Goal: Task Accomplishment & Management: Manage account settings

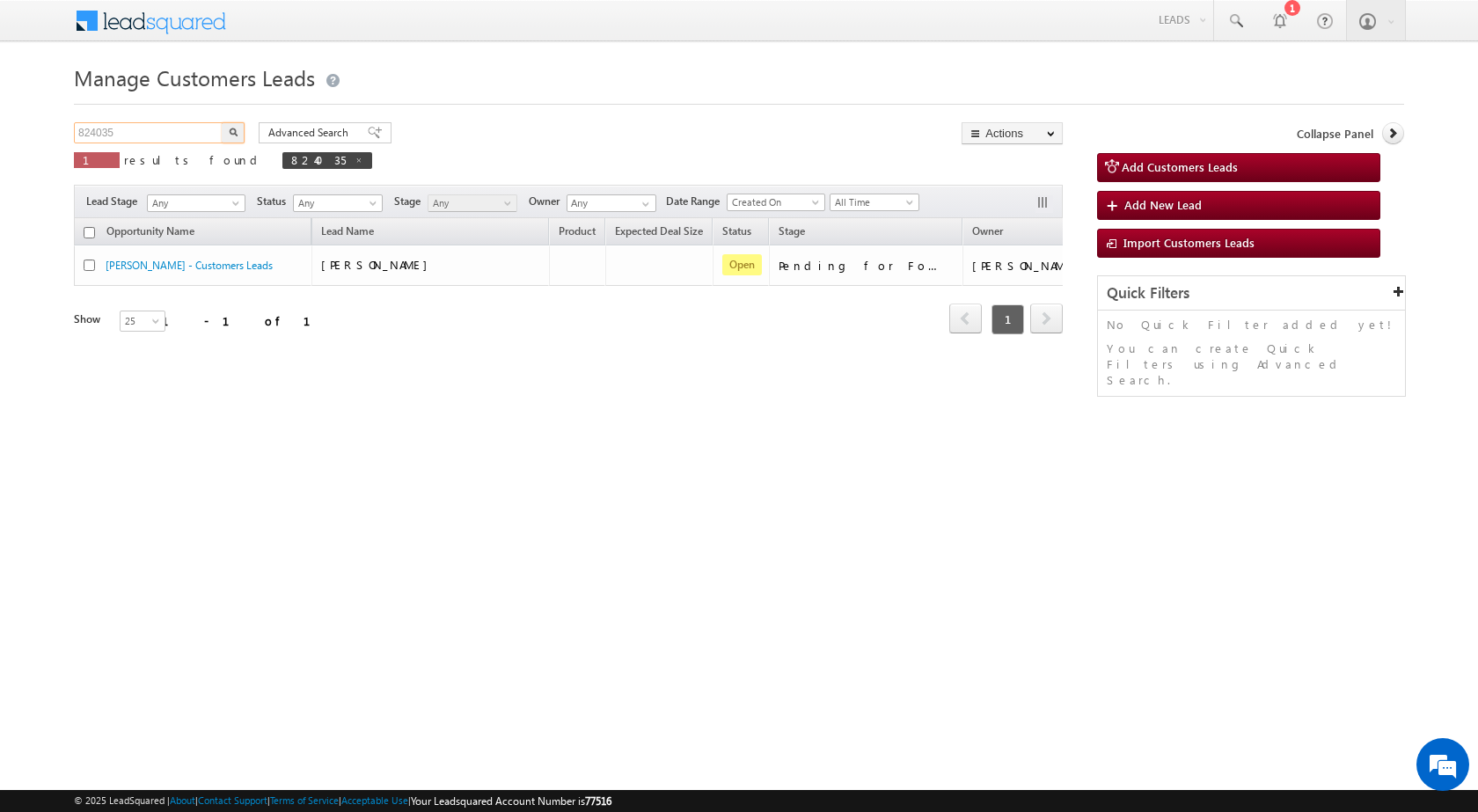
drag, startPoint x: 121, startPoint y: 134, endPoint x: 0, endPoint y: 134, distance: 121.0
click at [0, 134] on body "Menu Rubi Yadav sitar a7@ks erve." at bounding box center [739, 249] width 1478 height 499
paste input "852"
type input "824852"
click at [238, 135] on button "button" at bounding box center [233, 133] width 23 height 21
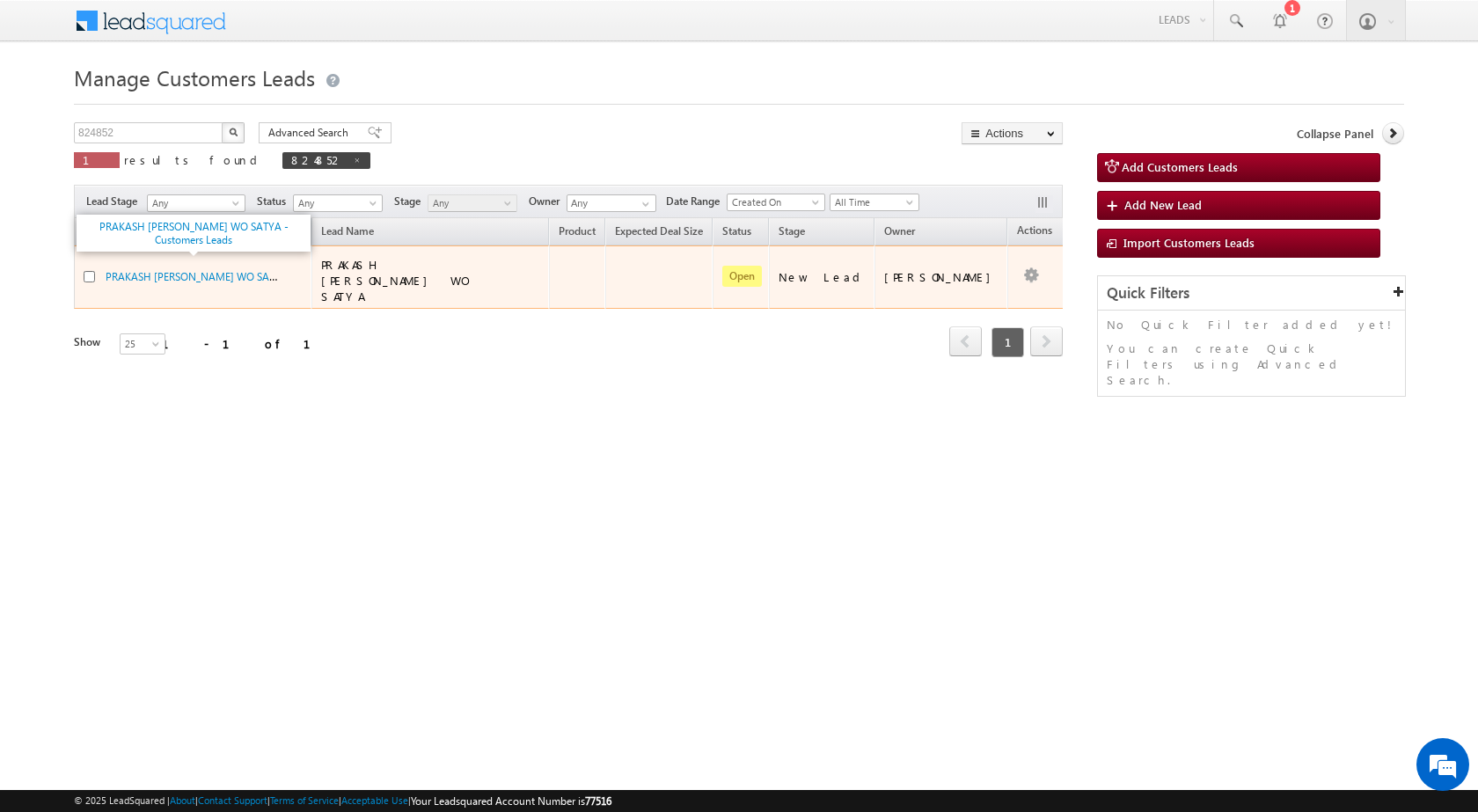
click at [211, 268] on span "PRAKASH PUSHPA DEVI WO SATYA - Customers Leads" at bounding box center [240, 275] width 269 height 15
click at [215, 268] on link "PRAKASH PUSHPA DEVI WO SATYA - Customers Leads" at bounding box center [240, 275] width 269 height 15
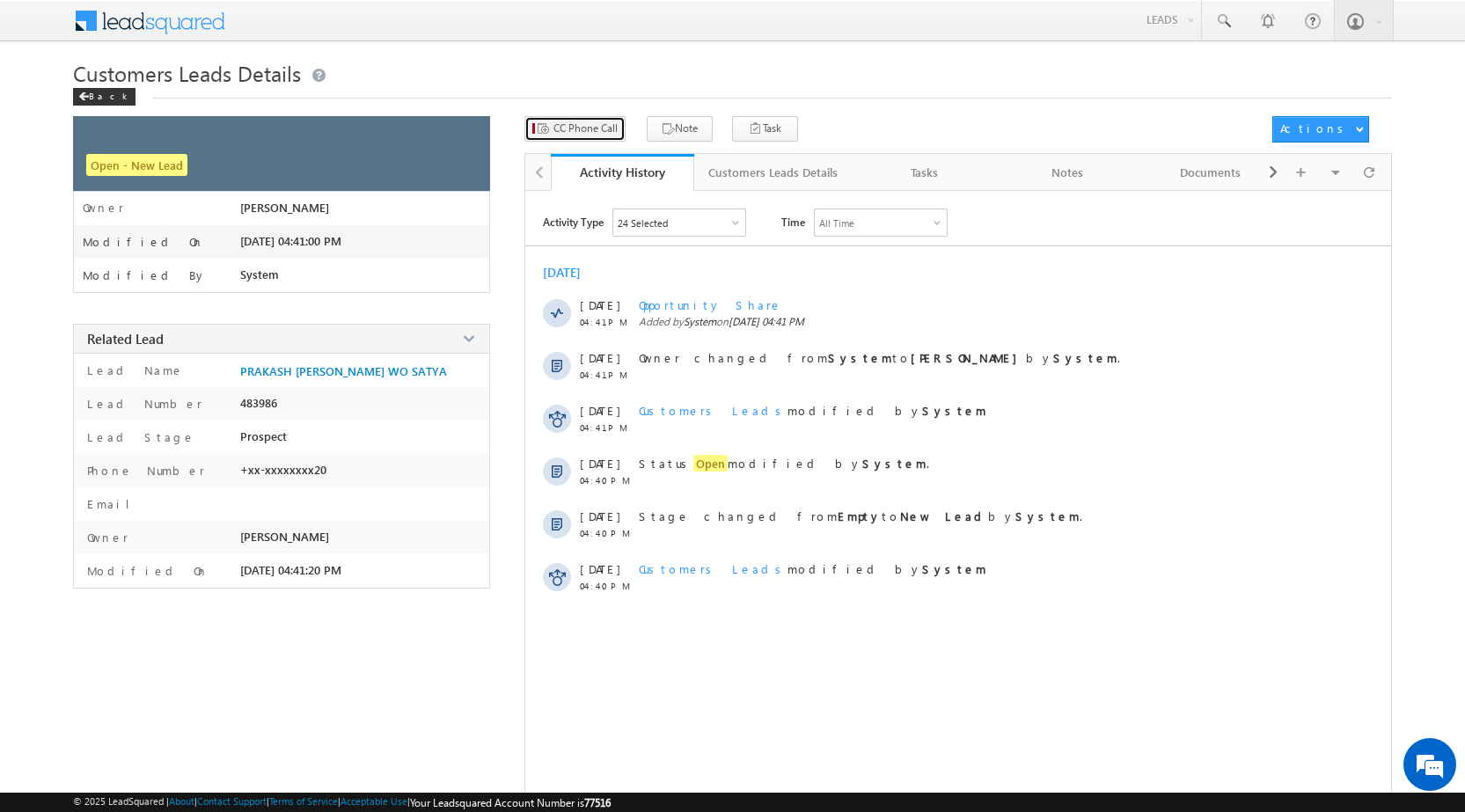
click at [560, 128] on span "CC Phone Call" at bounding box center [585, 128] width 65 height 15
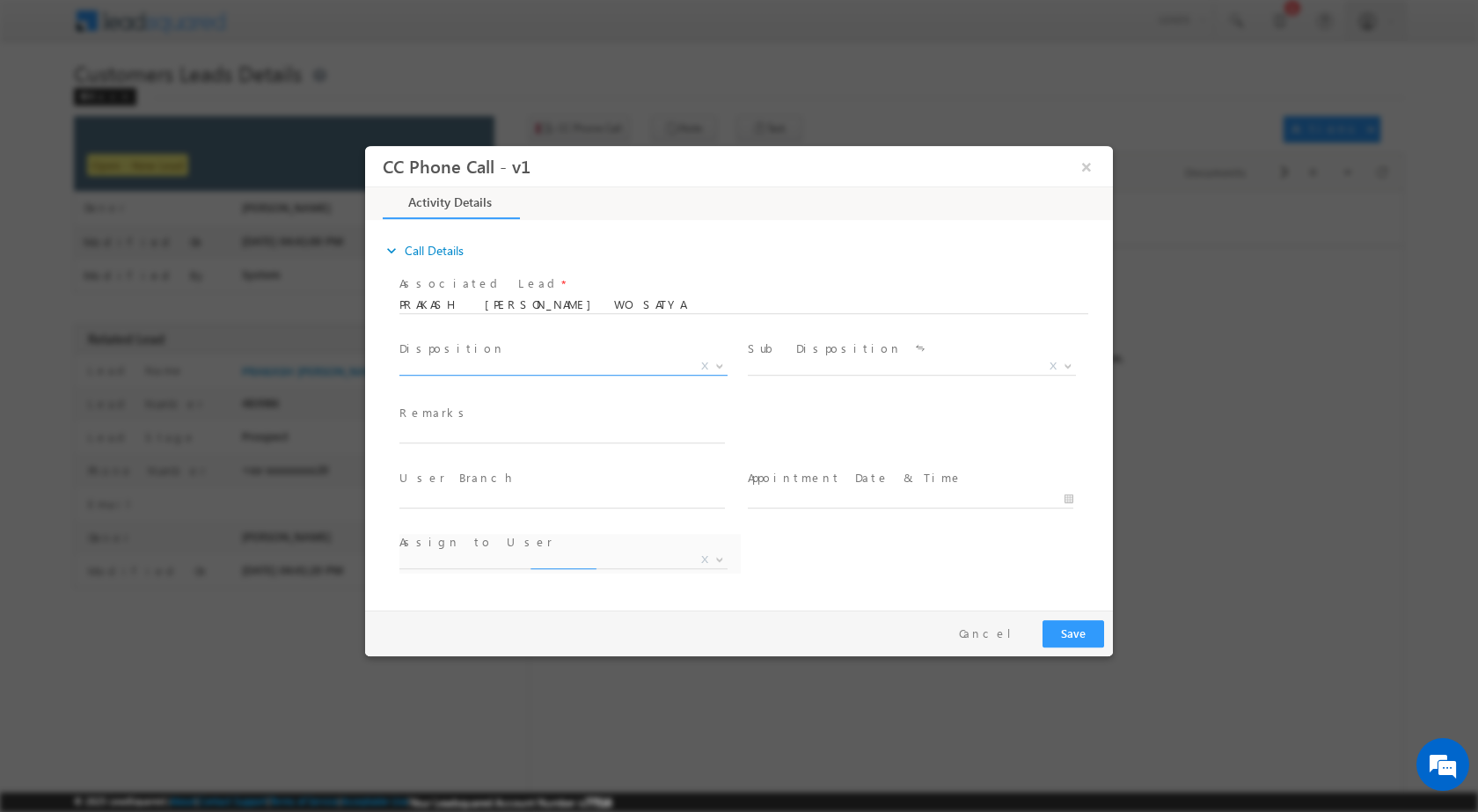
select select "dilip.kumar1@sgrlimited.in"
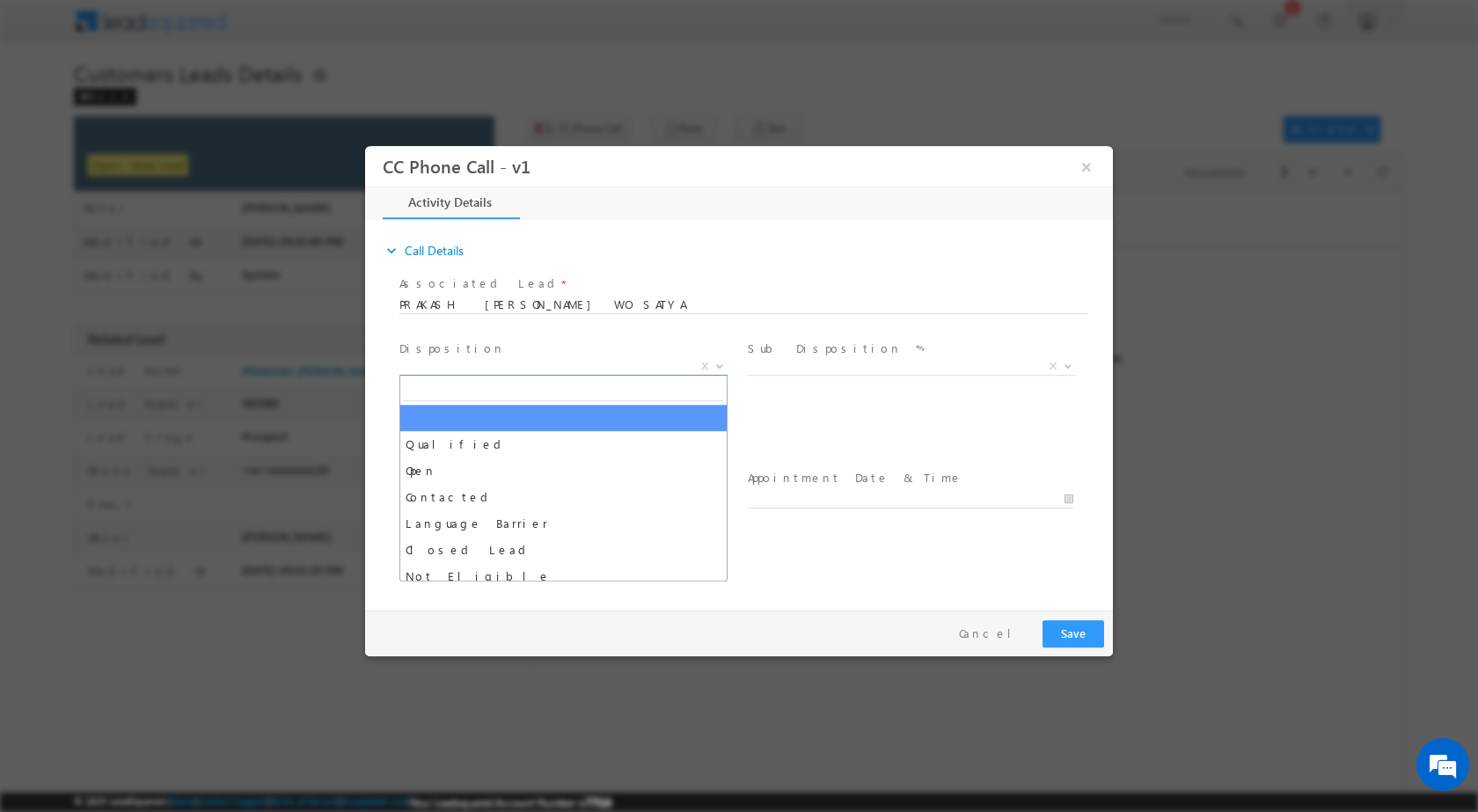
click at [714, 360] on span at bounding box center [718, 364] width 17 height 23
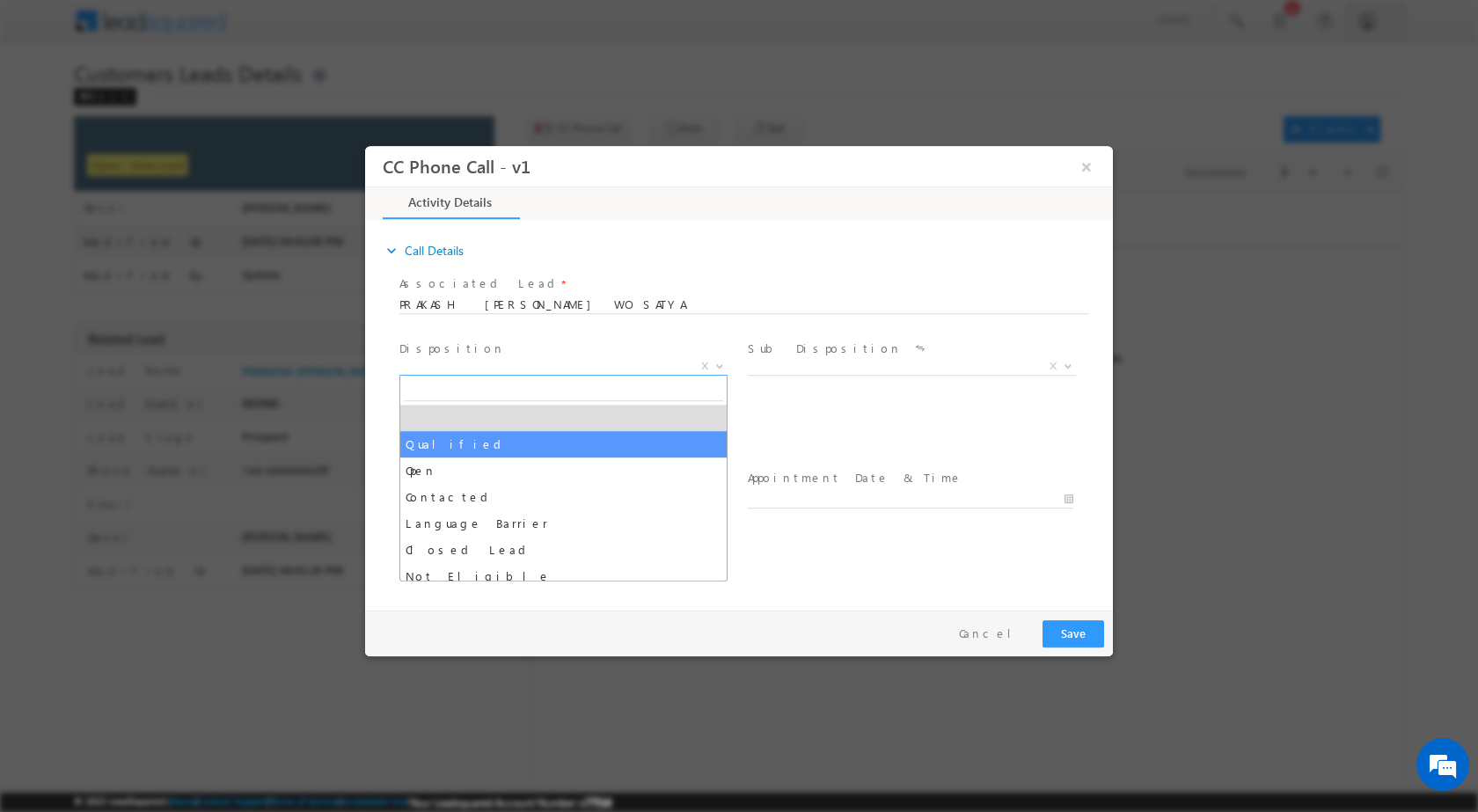
select select "Qualified"
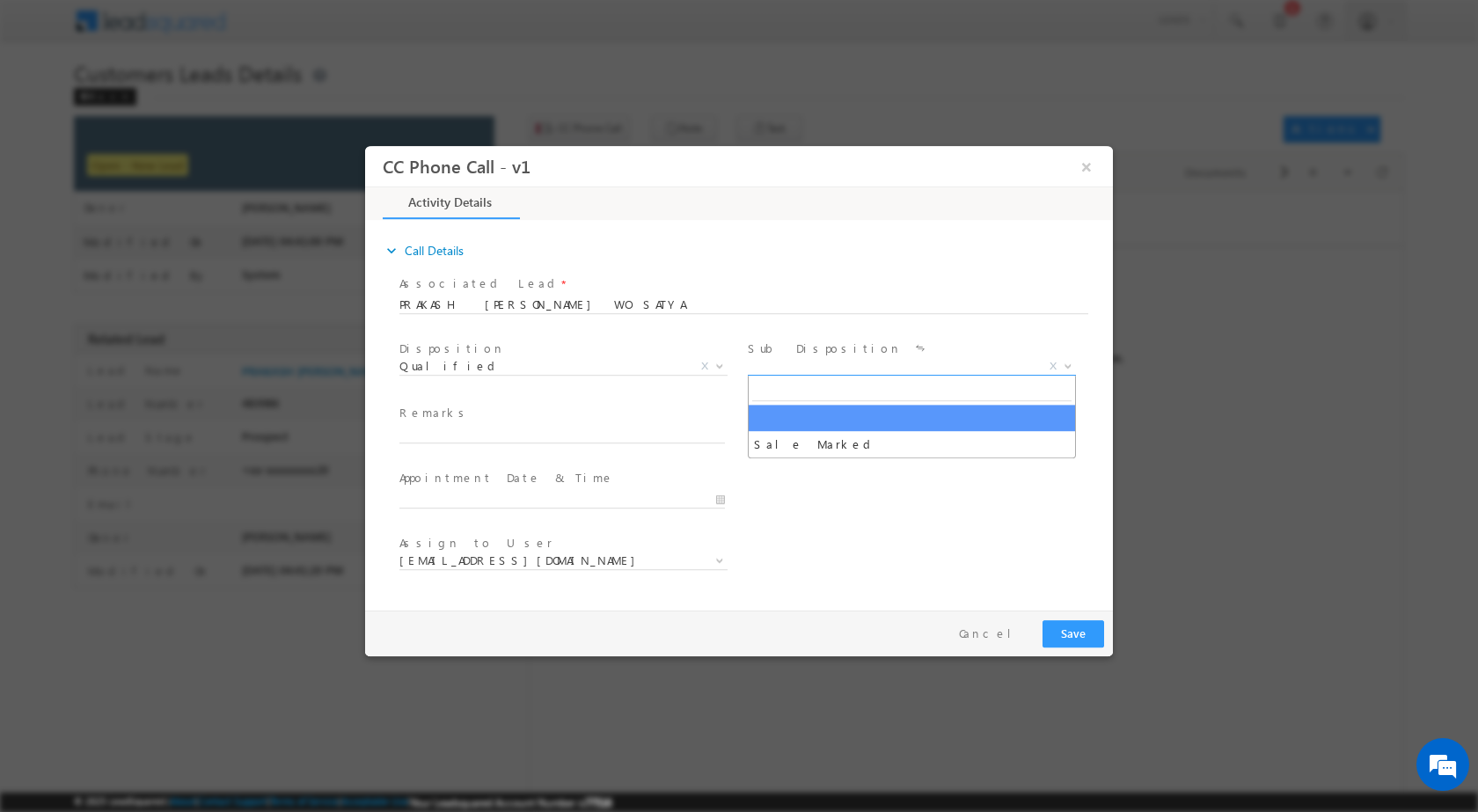
click at [1065, 359] on span at bounding box center [1066, 364] width 17 height 23
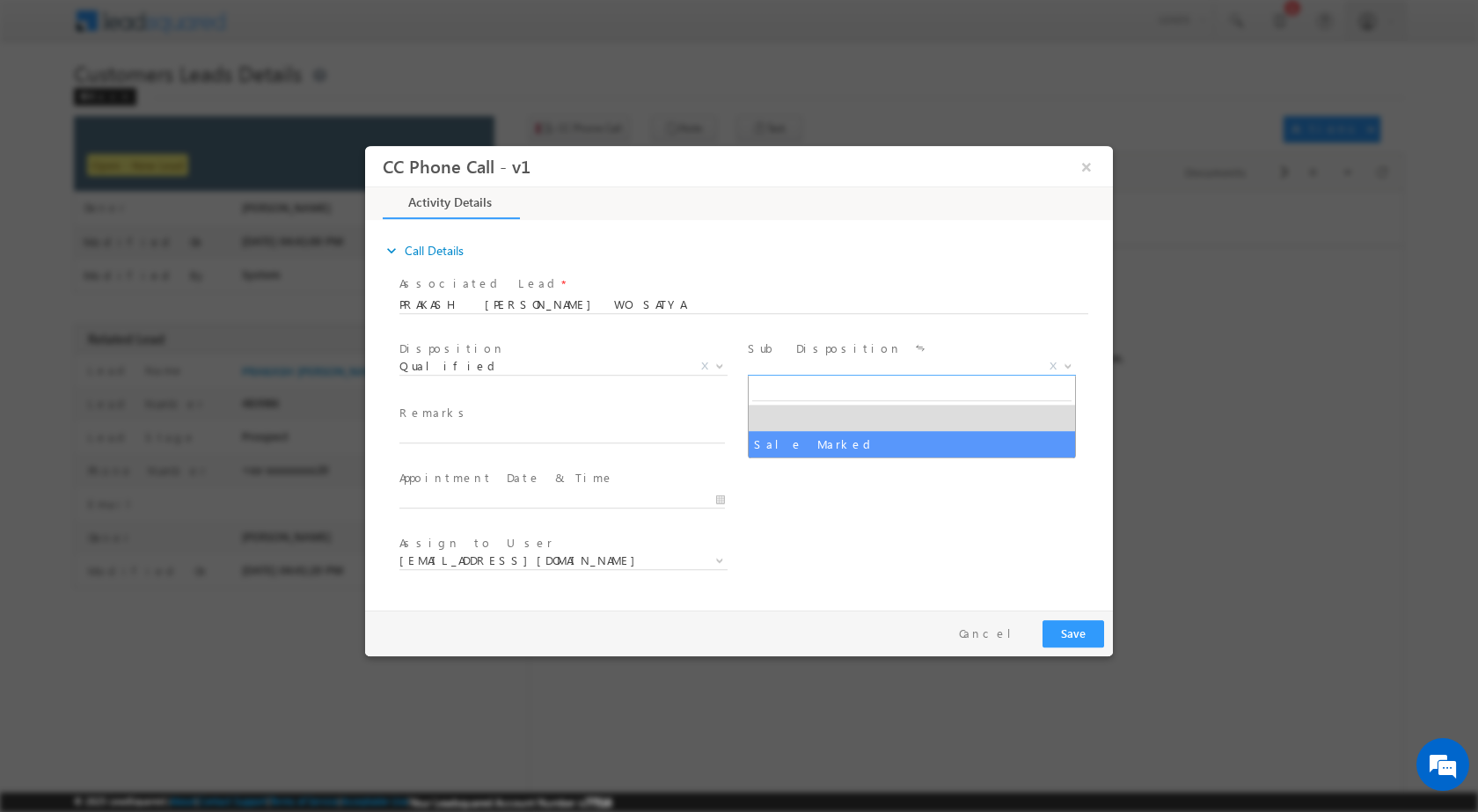
select select "Sale Marked"
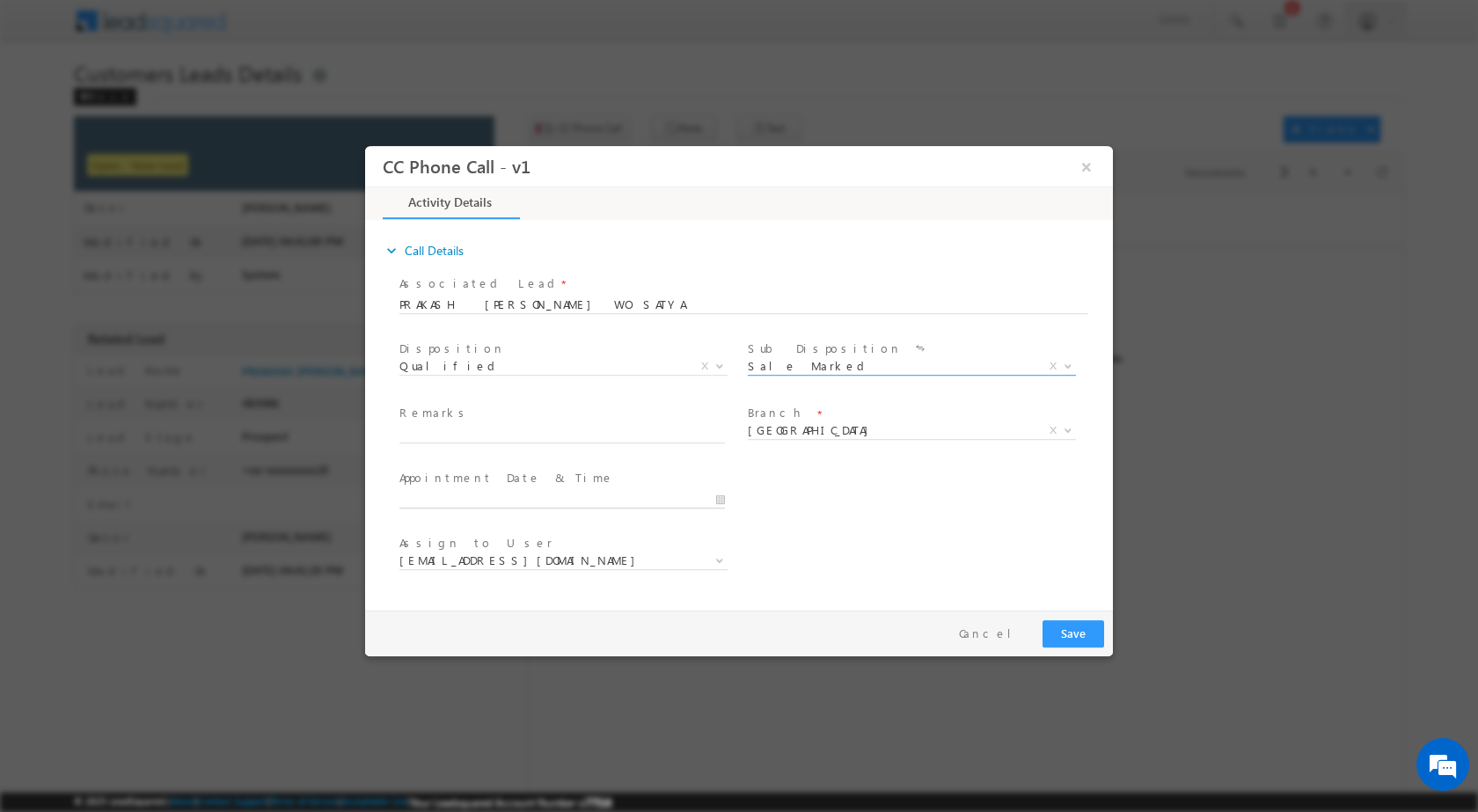
type input "09/11/2025 11:07 AM"
click at [720, 500] on input "09/11/2025 11:07 AM" at bounding box center [562, 498] width 325 height 17
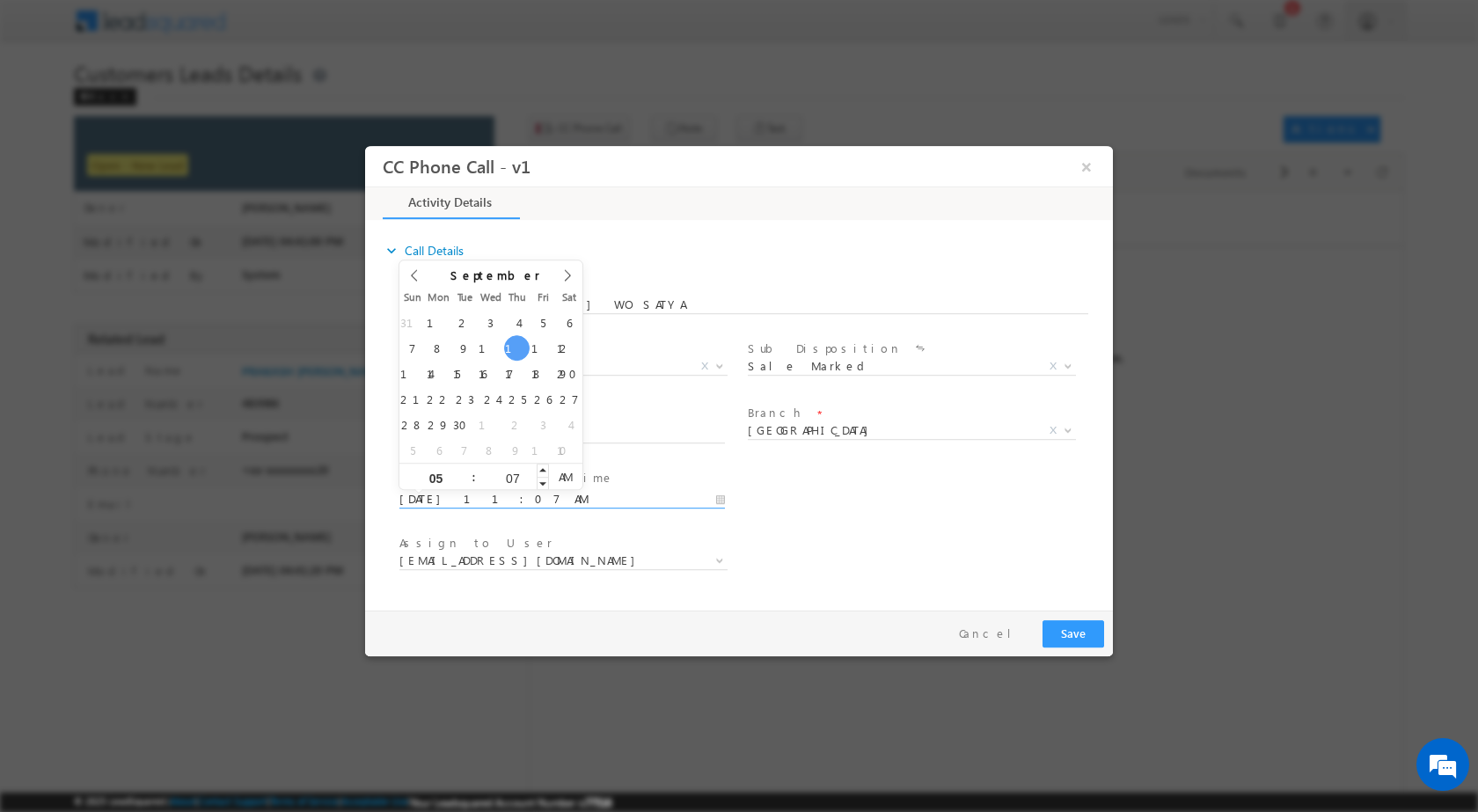
type input "05"
type input "09/11/2025 5:07 AM"
click at [512, 475] on input "07" at bounding box center [512, 477] width 73 height 12
type input "00"
type input "09/11/2025 5:00 PM"
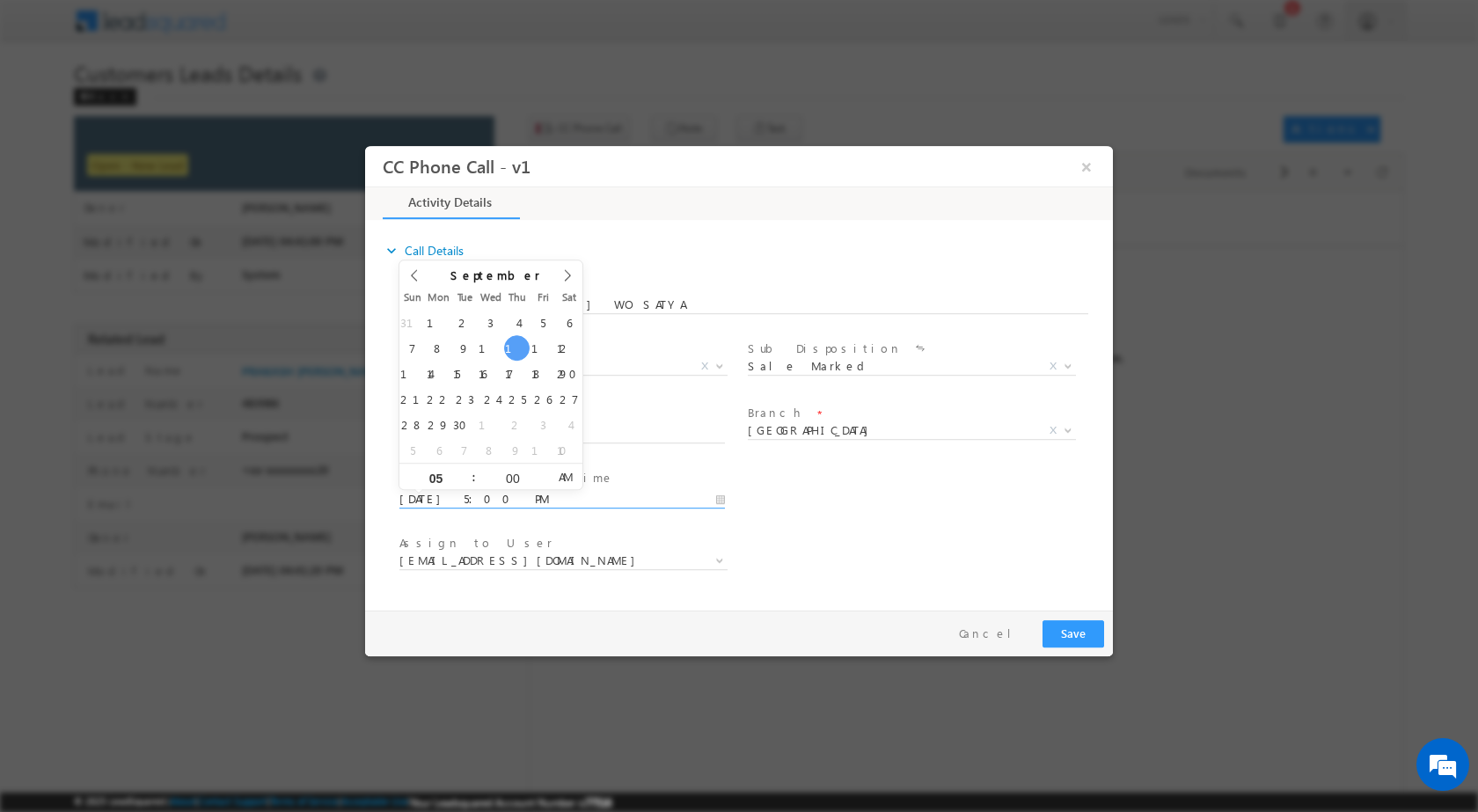
click at [560, 480] on span "AM" at bounding box center [565, 475] width 33 height 26
click at [934, 544] on div "Assign to User * dilip.kumar1@sgrlimited.in dinesh.kumar2@sgrlimited.in lakshya…" at bounding box center [754, 562] width 717 height 65
click at [715, 560] on b at bounding box center [719, 559] width 11 height 6
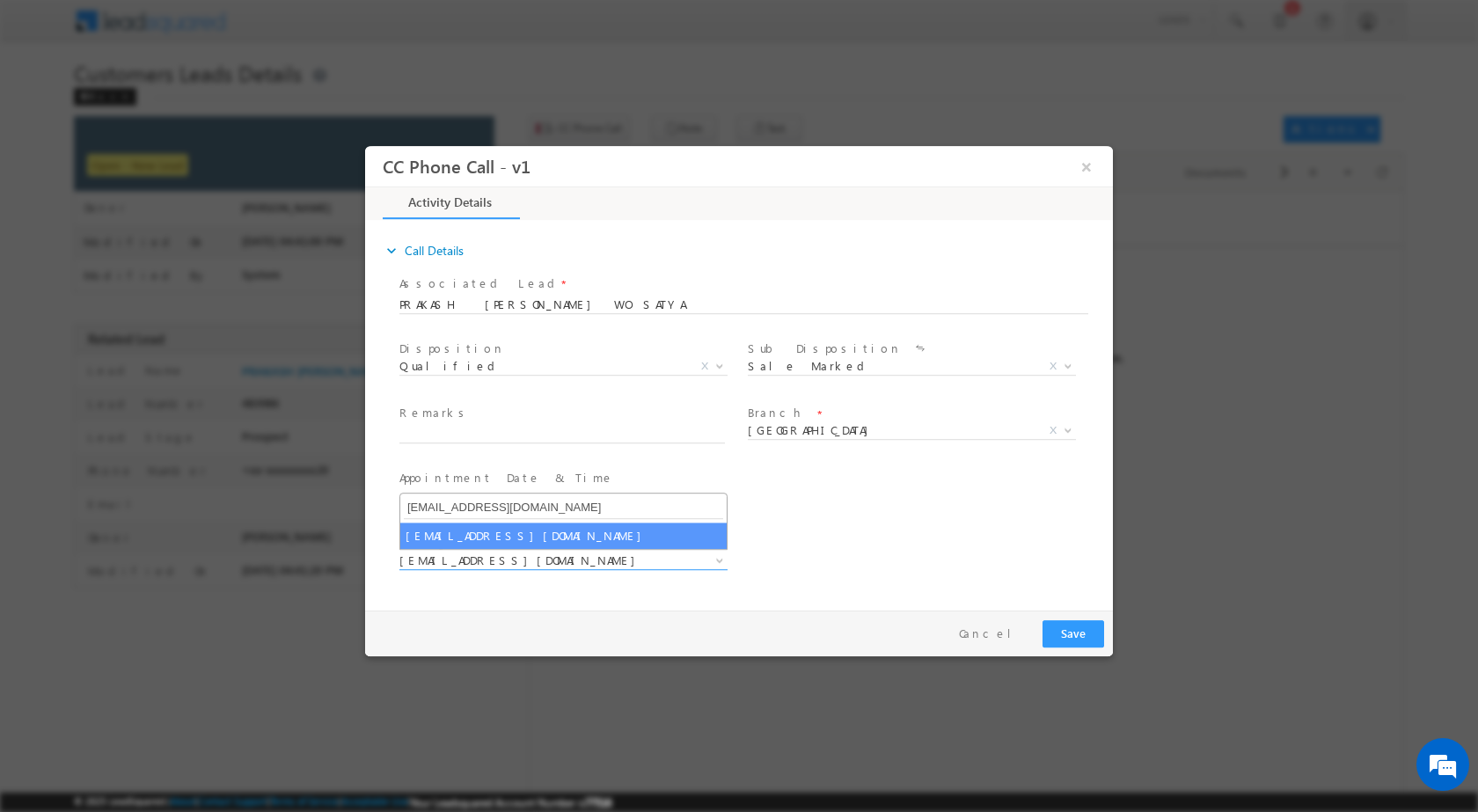
type input "rahul.kumar1@sgrlimited.in"
select select "rahul.kumar1@sgrlimited.in"
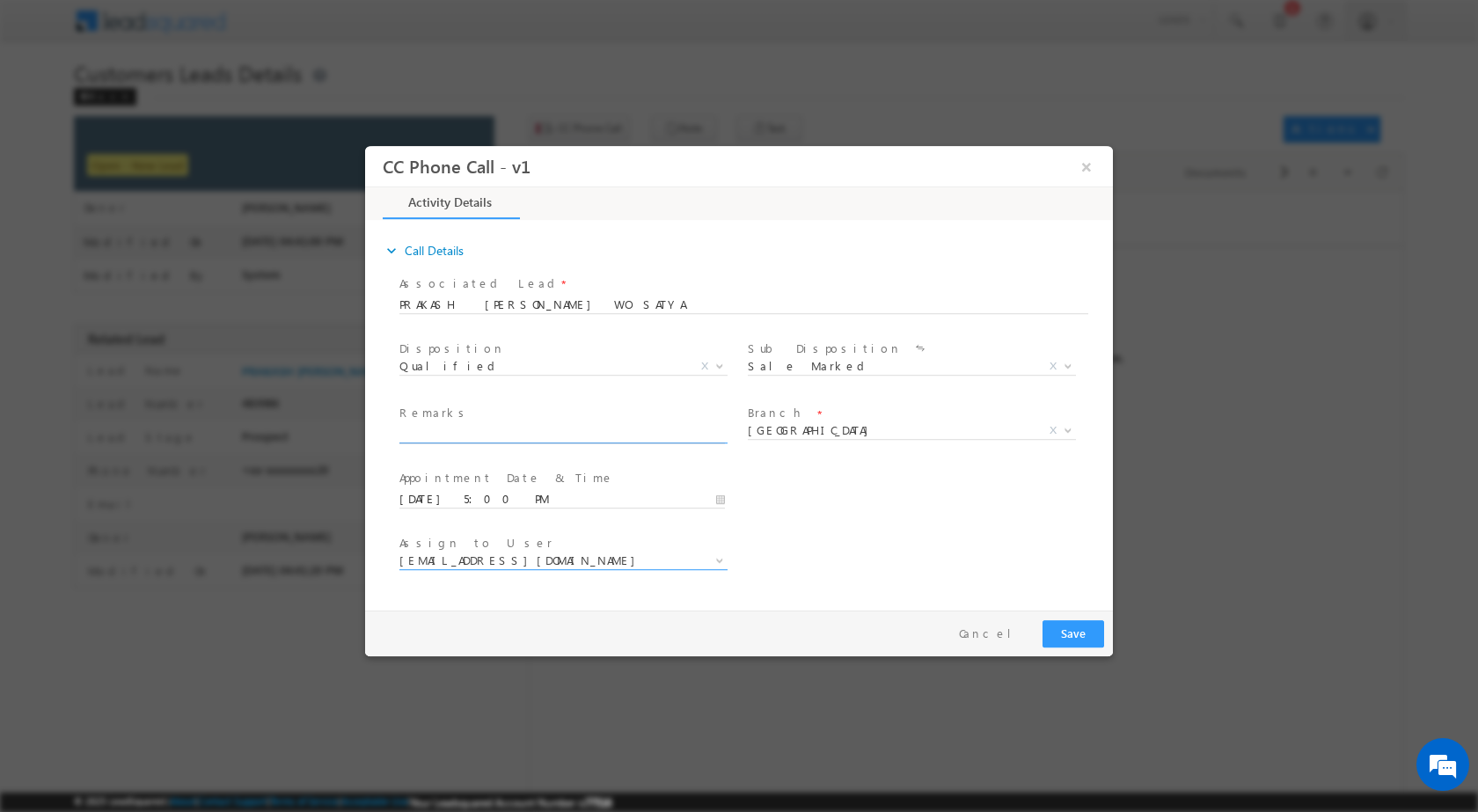
click at [435, 425] on input "text" at bounding box center [562, 433] width 325 height 17
paste input "11/09-Customer Name is SATYA PRAKASH Wife Name is PUSHPA DEVI age is 55 yrs Loa…"
type input "11/09-Customer Name is SATYA PRAKASH Wife Name is PUSHPA DEVI age is 55 yrs Loa…"
click at [1080, 630] on button "Save" at bounding box center [1074, 633] width 62 height 27
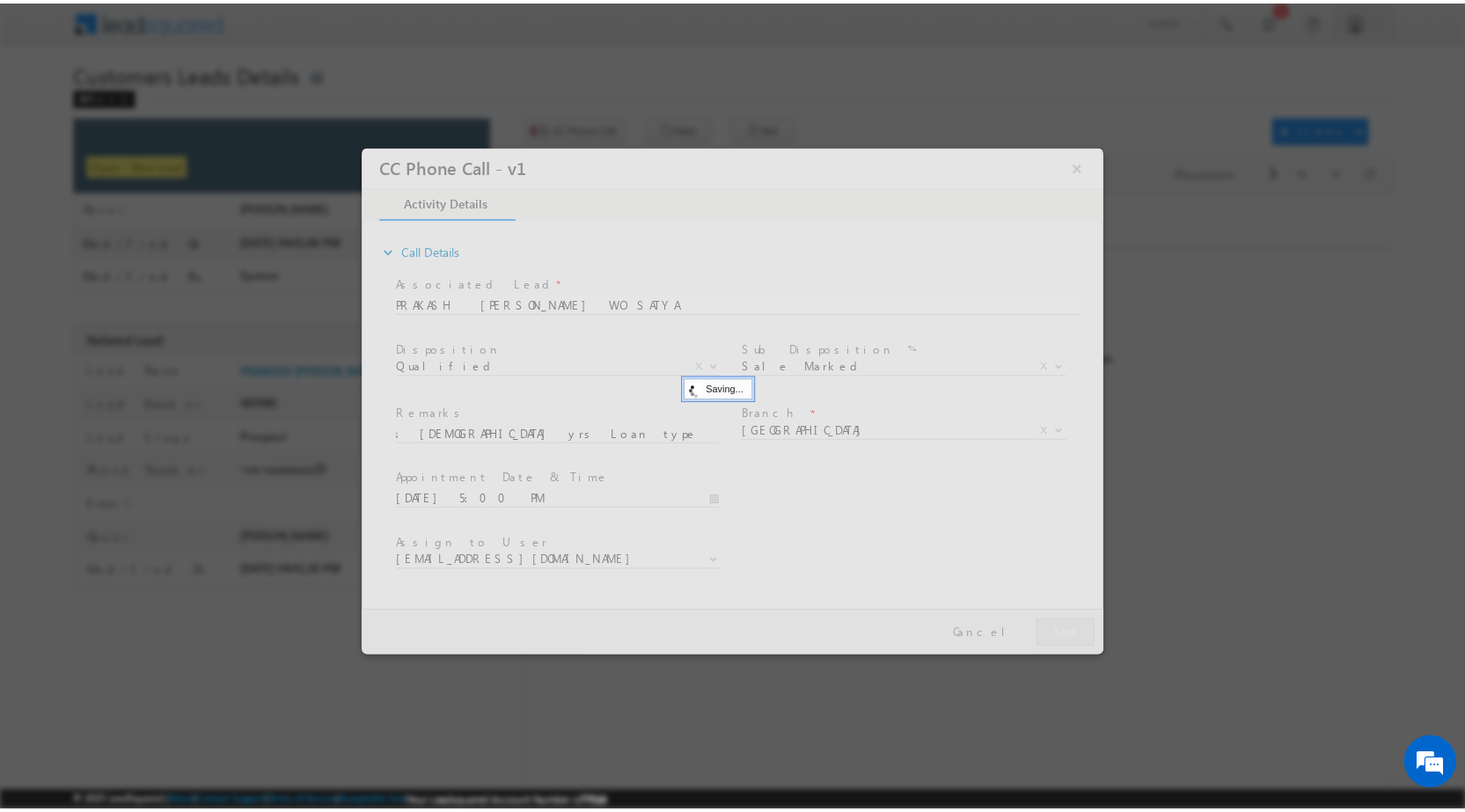
scroll to position [0, 0]
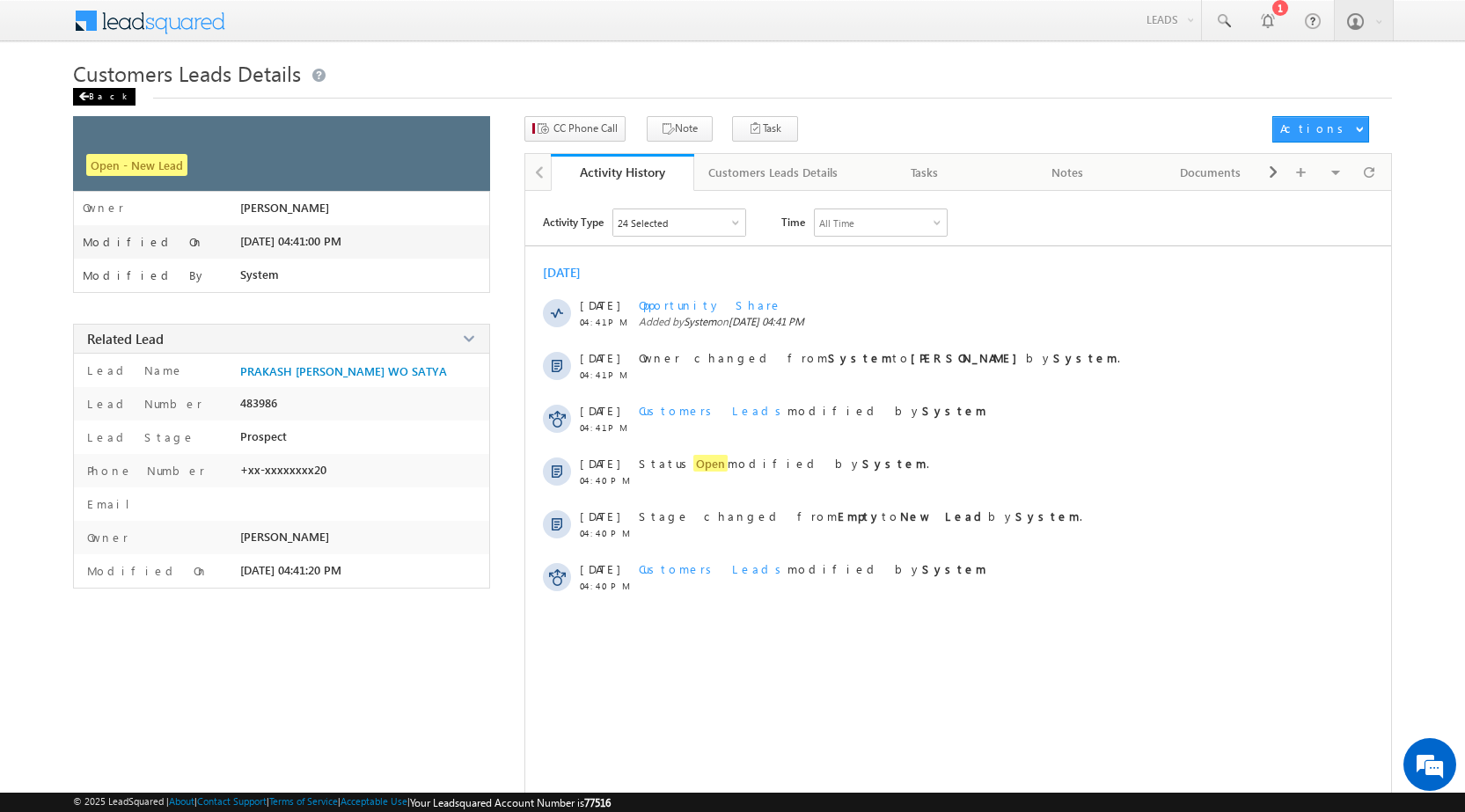
click at [89, 93] on div "Back" at bounding box center [104, 96] width 63 height 17
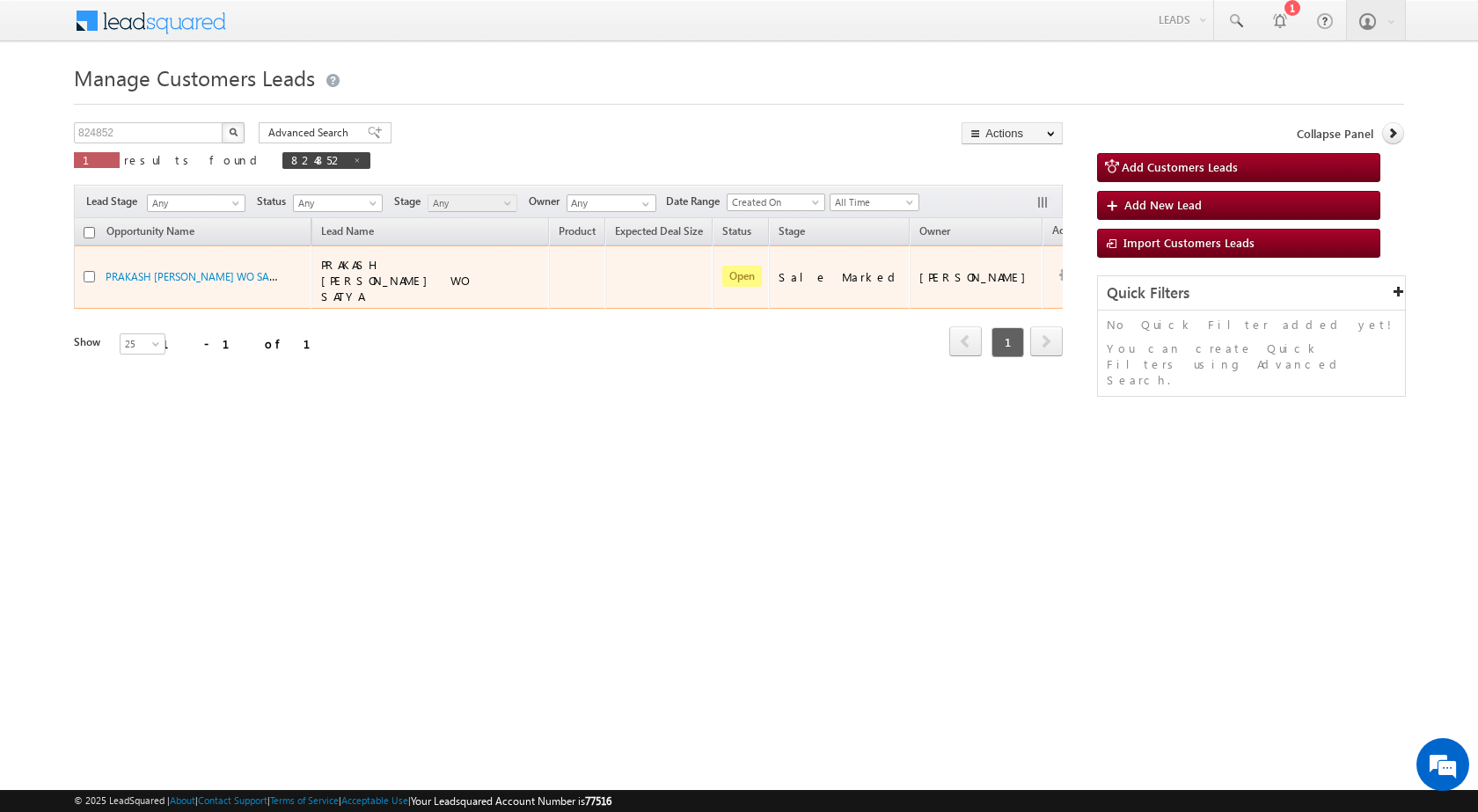
click at [1057, 269] on button "button" at bounding box center [1066, 274] width 17 height 17
click at [1001, 289] on link "Edit" at bounding box center [1031, 299] width 88 height 21
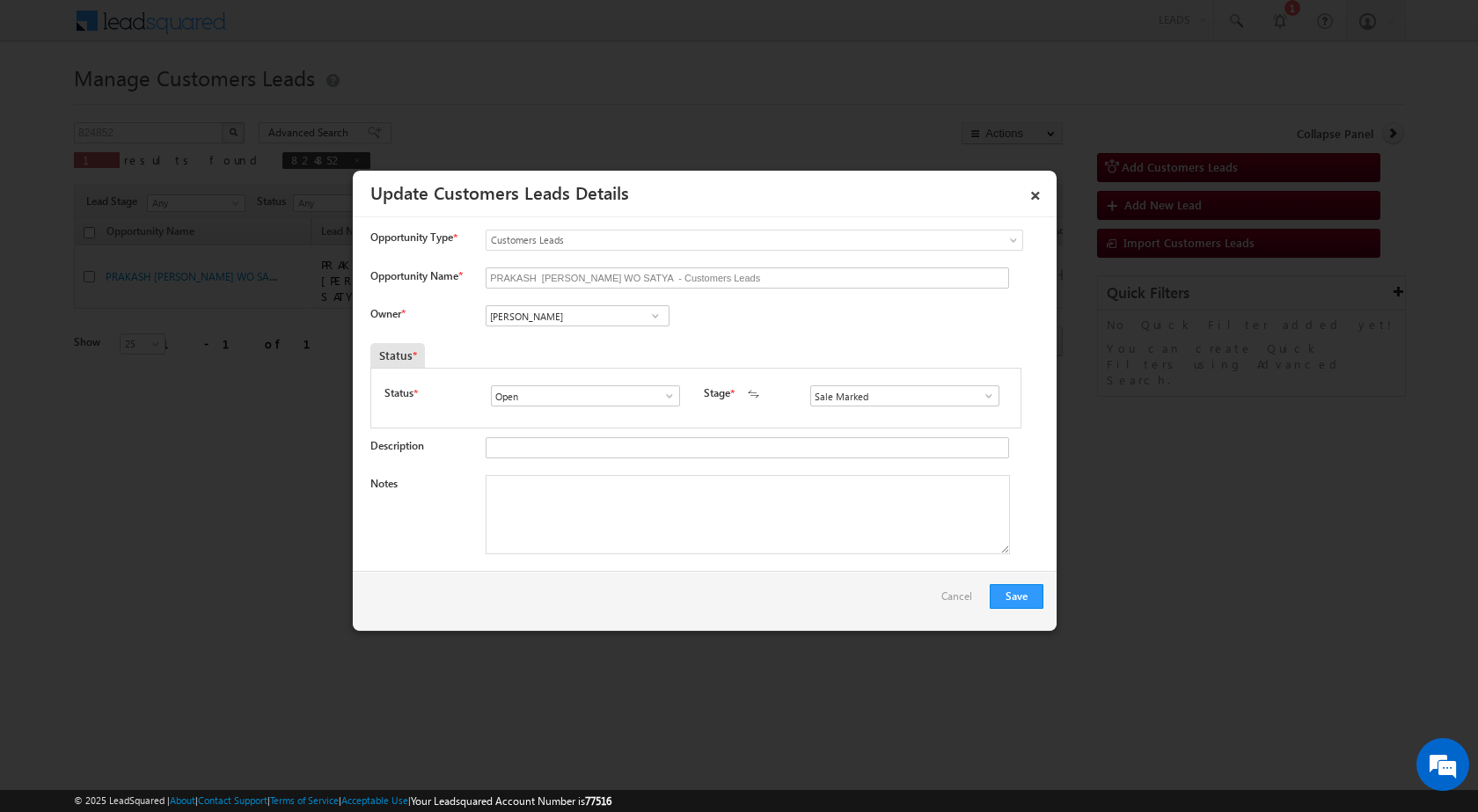
click at [585, 556] on div "Notes" at bounding box center [707, 519] width 673 height 88
click at [662, 516] on textarea "Notes" at bounding box center [748, 514] width 524 height 79
paste textarea "11/09-Customer Name is SATYA PRAKASH Wife Name is PUSHPA DEVI age is 55 yrs Loa…"
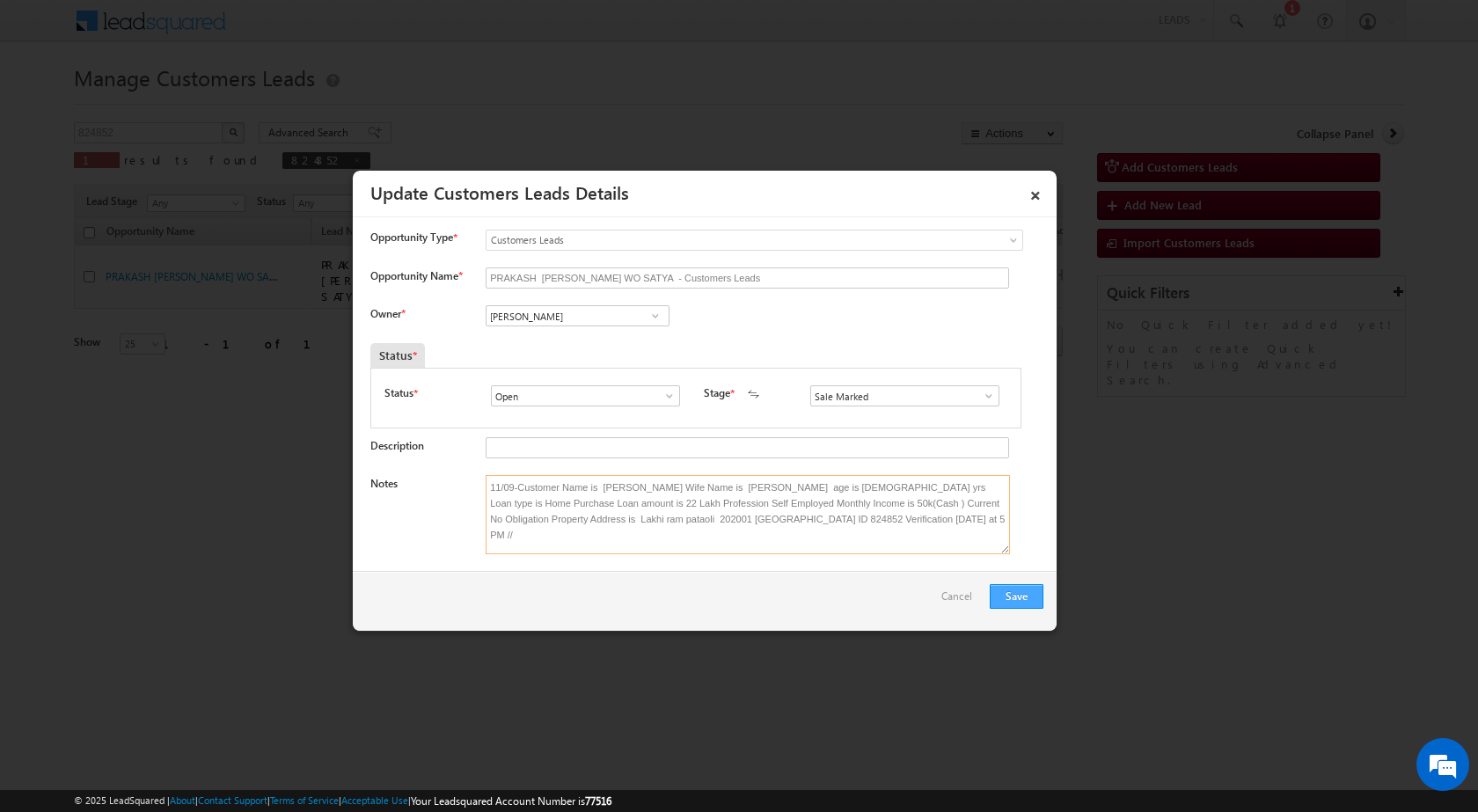
type textarea "11/09-Customer Name is SATYA PRAKASH Wife Name is PUSHPA DEVI age is 55 yrs Loa…"
click at [1022, 595] on button "Save" at bounding box center [1016, 596] width 54 height 25
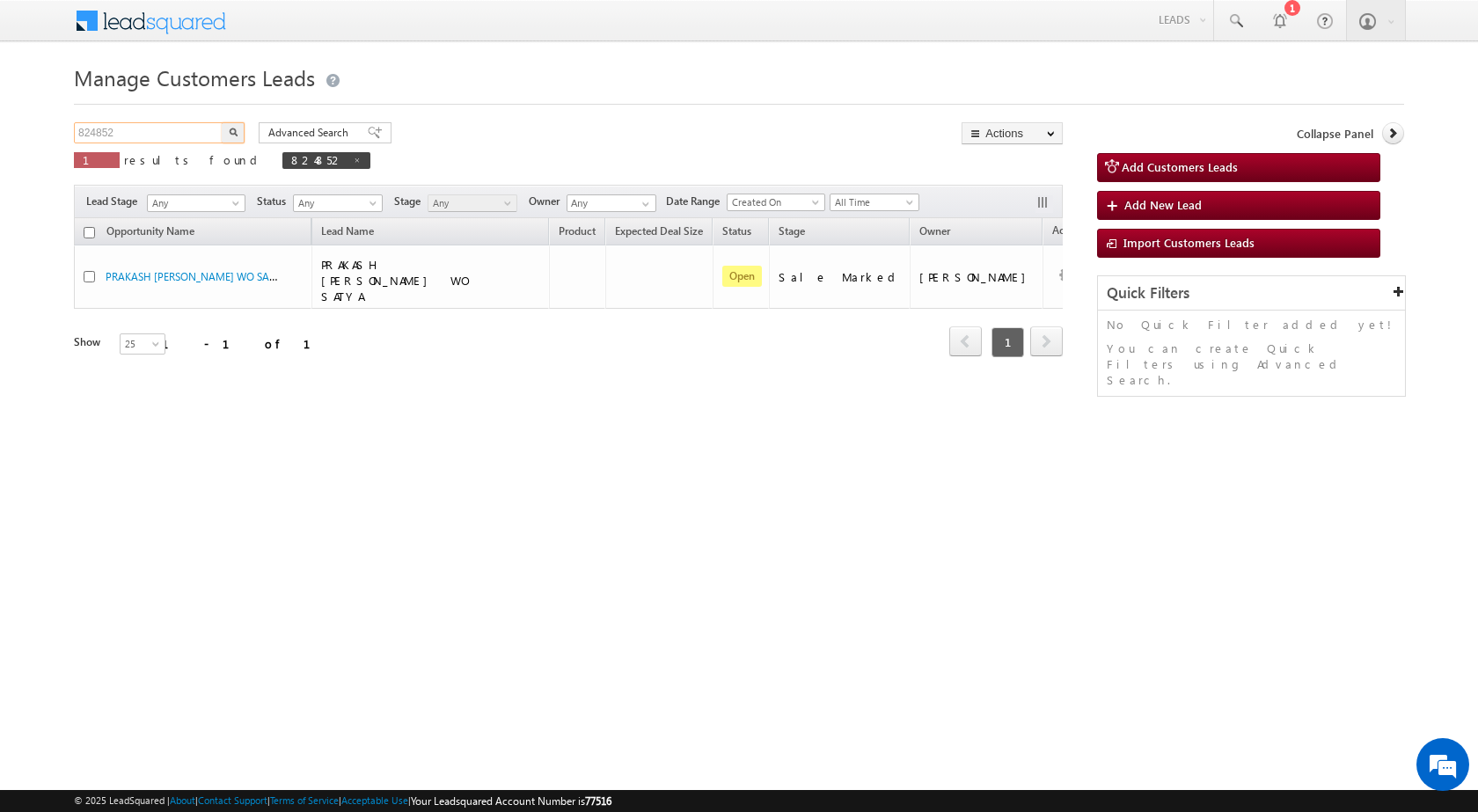
drag, startPoint x: 201, startPoint y: 132, endPoint x: 0, endPoint y: 133, distance: 201.0
click at [0, 133] on body "Menu [PERSON_NAME] sitar a7@ks erve." at bounding box center [739, 249] width 1478 height 499
paste input "19999"
type input "819999"
click at [233, 129] on img "button" at bounding box center [233, 132] width 9 height 9
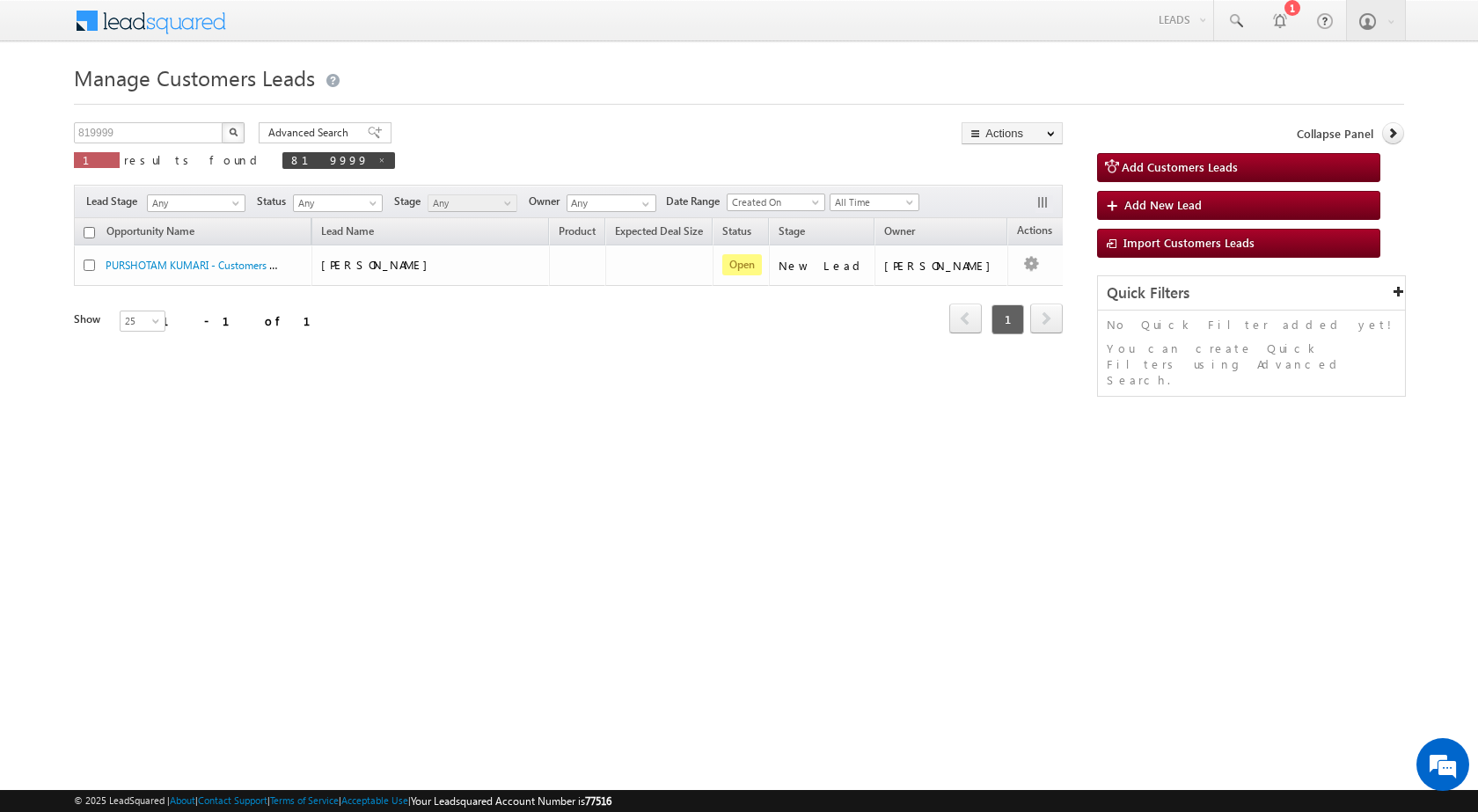
click at [243, 129] on button "button" at bounding box center [233, 133] width 23 height 21
click at [230, 131] on img "button" at bounding box center [233, 132] width 9 height 9
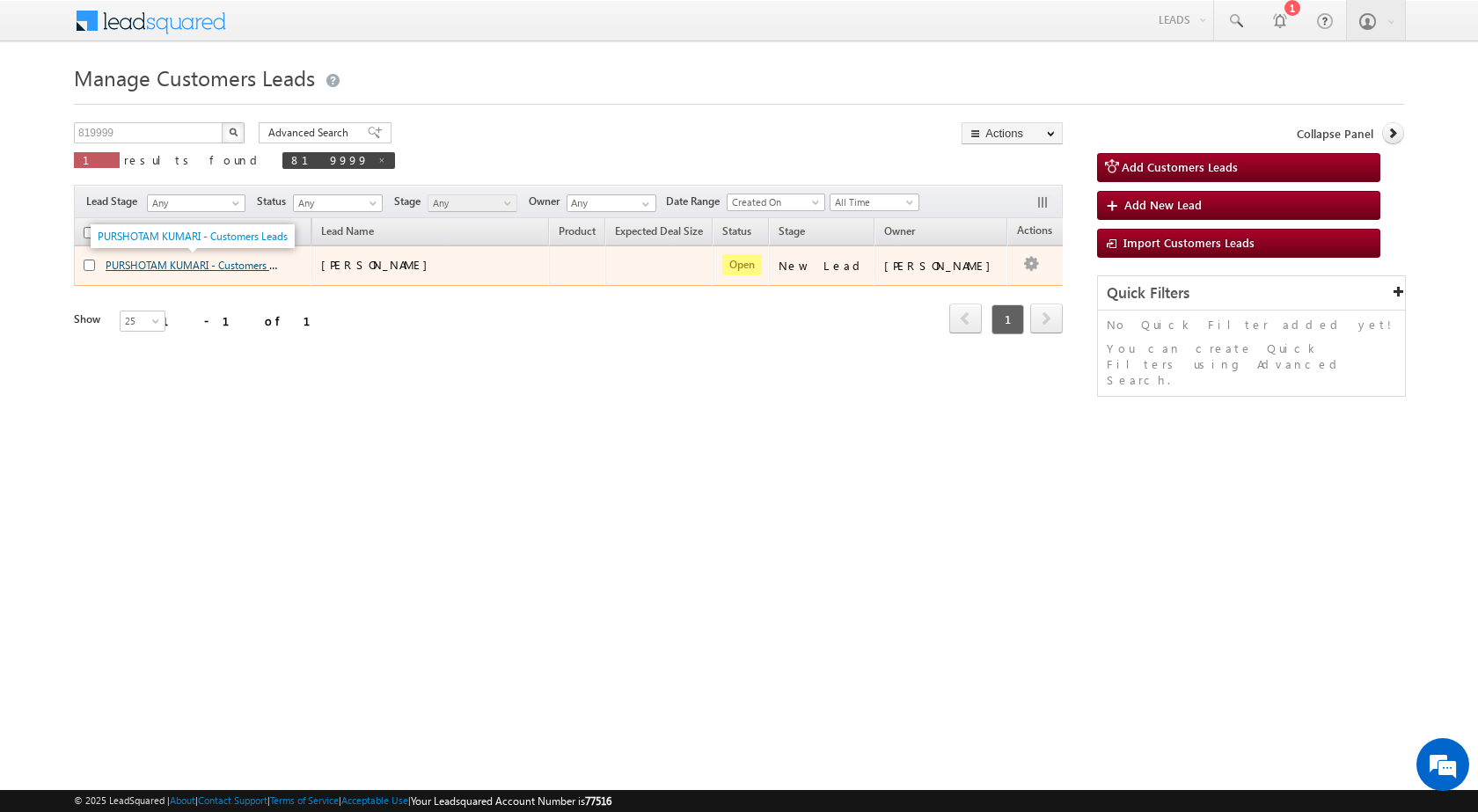
click at [160, 262] on link "PURSHOTAM KUMARI - Customers Leads" at bounding box center [200, 264] width 190 height 15
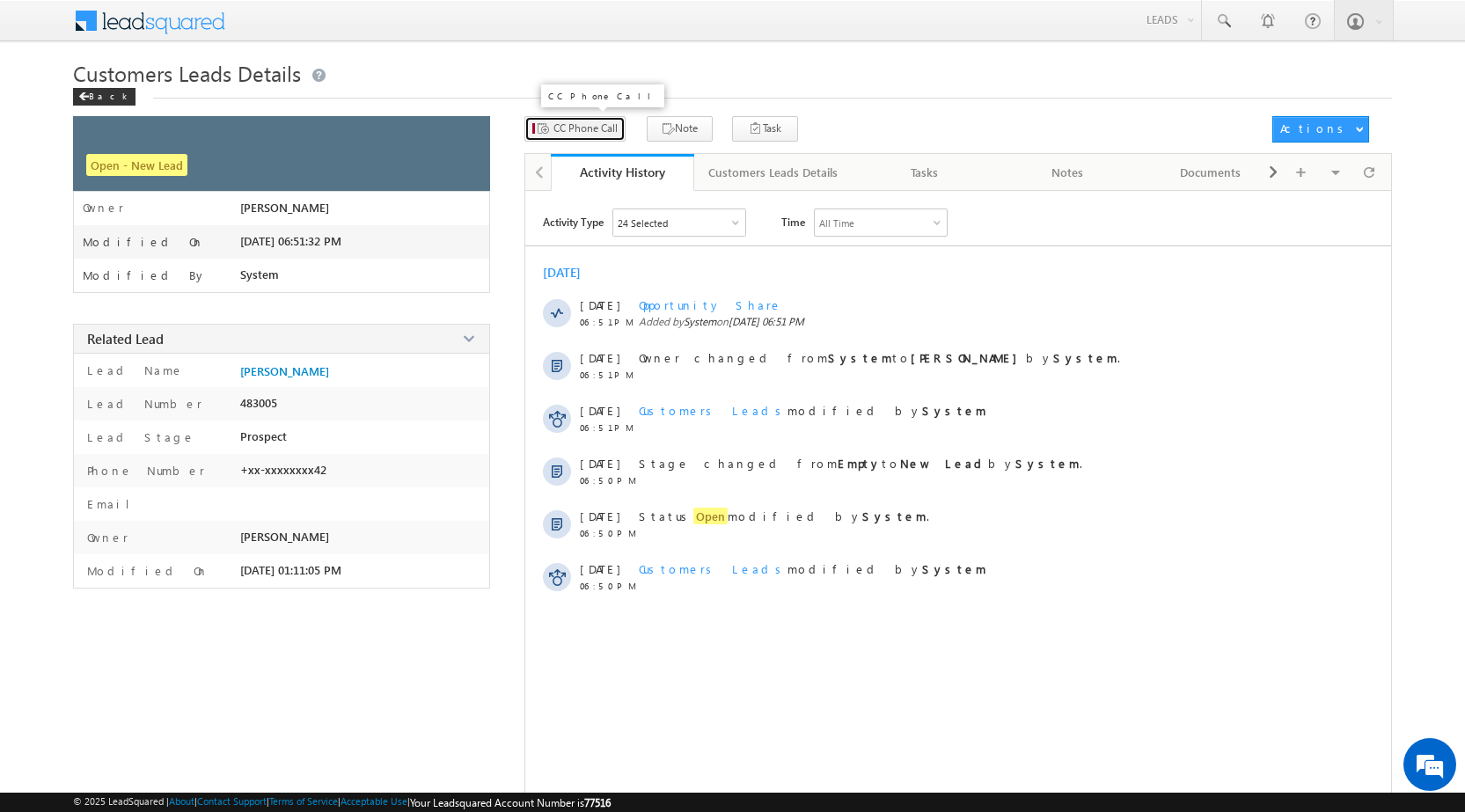
click at [590, 123] on span "CC Phone Call" at bounding box center [585, 128] width 65 height 15
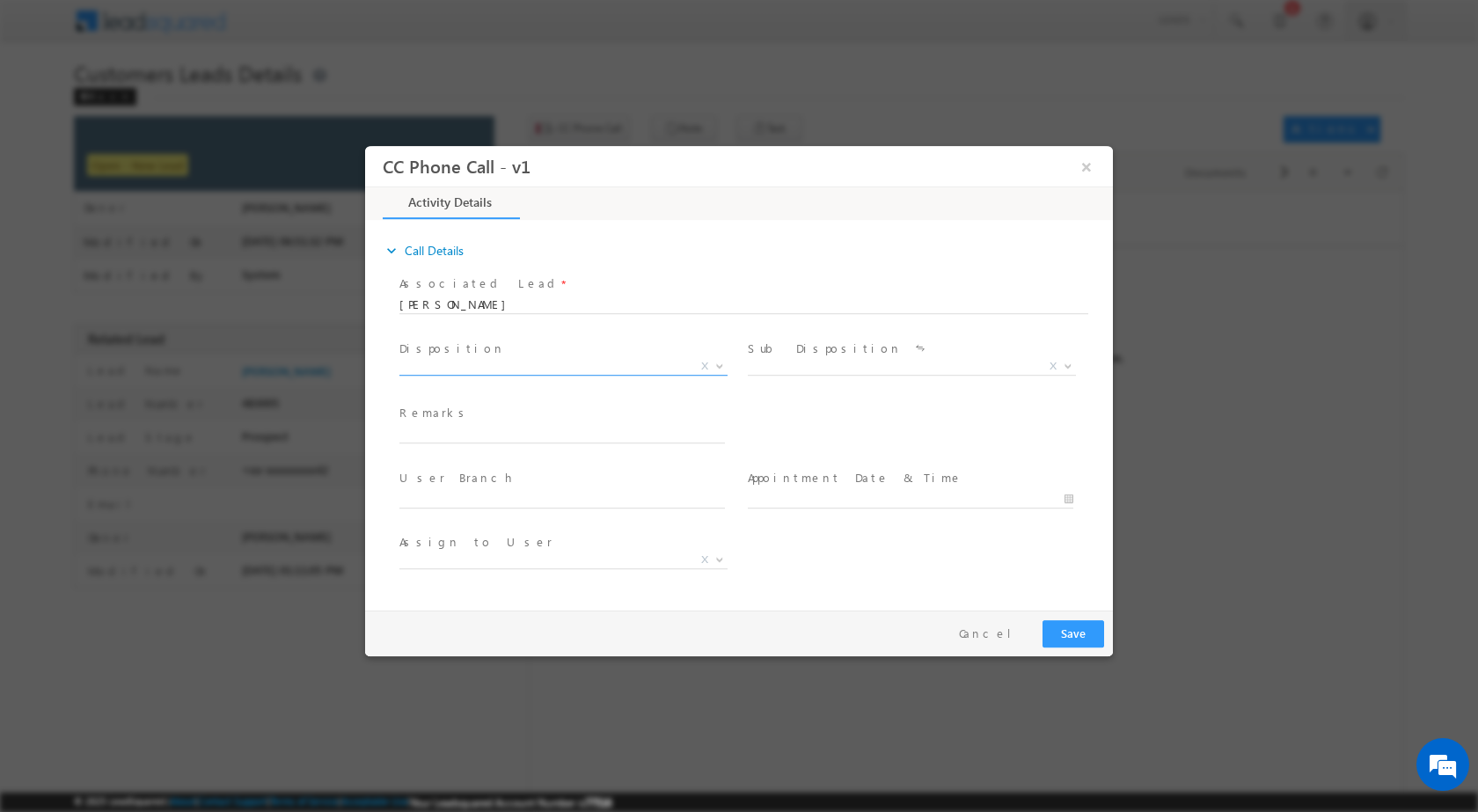
click at [718, 370] on span at bounding box center [718, 364] width 17 height 23
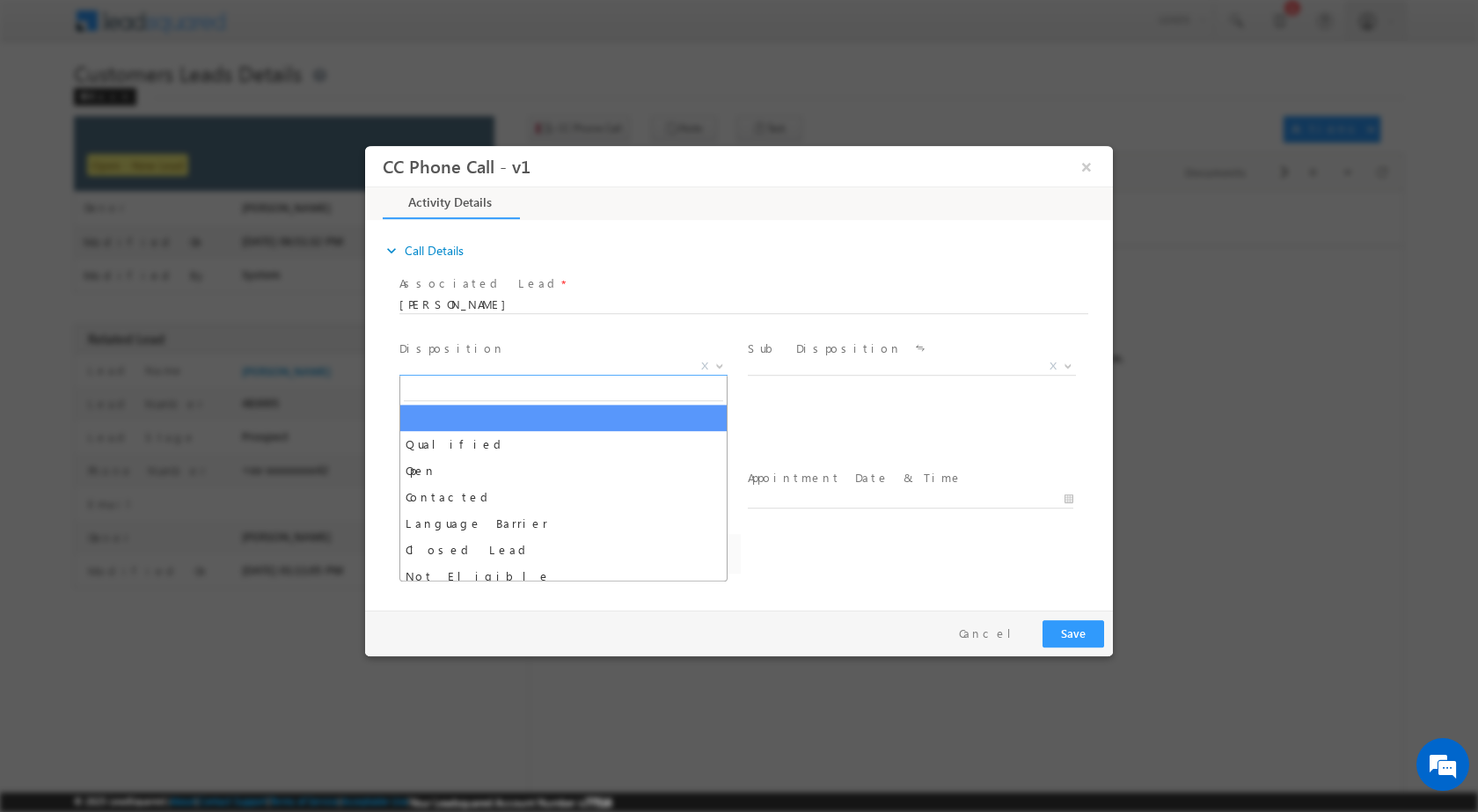
select select "lalit.singh1@sgrlimited.in"
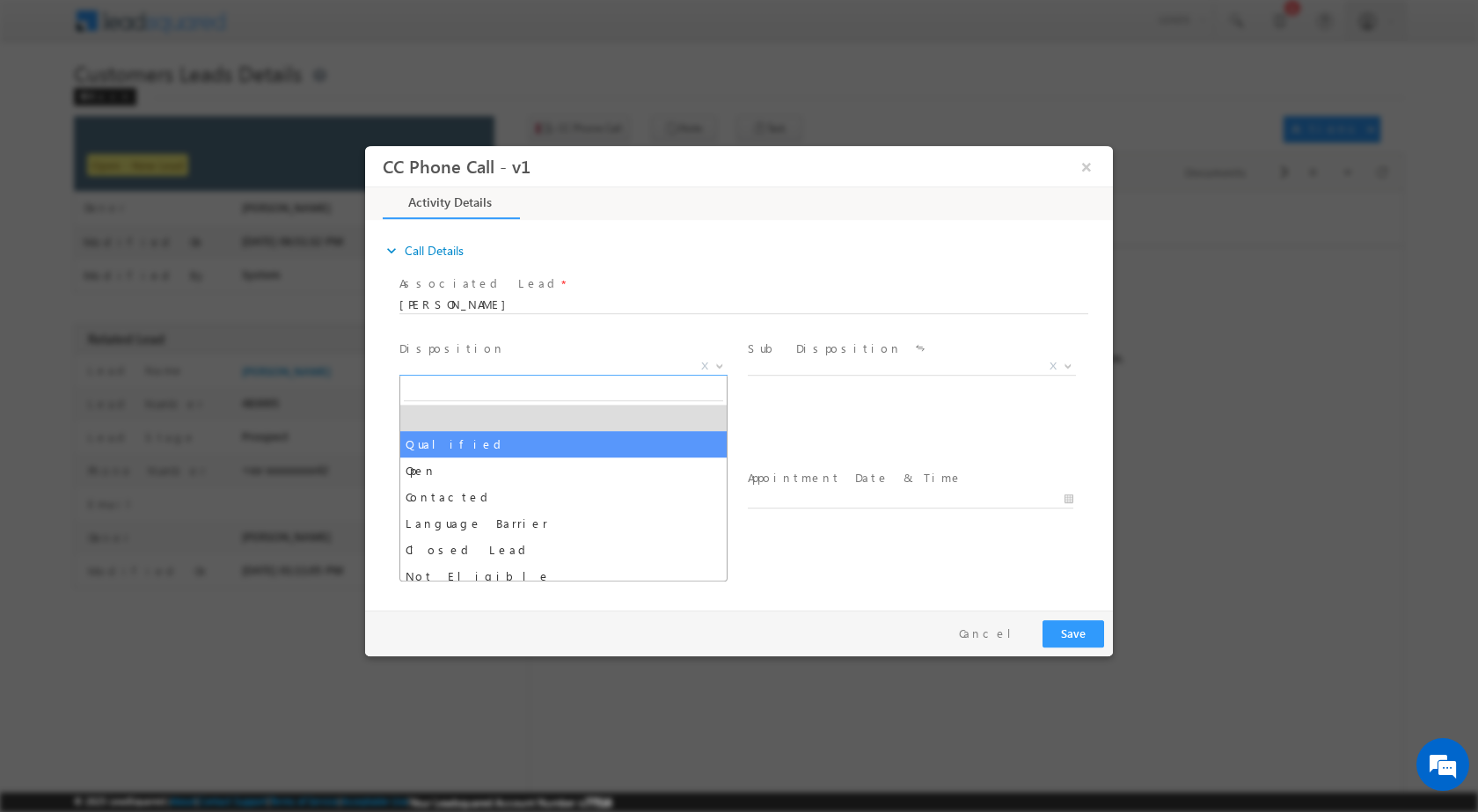
select select "Qualified"
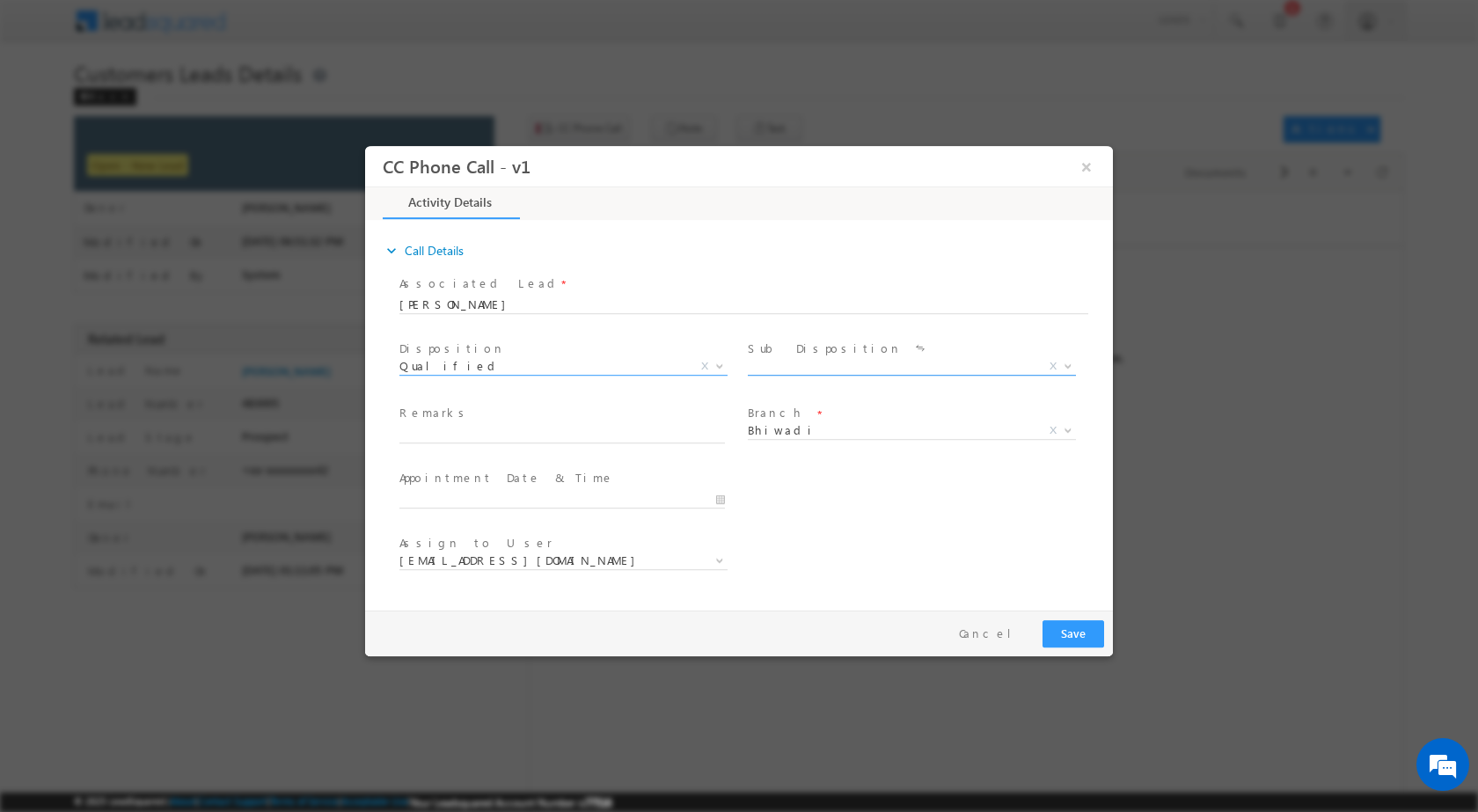
click at [1074, 357] on span at bounding box center [1066, 364] width 17 height 23
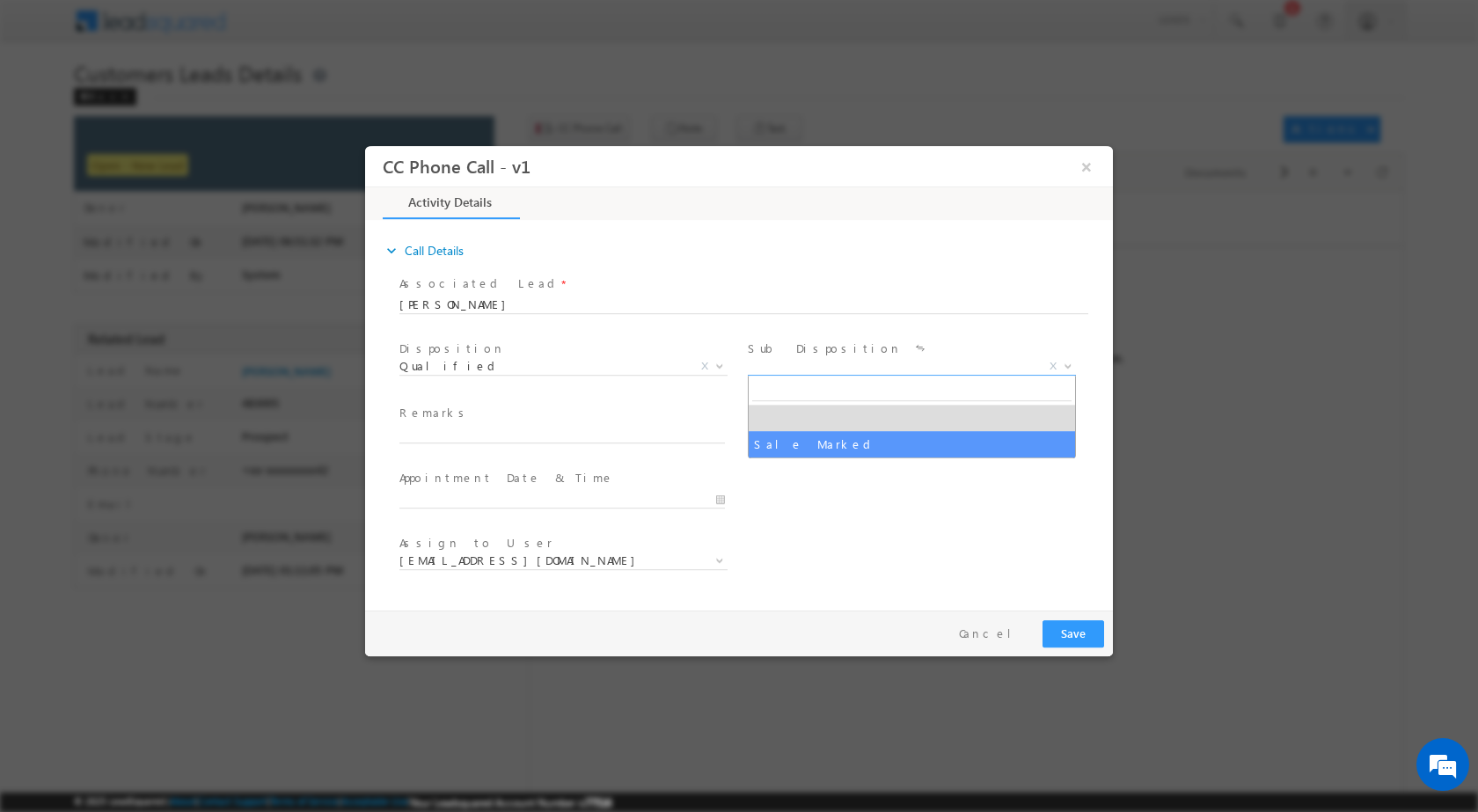
drag, startPoint x: 916, startPoint y: 434, endPoint x: 987, endPoint y: 433, distance: 71.0
select select "Sale Marked"
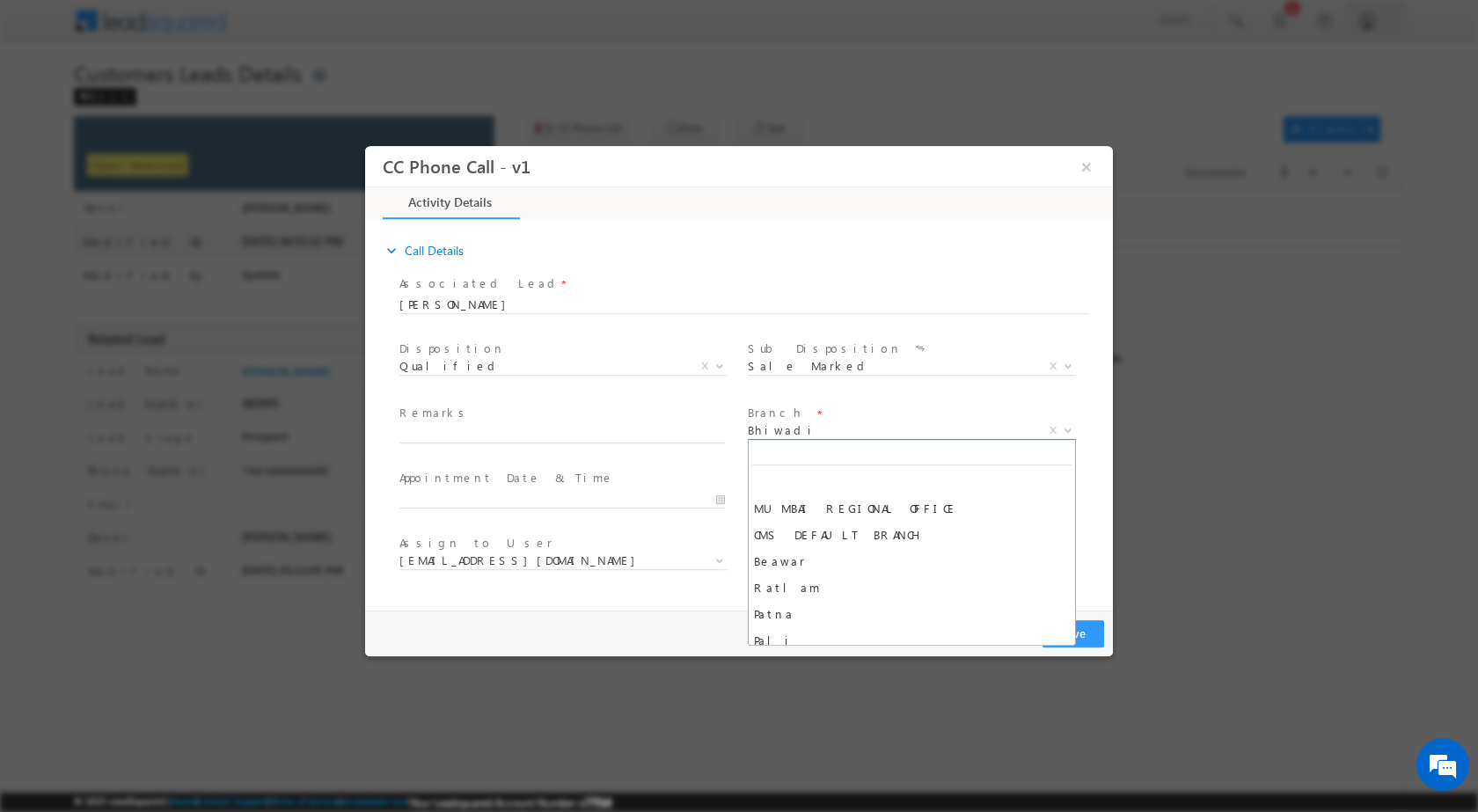
click at [1064, 426] on b at bounding box center [1068, 429] width 11 height 6
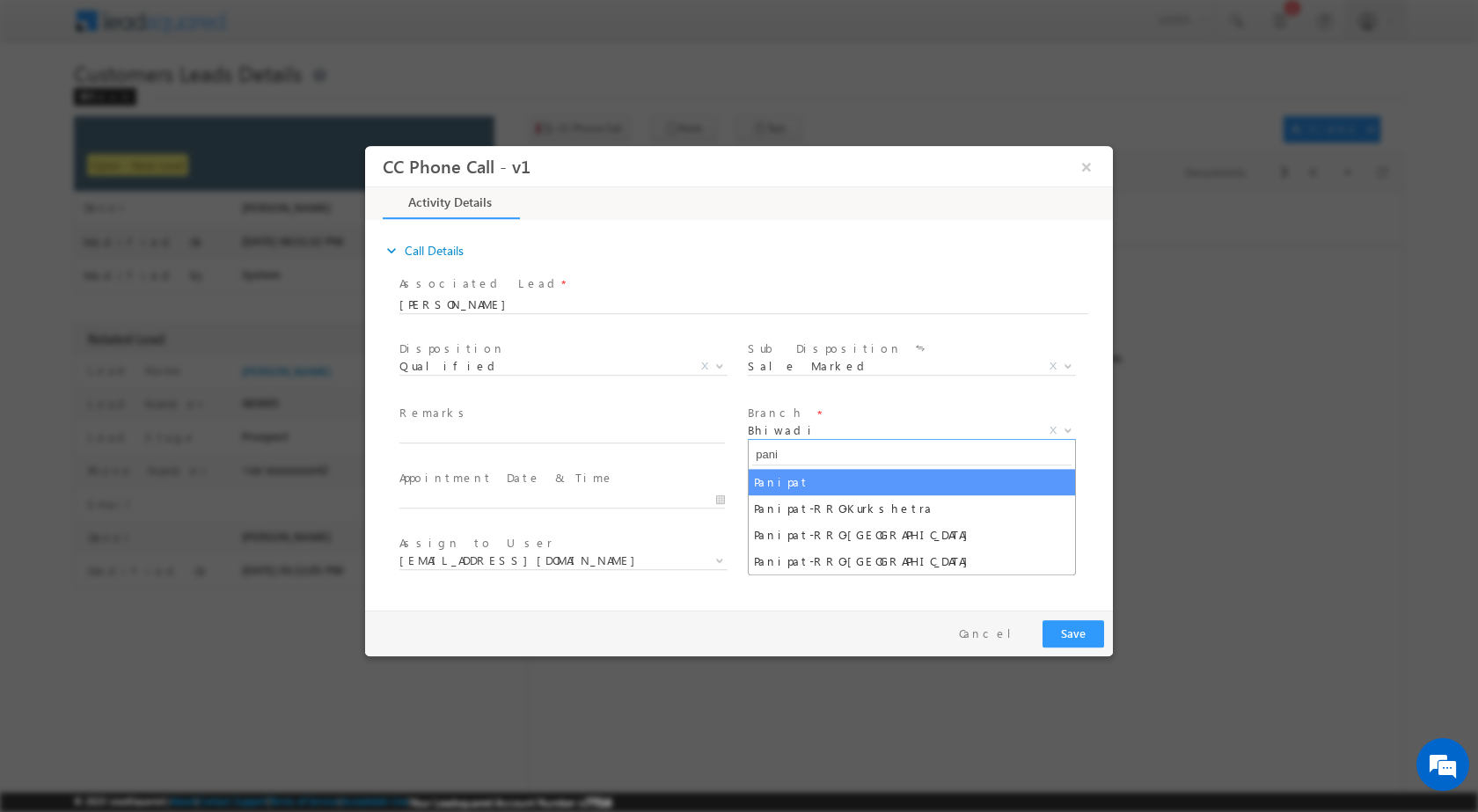
type input "pani"
select select "Panipat"
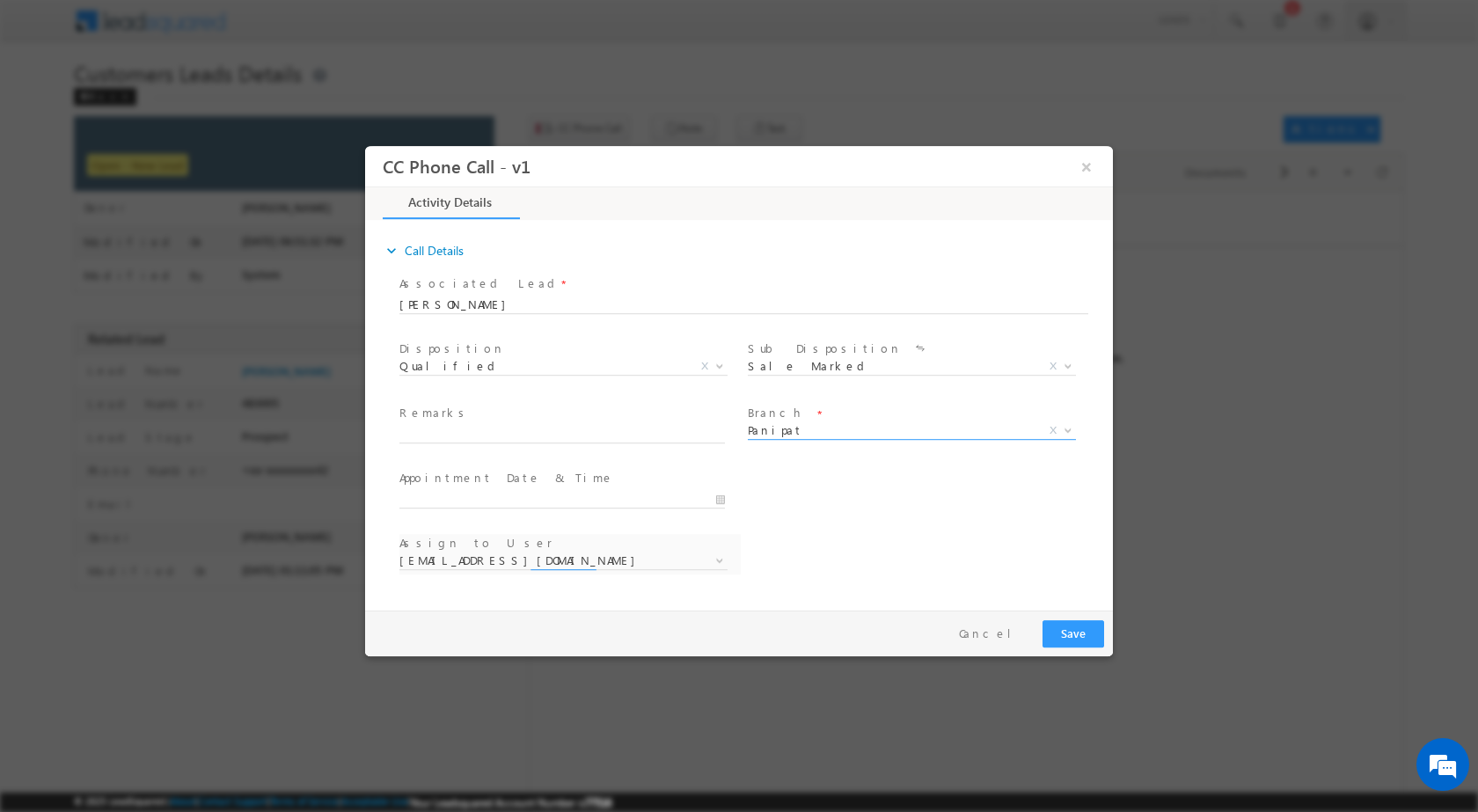
select select "amit.vats@sgrlimited.in"
click at [719, 497] on input "09/11/2025 11:22 AM" at bounding box center [562, 498] width 325 height 17
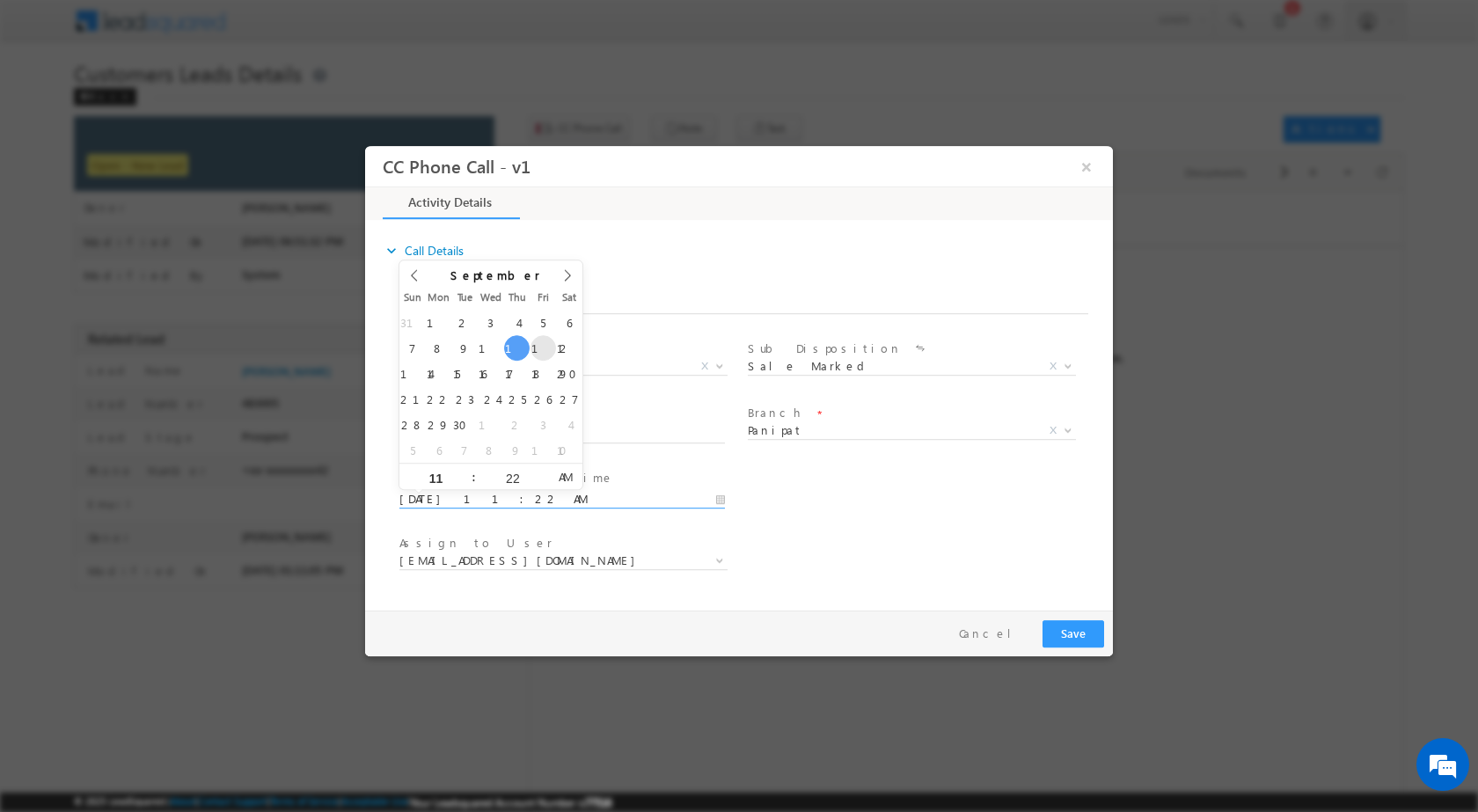
type input "09/12/2025 11:22 AM"
type input "02"
type input "09/12/2025 2:22 AM"
click at [516, 469] on div "22" at bounding box center [512, 475] width 73 height 26
click at [509, 483] on div "22" at bounding box center [512, 475] width 73 height 26
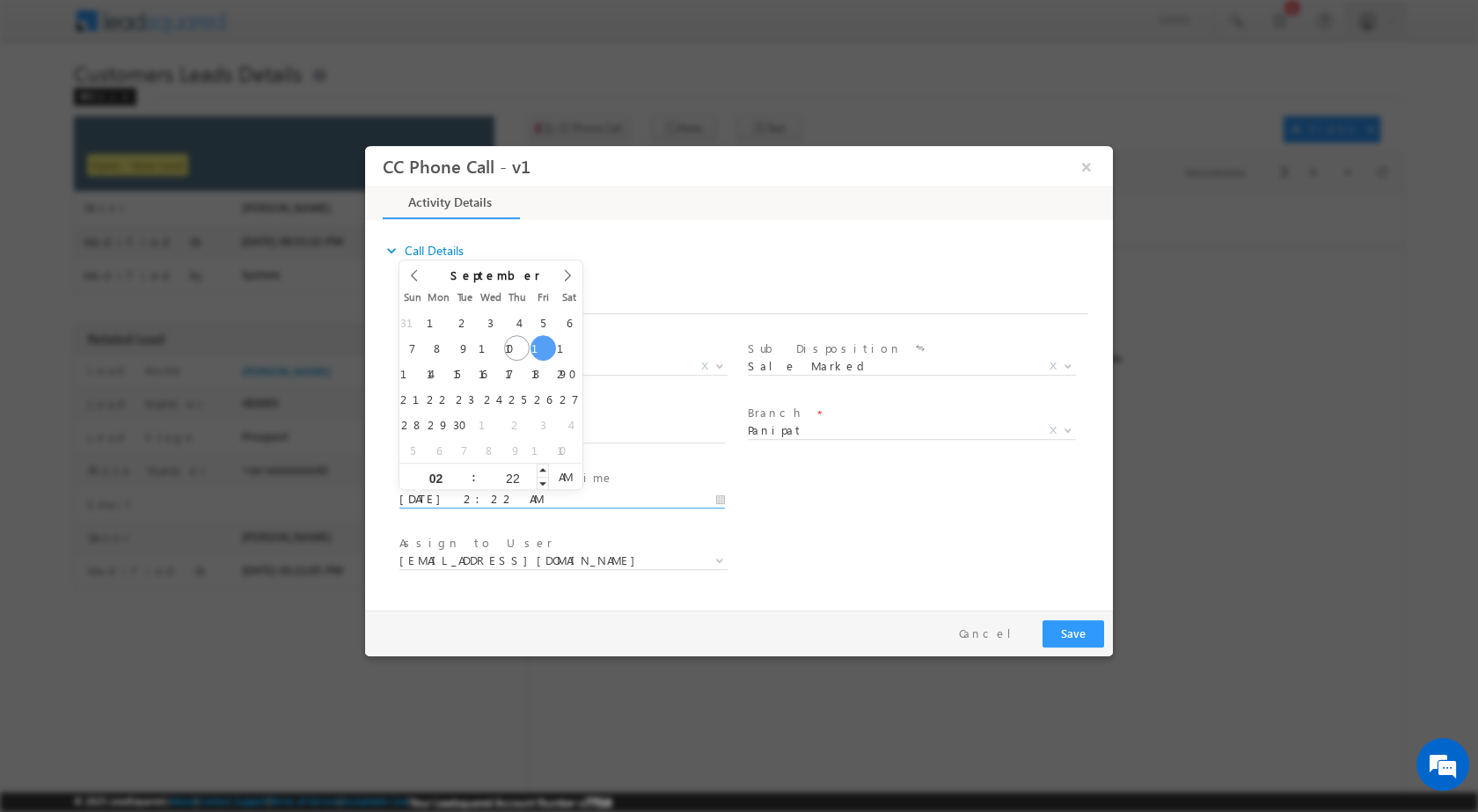
click at [512, 476] on input "22" at bounding box center [512, 477] width 73 height 12
type input "00"
type input "09/12/2025 2:00 PM"
click at [554, 473] on span "AM" at bounding box center [565, 475] width 33 height 26
click at [944, 539] on div "Assign to User * amit.vats@sgrlimited.in anil.kumar5@sgrlimited.in ankit.sharma…" at bounding box center [754, 562] width 717 height 65
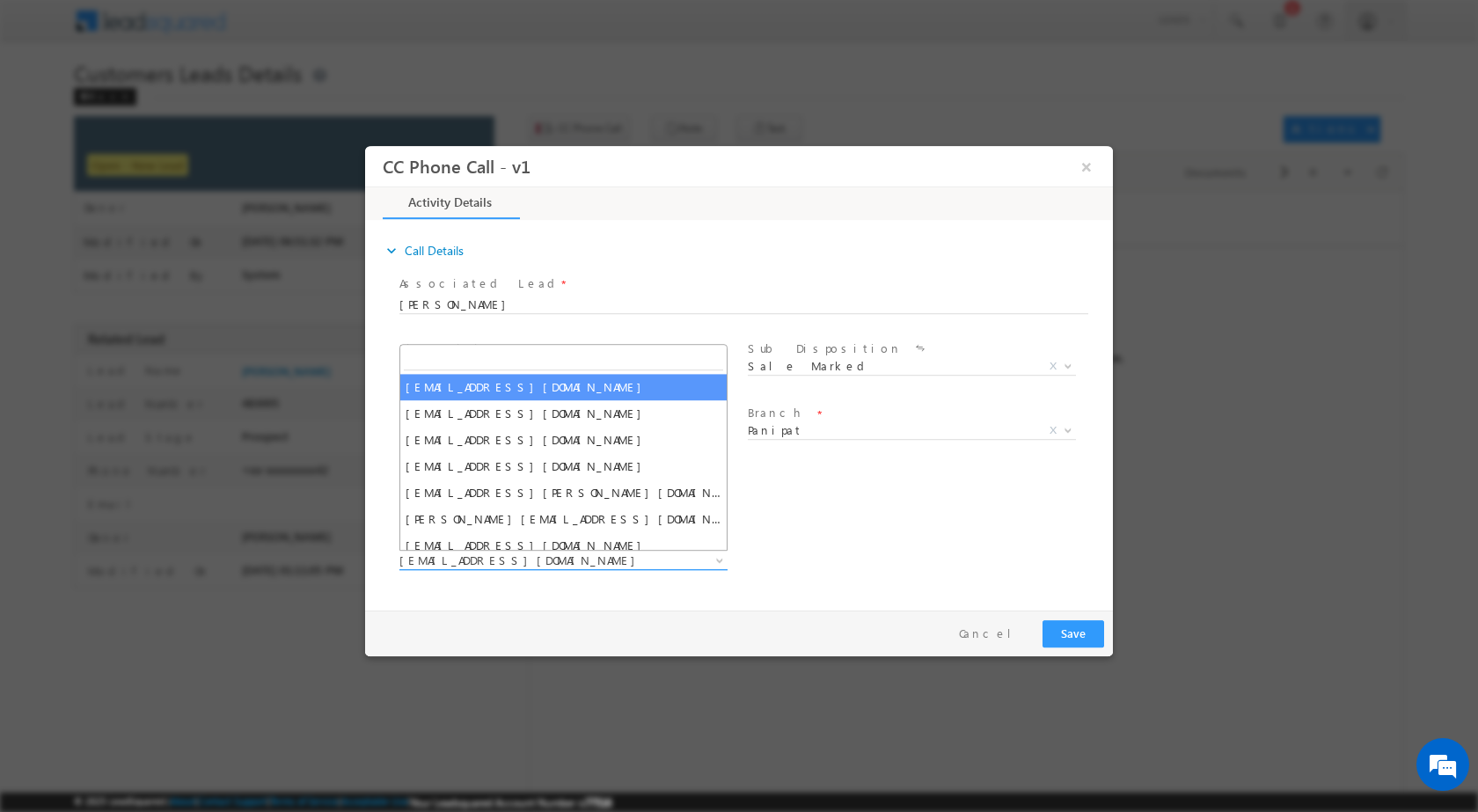
click at [710, 559] on span at bounding box center [718, 559] width 17 height 23
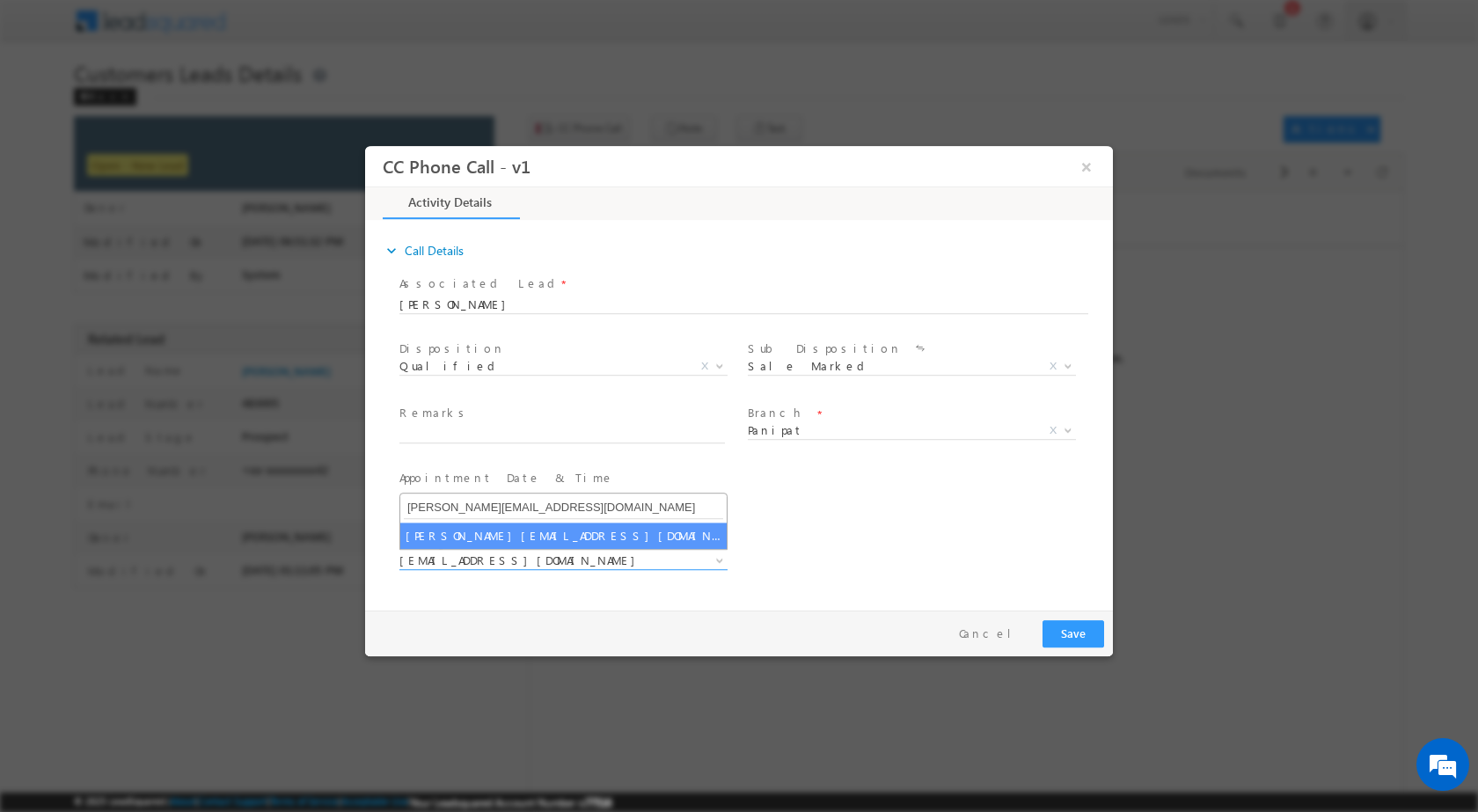
type input "rajbir.singh1@sgrlimited.in"
select select "rajbir.singh1@sgrlimited.in"
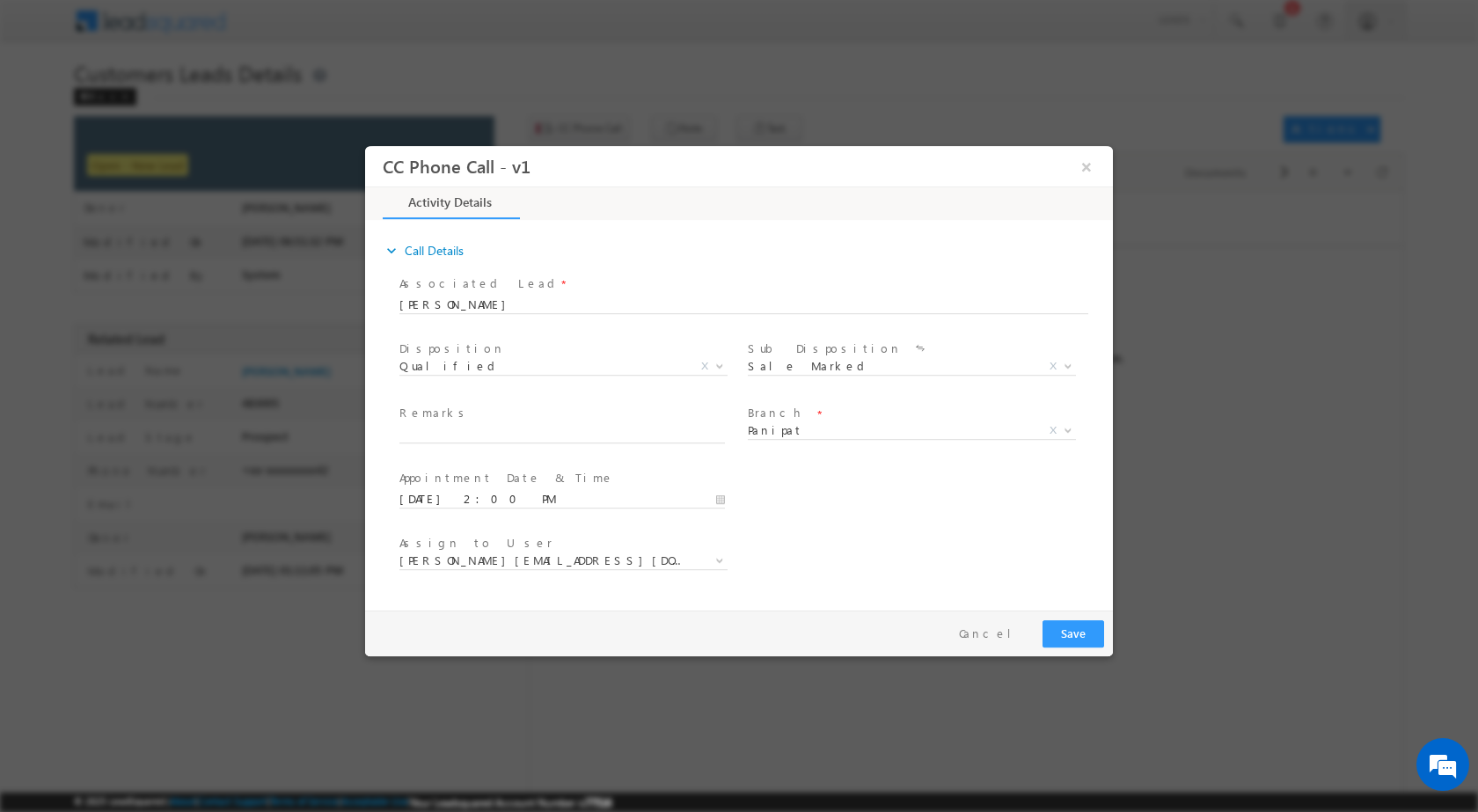
drag, startPoint x: 489, startPoint y: 412, endPoint x: 494, endPoint y: 440, distance: 28.4
click at [492, 430] on div "Remarks *" at bounding box center [570, 424] width 342 height 41
click at [494, 441] on span at bounding box center [570, 434] width 342 height 19
click at [501, 431] on input "text" at bounding box center [562, 433] width 325 height 17
paste input "11/09-Customer Name is PURSHOTAM KUMAR Customer age is 47 yrs loan Type is Exte…"
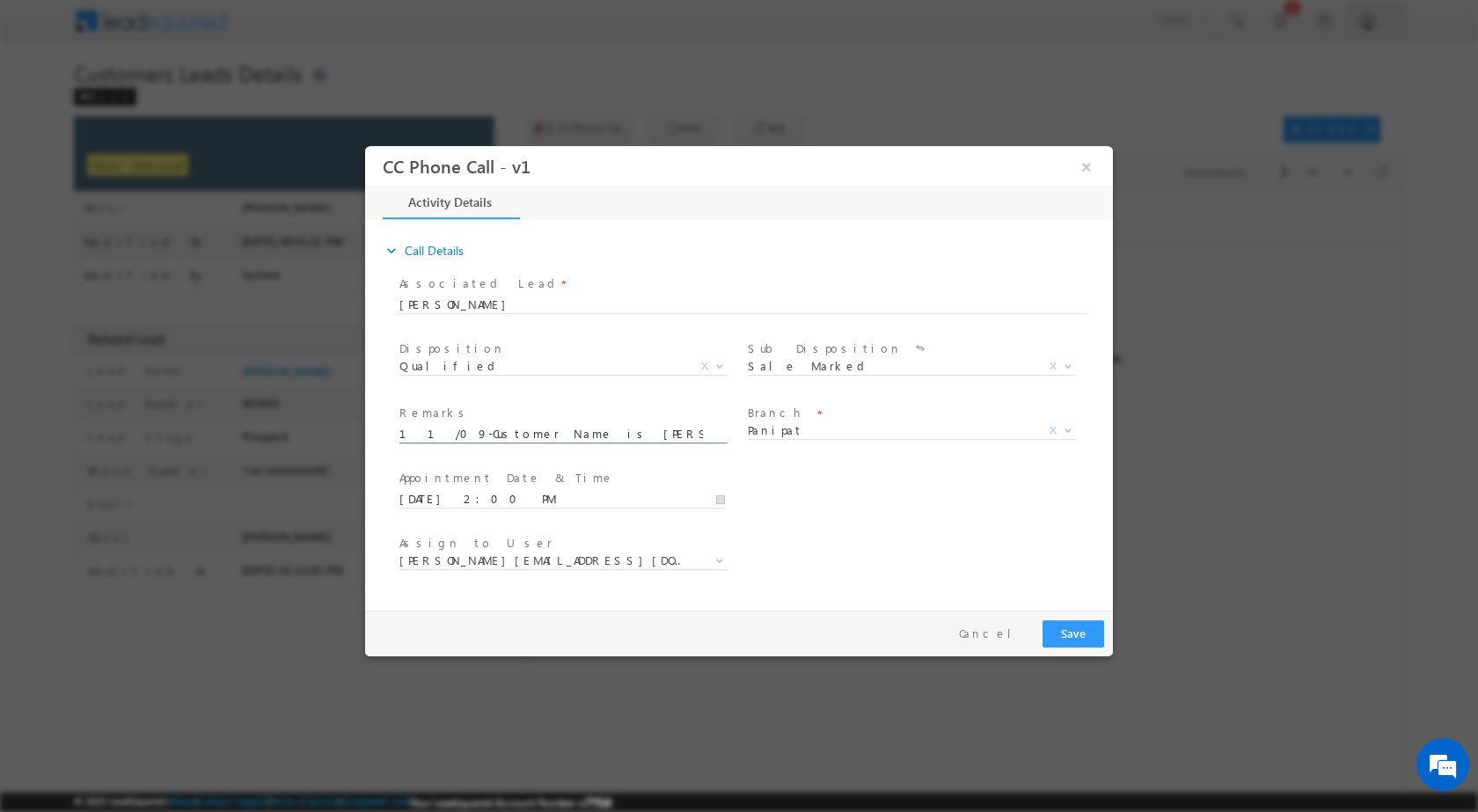
scroll to position [0, 764]
type input "11/09-Customer Name is PURSHOTAM KUMAR Customer age is 47 yrs loan Type is Exte…"
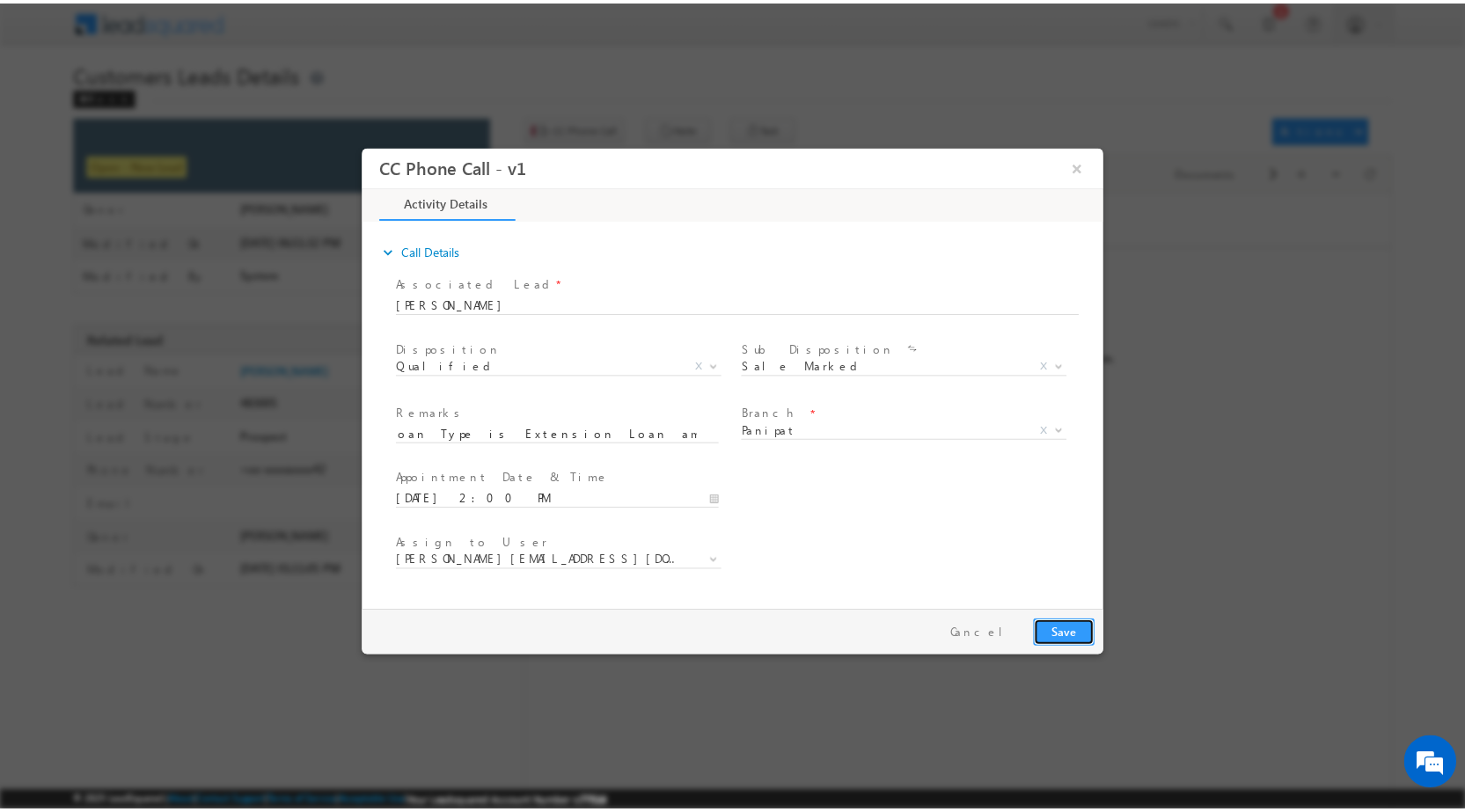
scroll to position [0, 0]
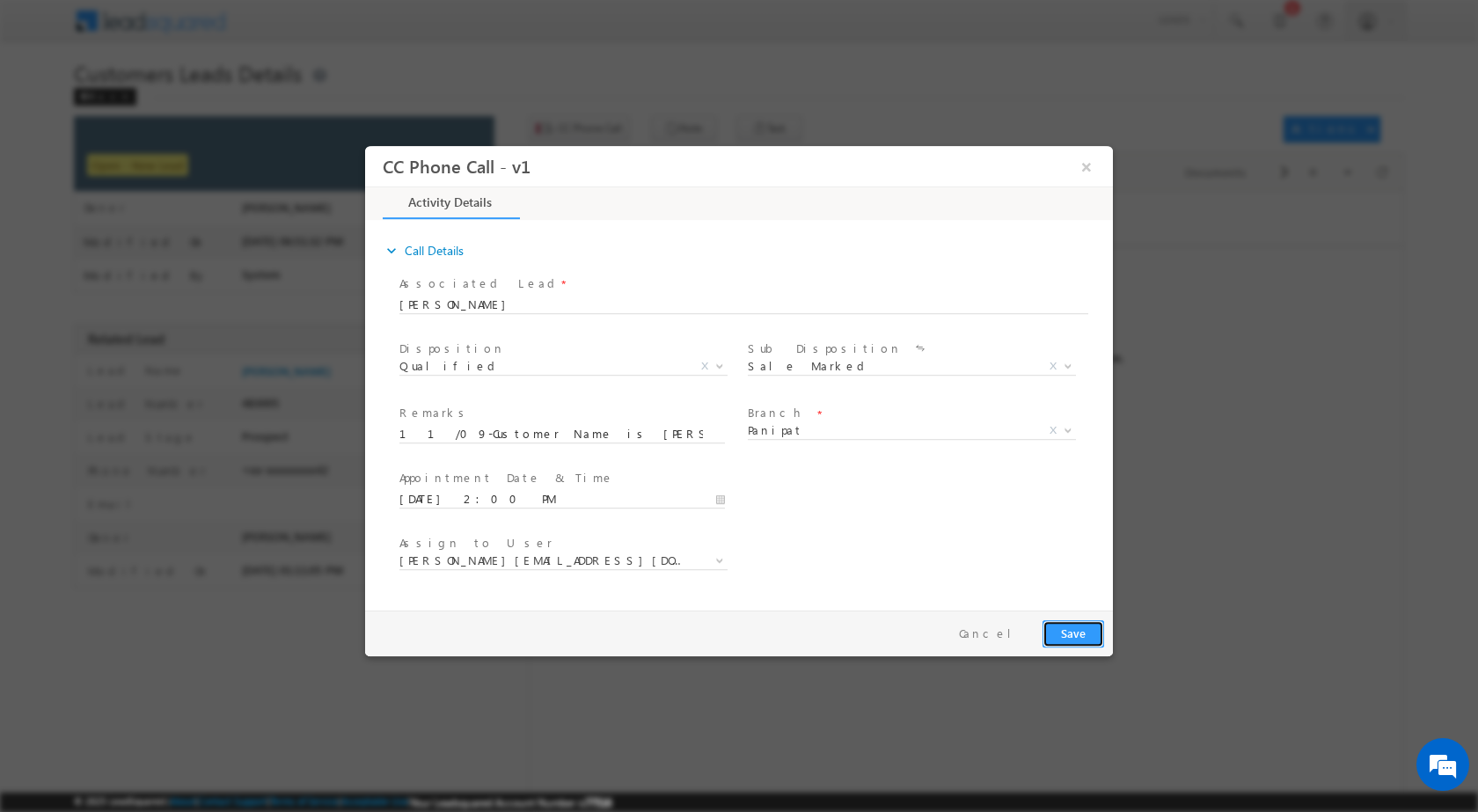
click at [1084, 635] on button "Save" at bounding box center [1074, 633] width 62 height 27
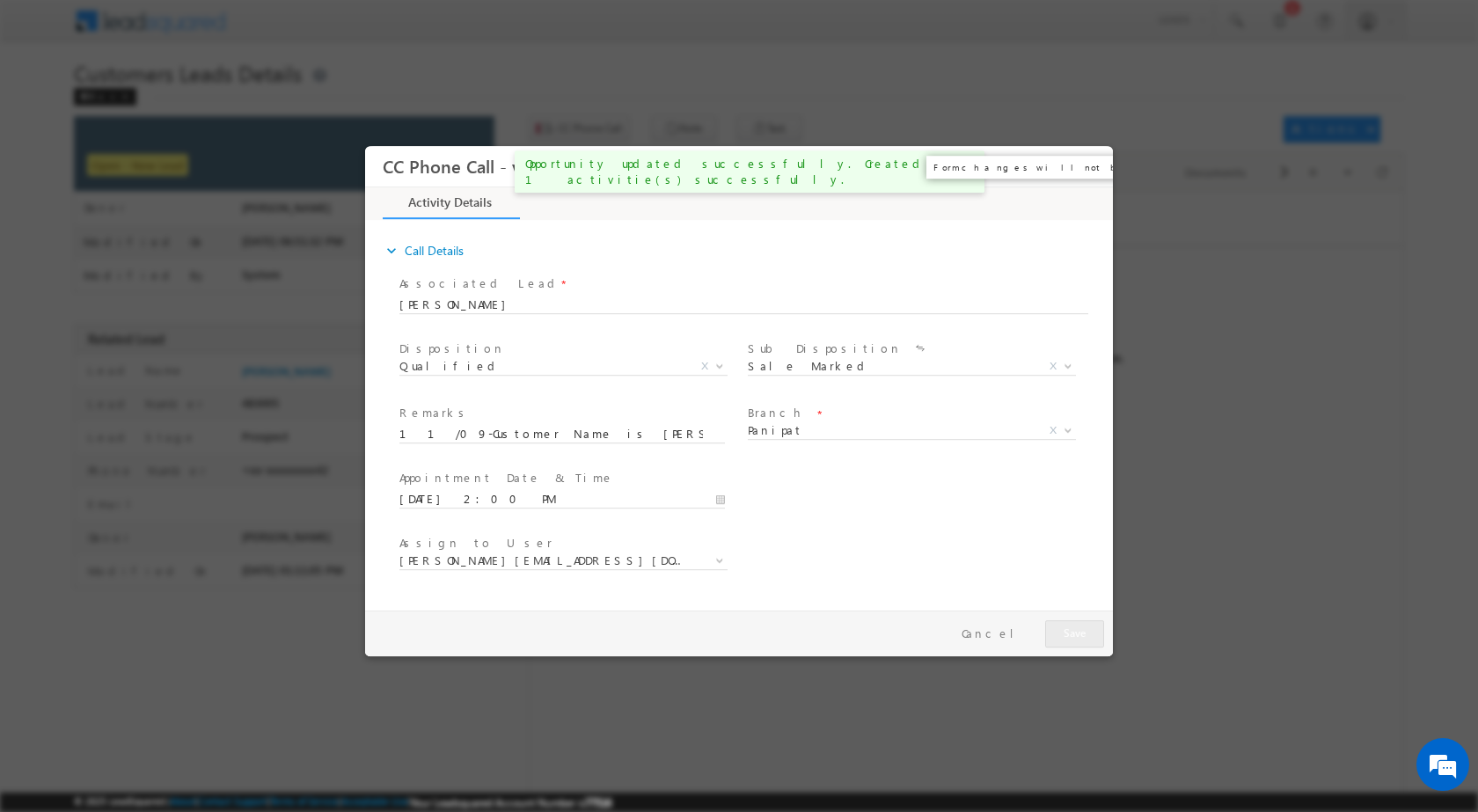
click at [1096, 167] on button "×" at bounding box center [1086, 166] width 30 height 33
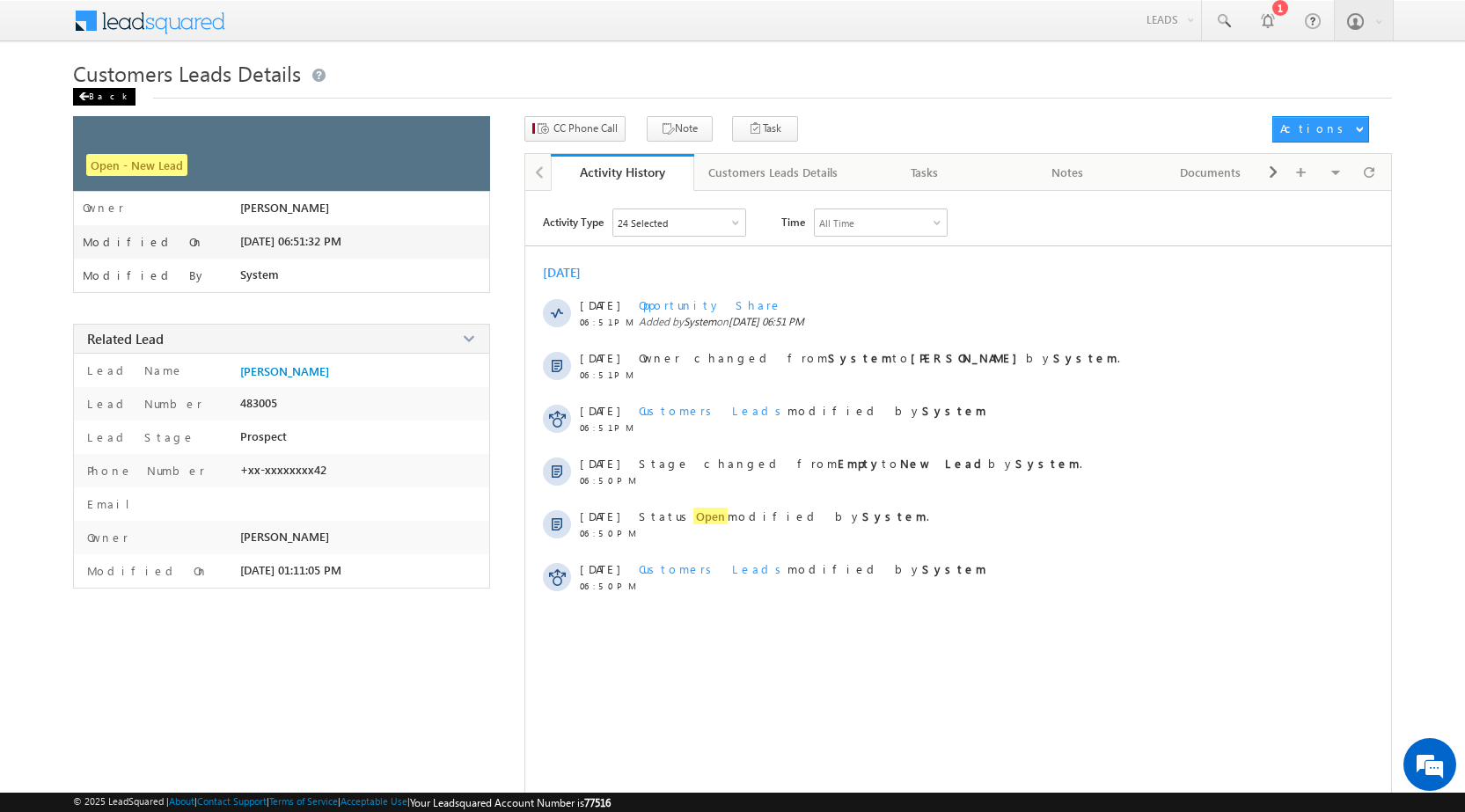
click at [89, 92] on div "Back" at bounding box center [104, 96] width 63 height 17
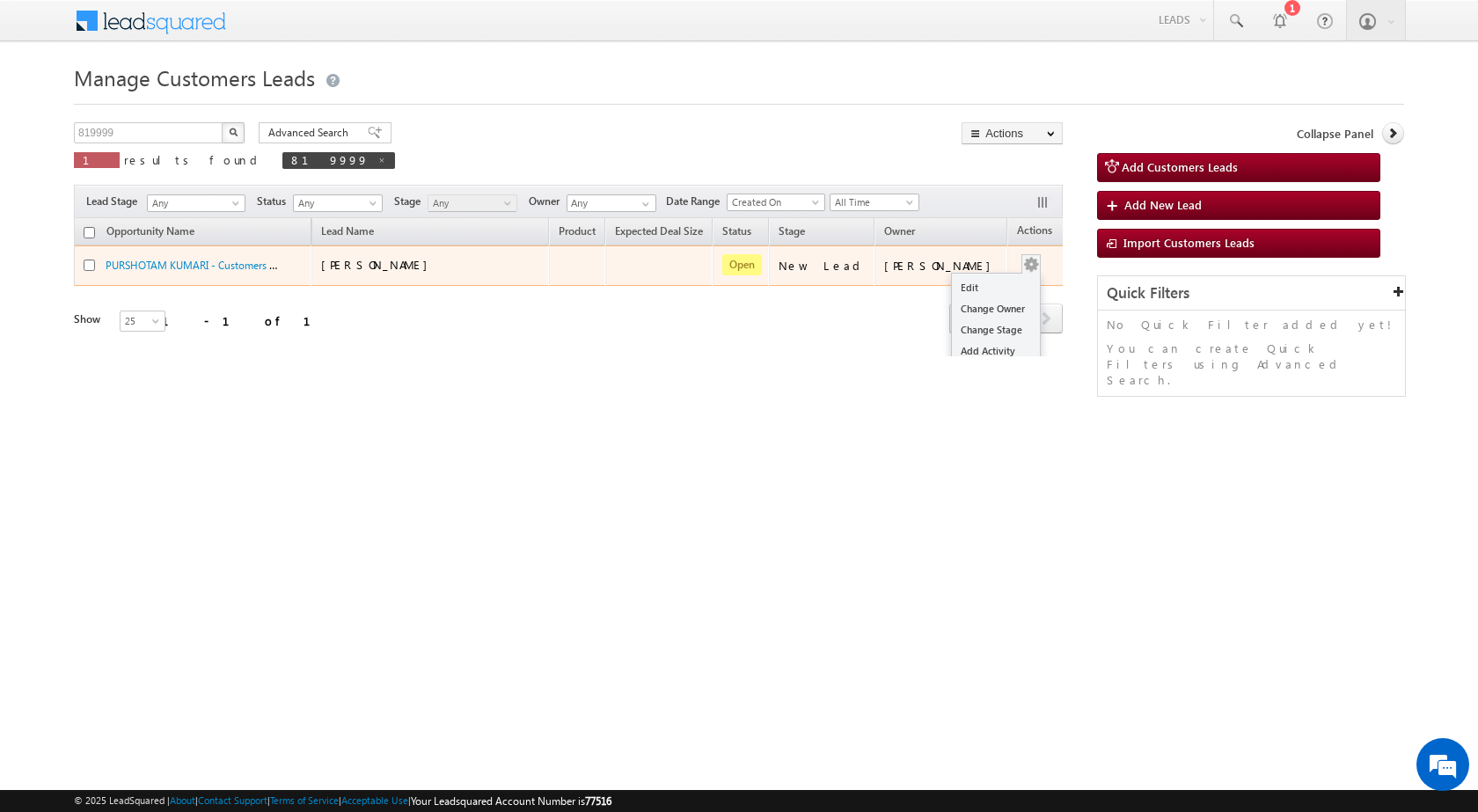
click at [1017, 262] on div "Edit Change Owner Change Stage Add Activity Add Task Delete" at bounding box center [1031, 265] width 28 height 23
click at [993, 282] on link "Edit" at bounding box center [996, 287] width 88 height 21
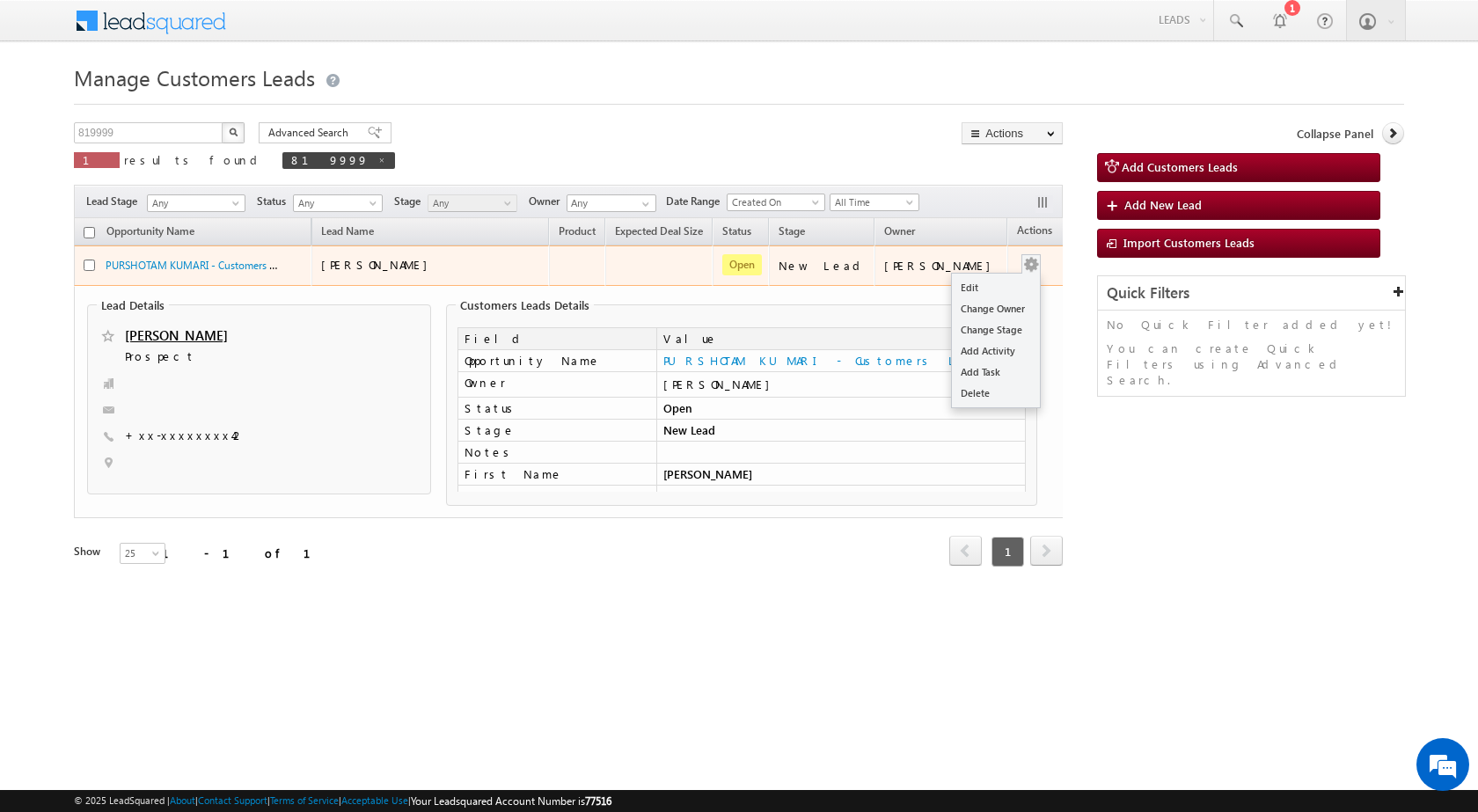
click at [1022, 264] on button "button" at bounding box center [1030, 264] width 17 height 17
click at [987, 278] on td "[PERSON_NAME]" at bounding box center [941, 265] width 133 height 41
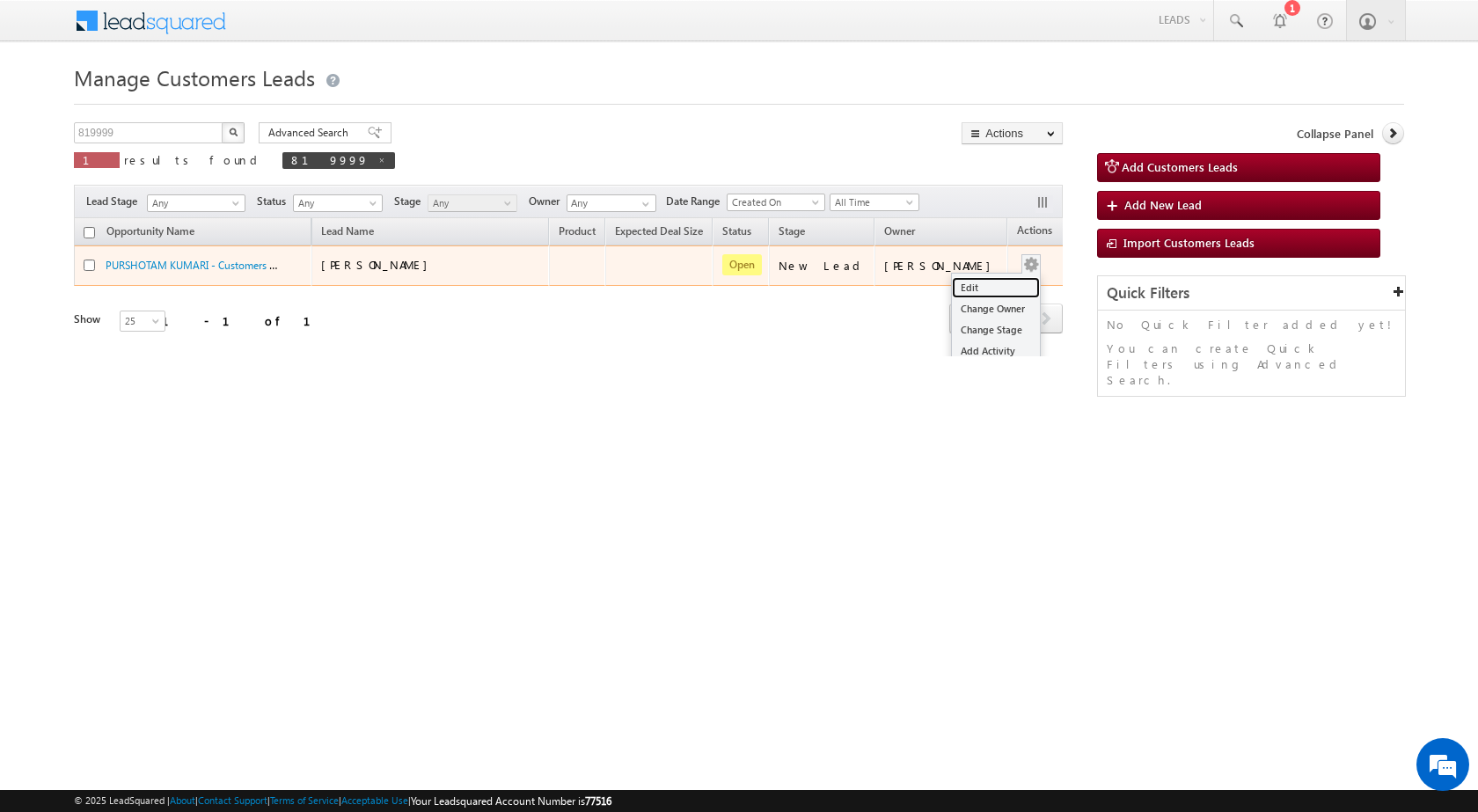
click at [986, 282] on link "Edit" at bounding box center [996, 287] width 88 height 21
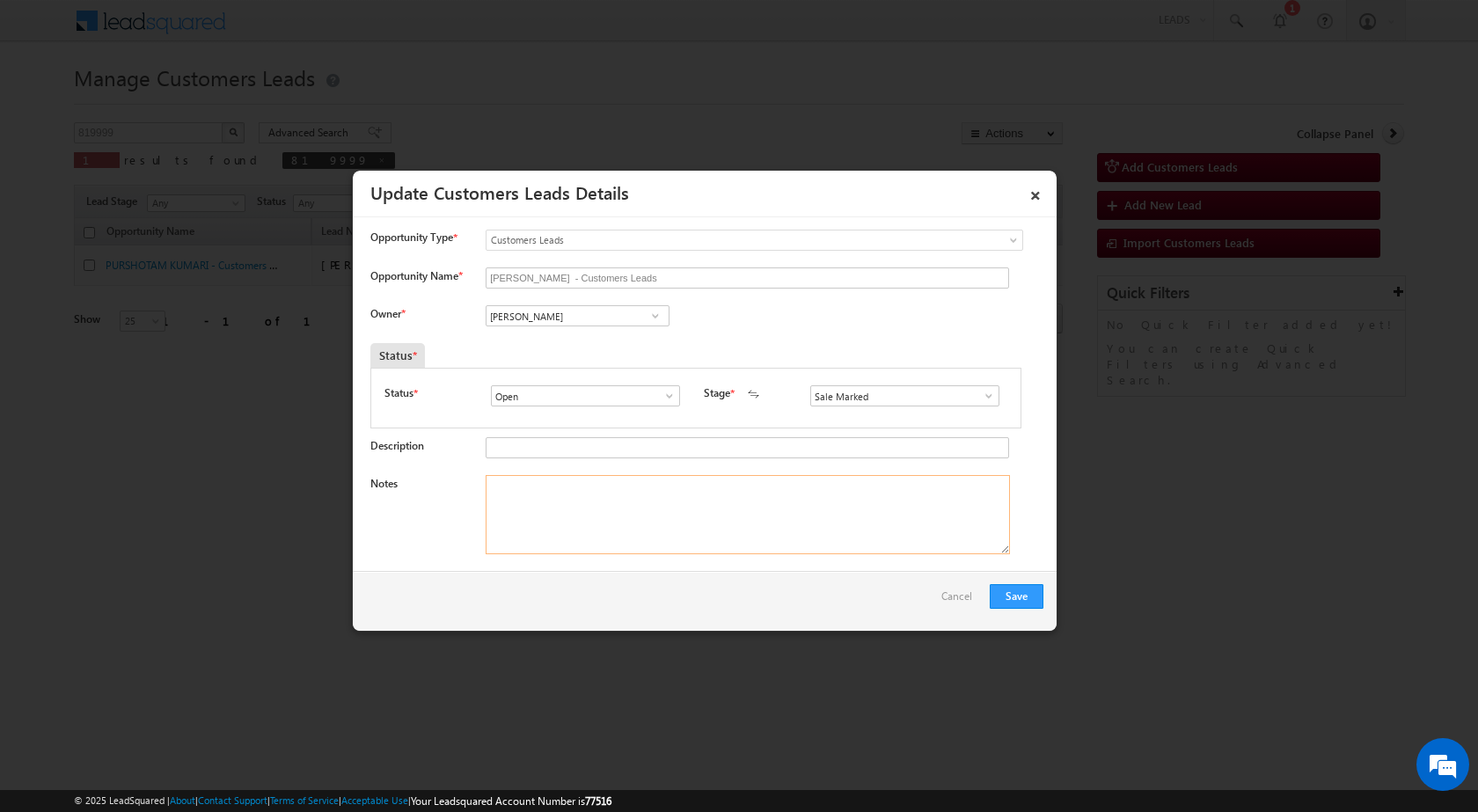
click at [721, 500] on textarea "Notes" at bounding box center [748, 514] width 524 height 79
paste textarea "11/09-Customer Name is [PERSON_NAME] Customer age is [DEMOGRAPHIC_DATA] yrs loa…"
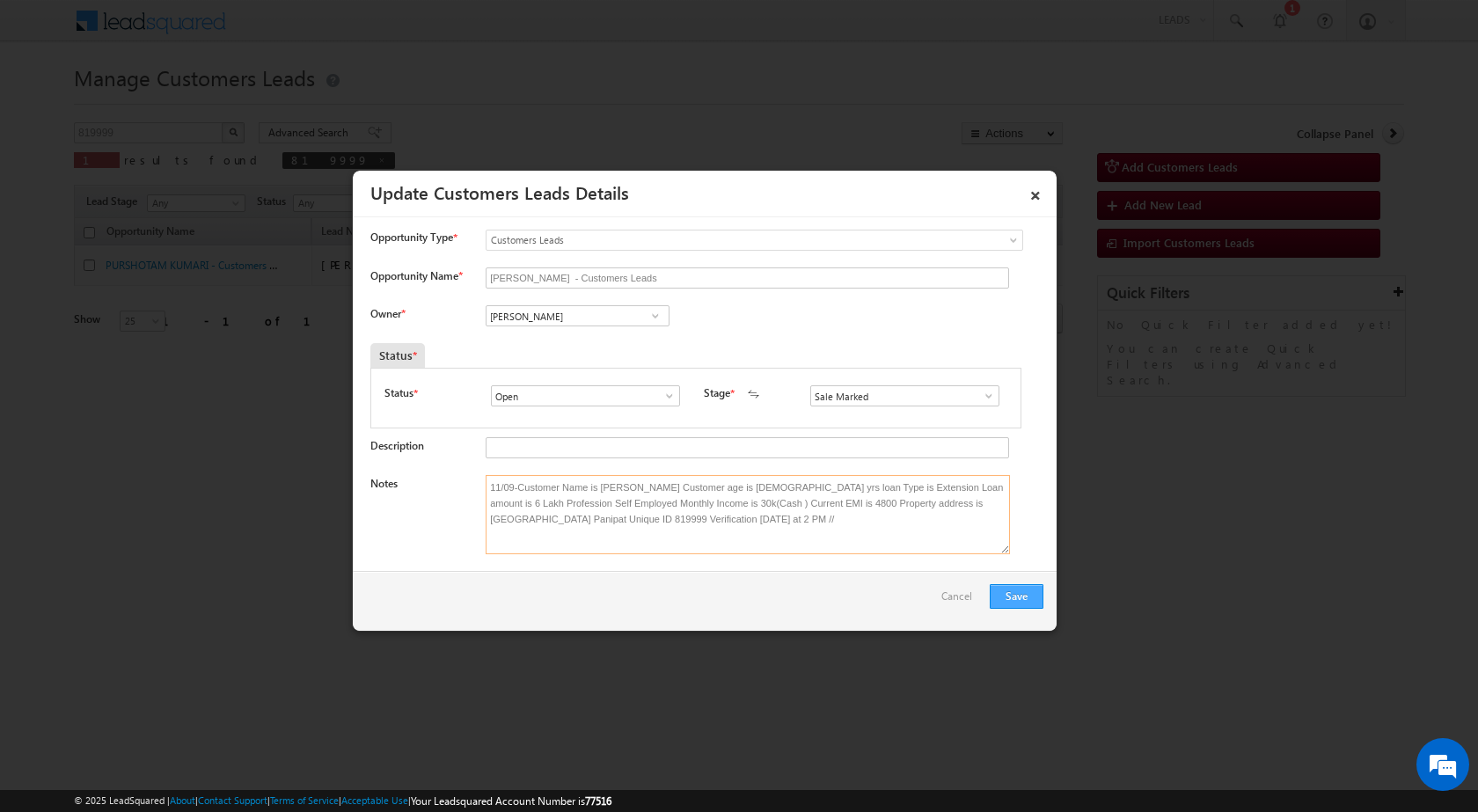
type textarea "11/09-Customer Name is [PERSON_NAME] Customer age is [DEMOGRAPHIC_DATA] yrs loa…"
click at [1007, 594] on button "Save" at bounding box center [1016, 596] width 54 height 25
click at [1007, 599] on button "Save" at bounding box center [1016, 596] width 54 height 25
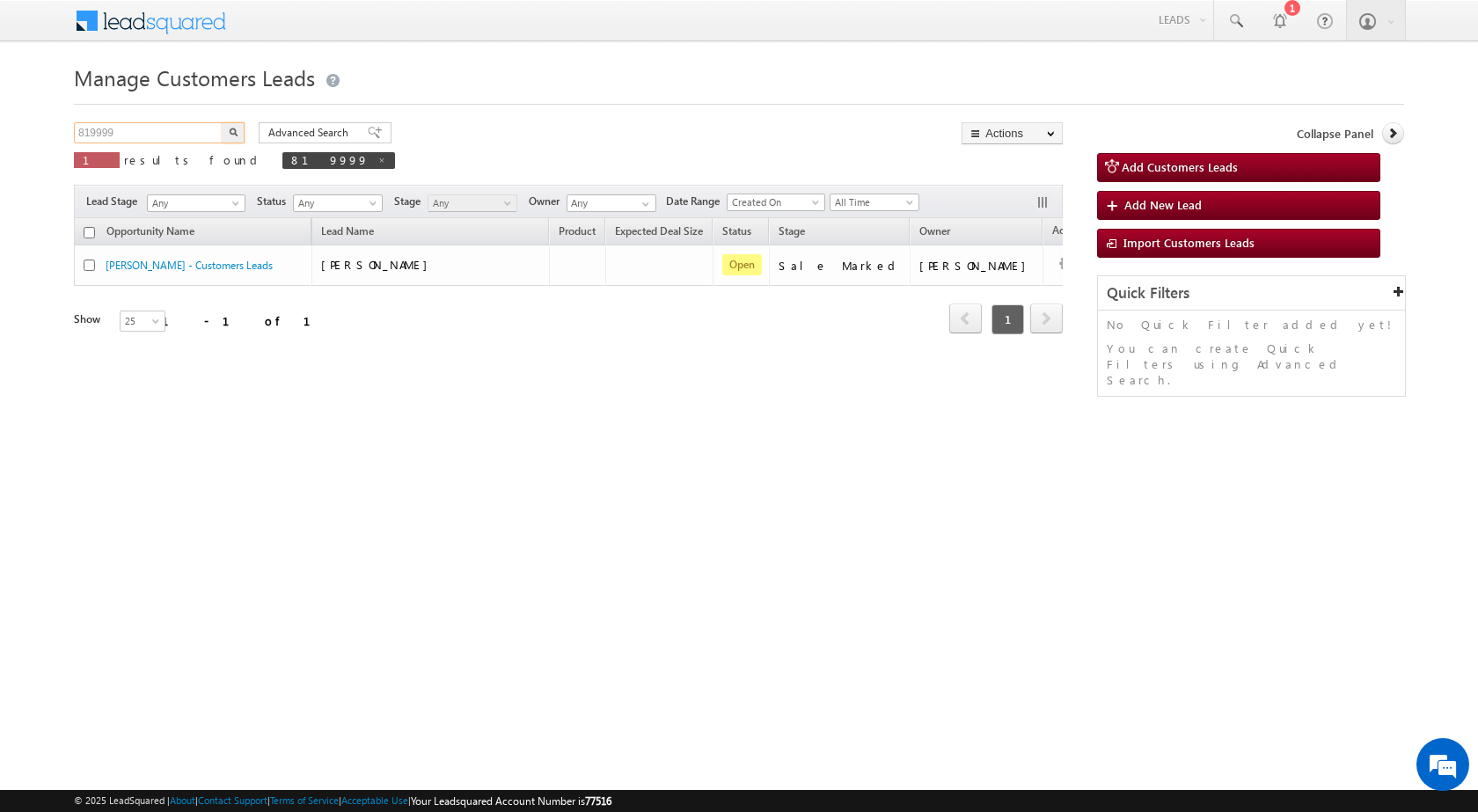
click at [164, 136] on input "819999" at bounding box center [149, 133] width 151 height 21
paste input "2314"
type input "812314"
click at [231, 133] on img "button" at bounding box center [233, 132] width 9 height 9
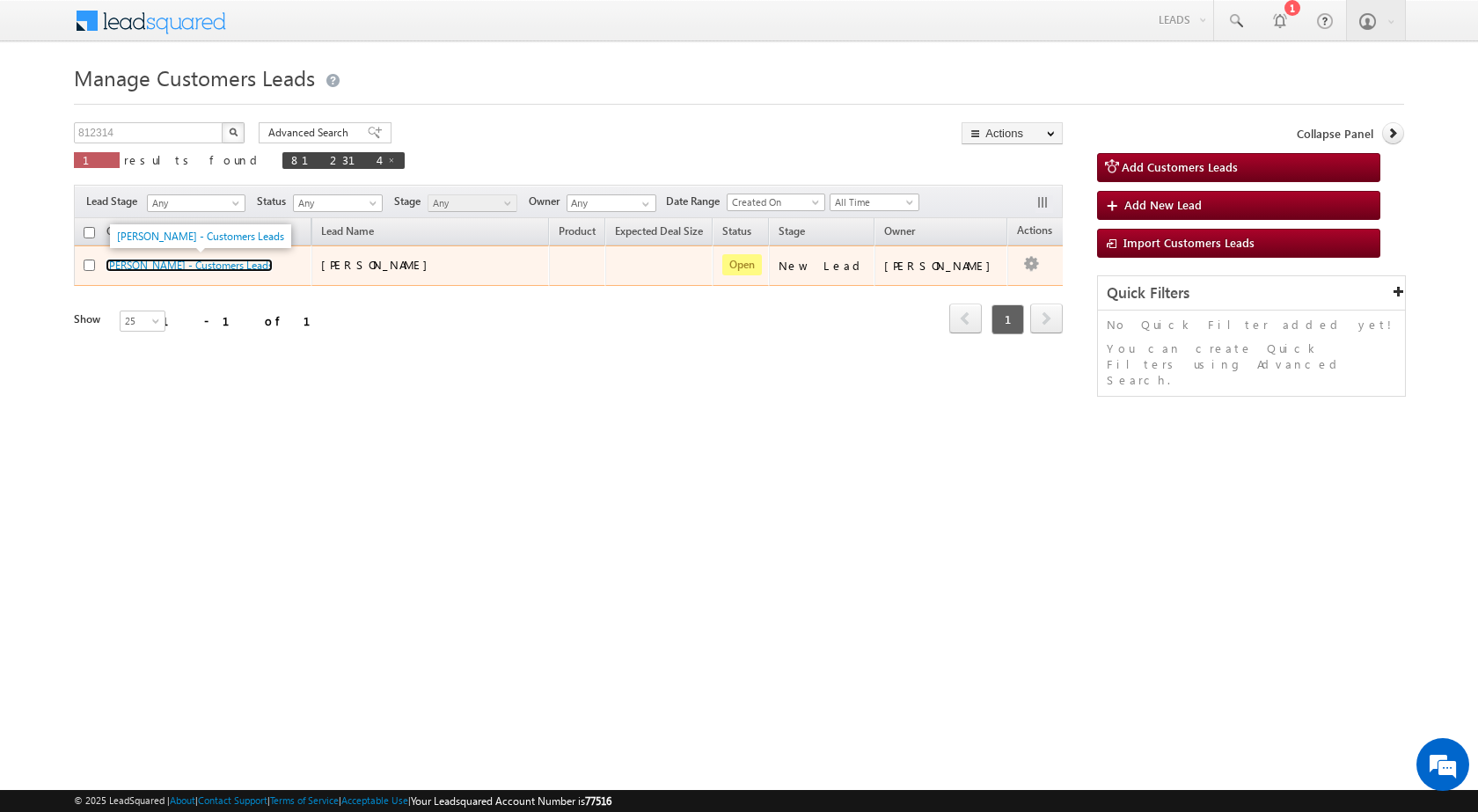
click at [165, 268] on link "PARUL GUPTA - Customers Leads" at bounding box center [189, 265] width 167 height 14
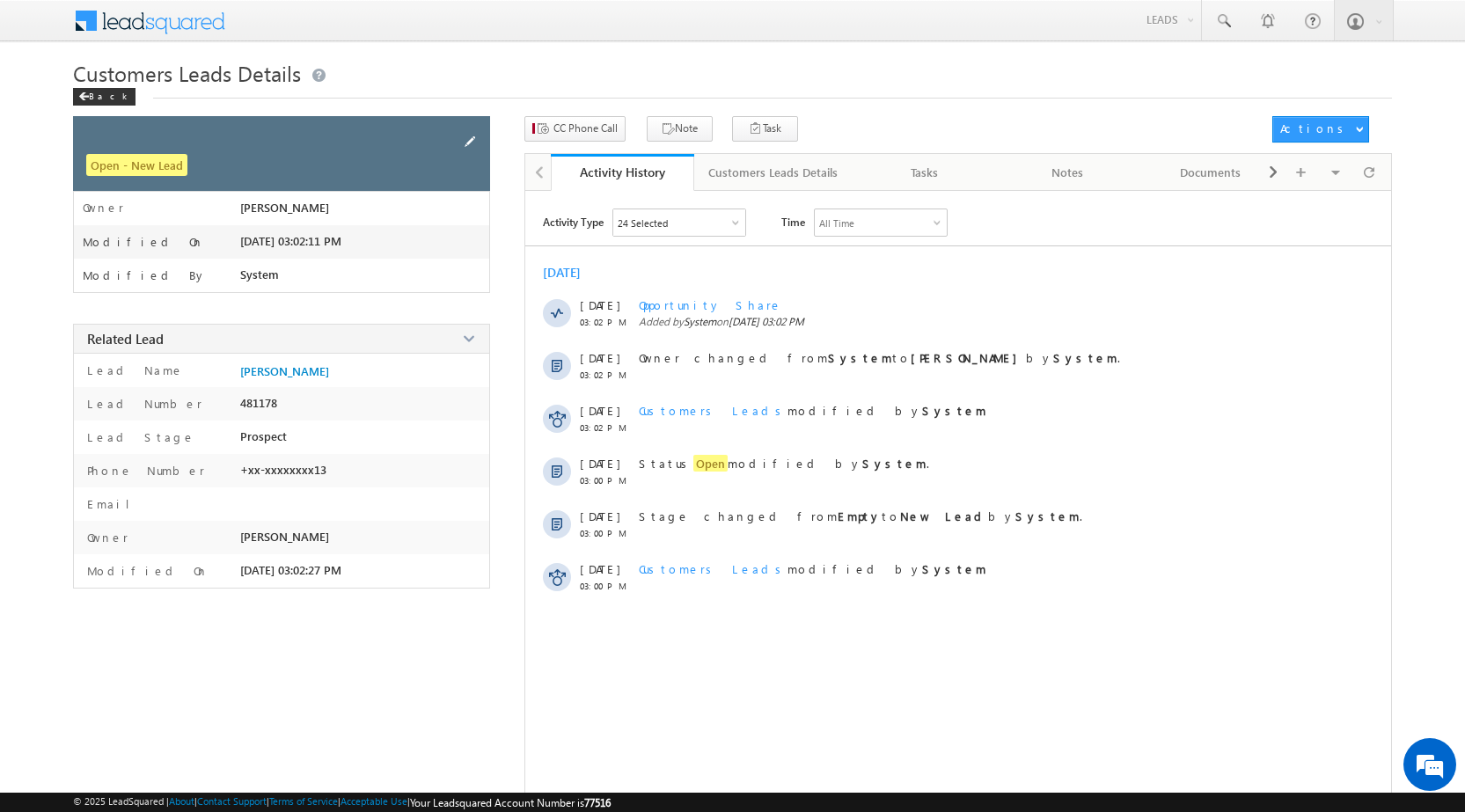
click at [460, 137] on span at bounding box center [469, 141] width 19 height 19
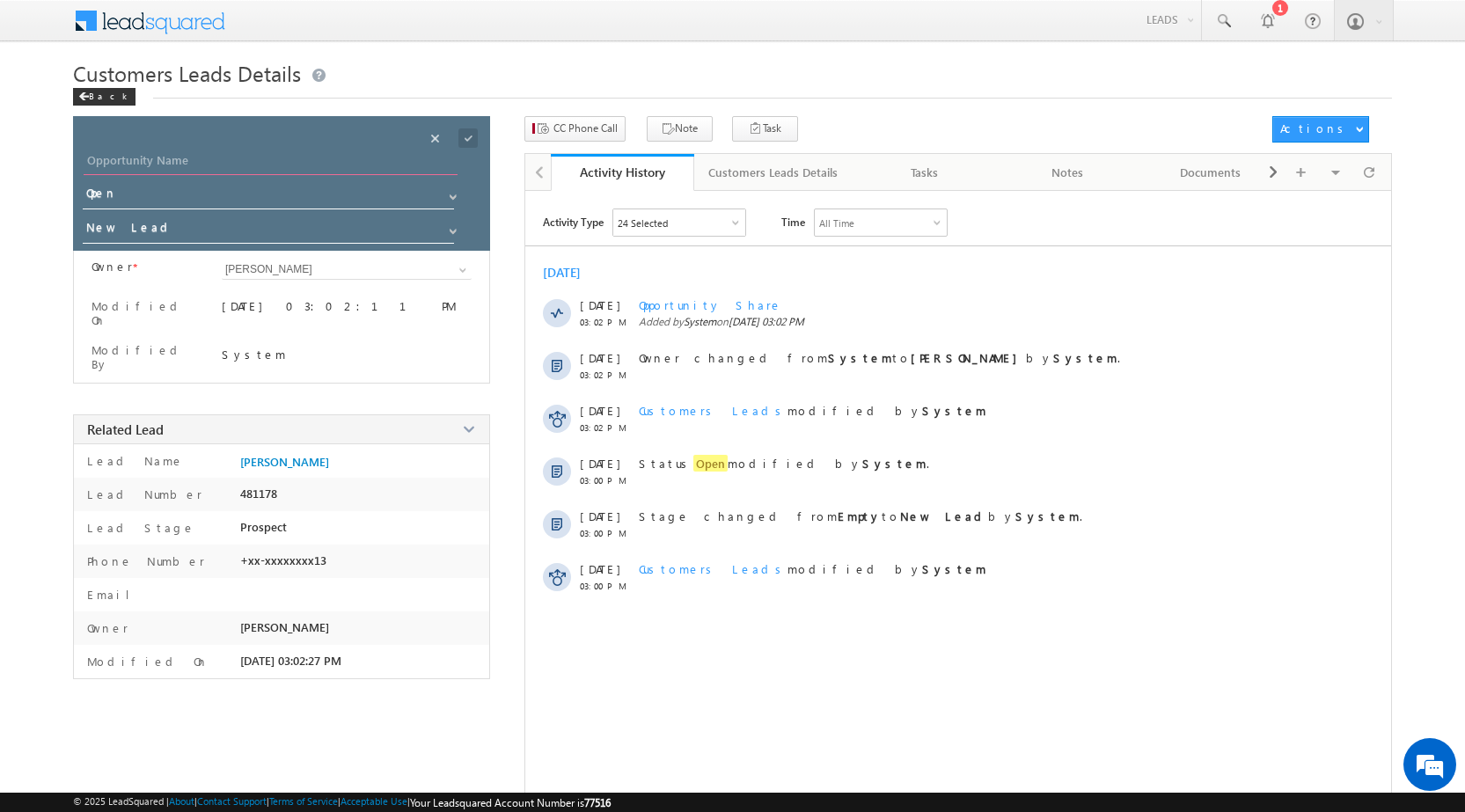
click at [146, 154] on input "Opportunity Name" at bounding box center [271, 163] width 374 height 25
type input "[PERSON_NAME]"
click at [479, 130] on div at bounding box center [483, 132] width 9 height 5
click at [583, 135] on span "CC Phone Call" at bounding box center [585, 128] width 65 height 15
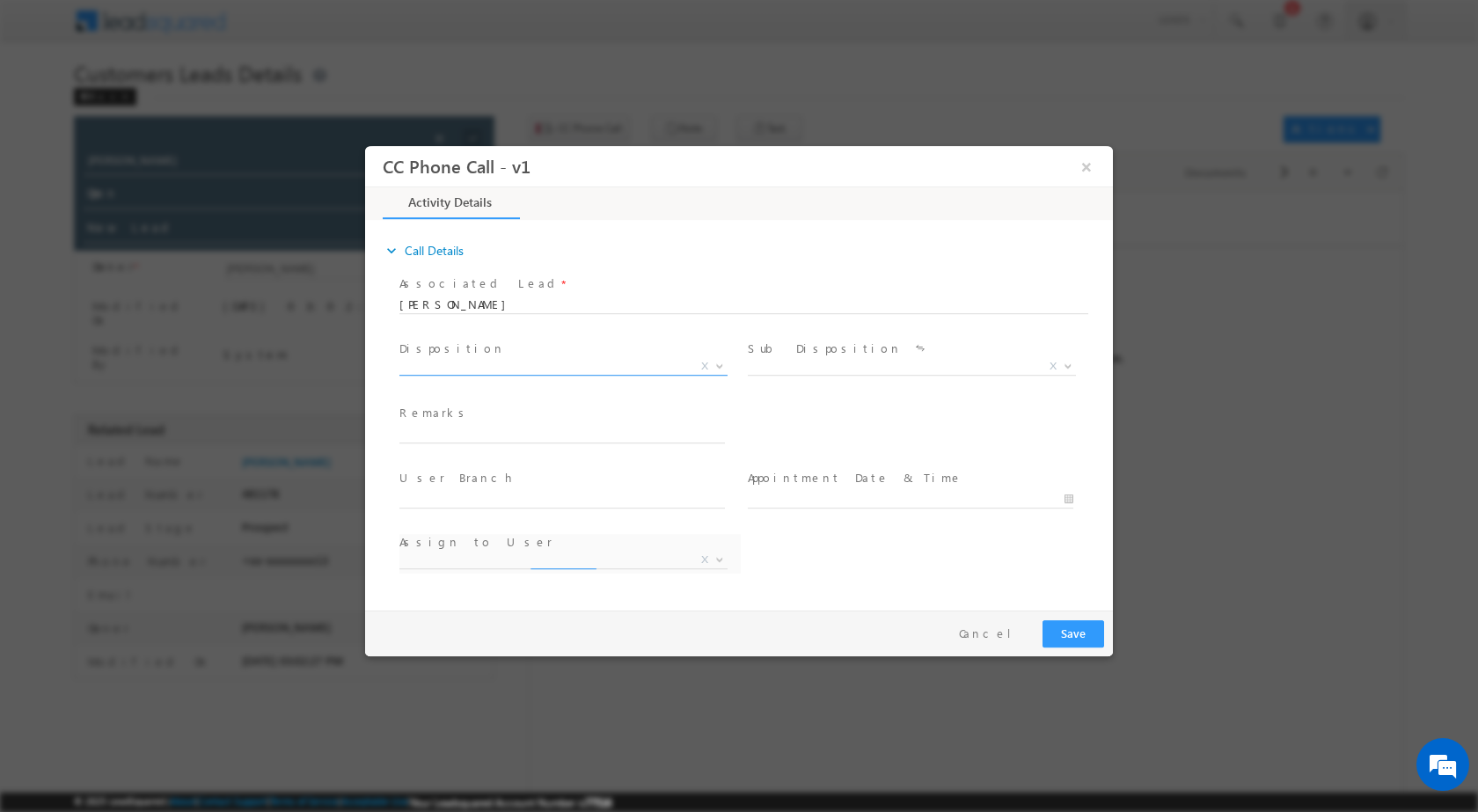
click at [725, 363] on b at bounding box center [719, 364] width 11 height 6
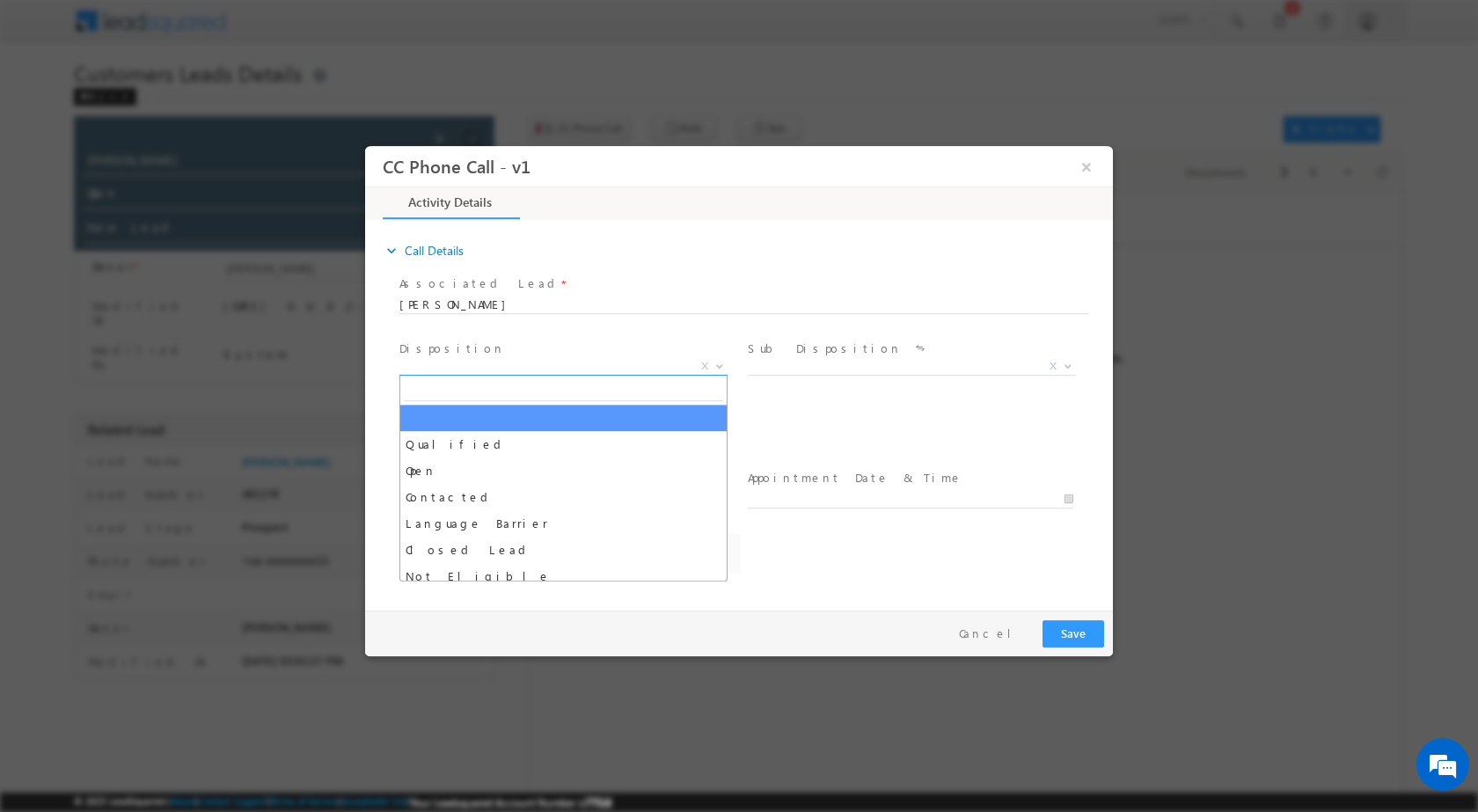
select select "[PERSON_NAME][EMAIL_ADDRESS][DOMAIN_NAME]"
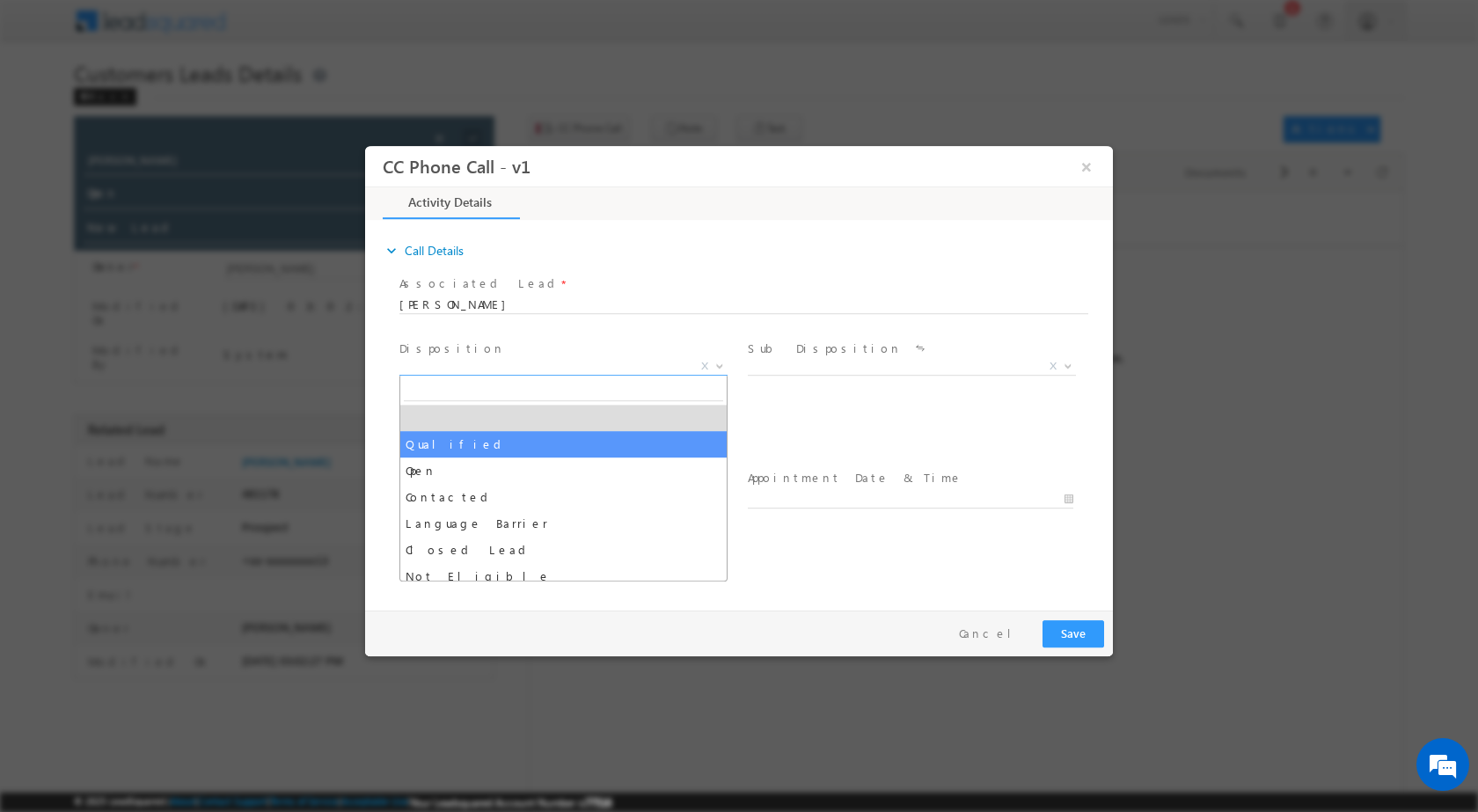
select select "Qualified"
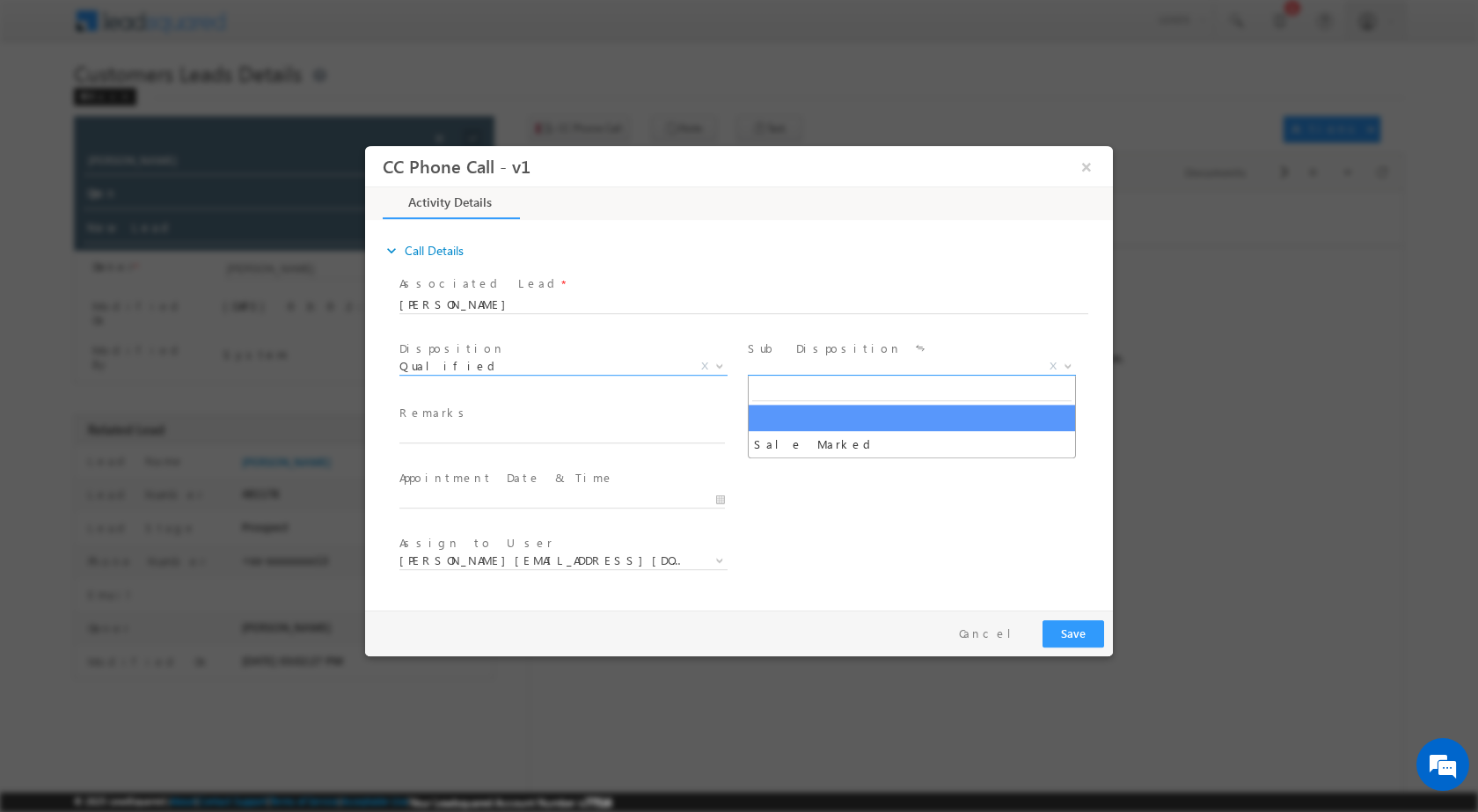
click at [1065, 369] on span at bounding box center [1066, 364] width 17 height 23
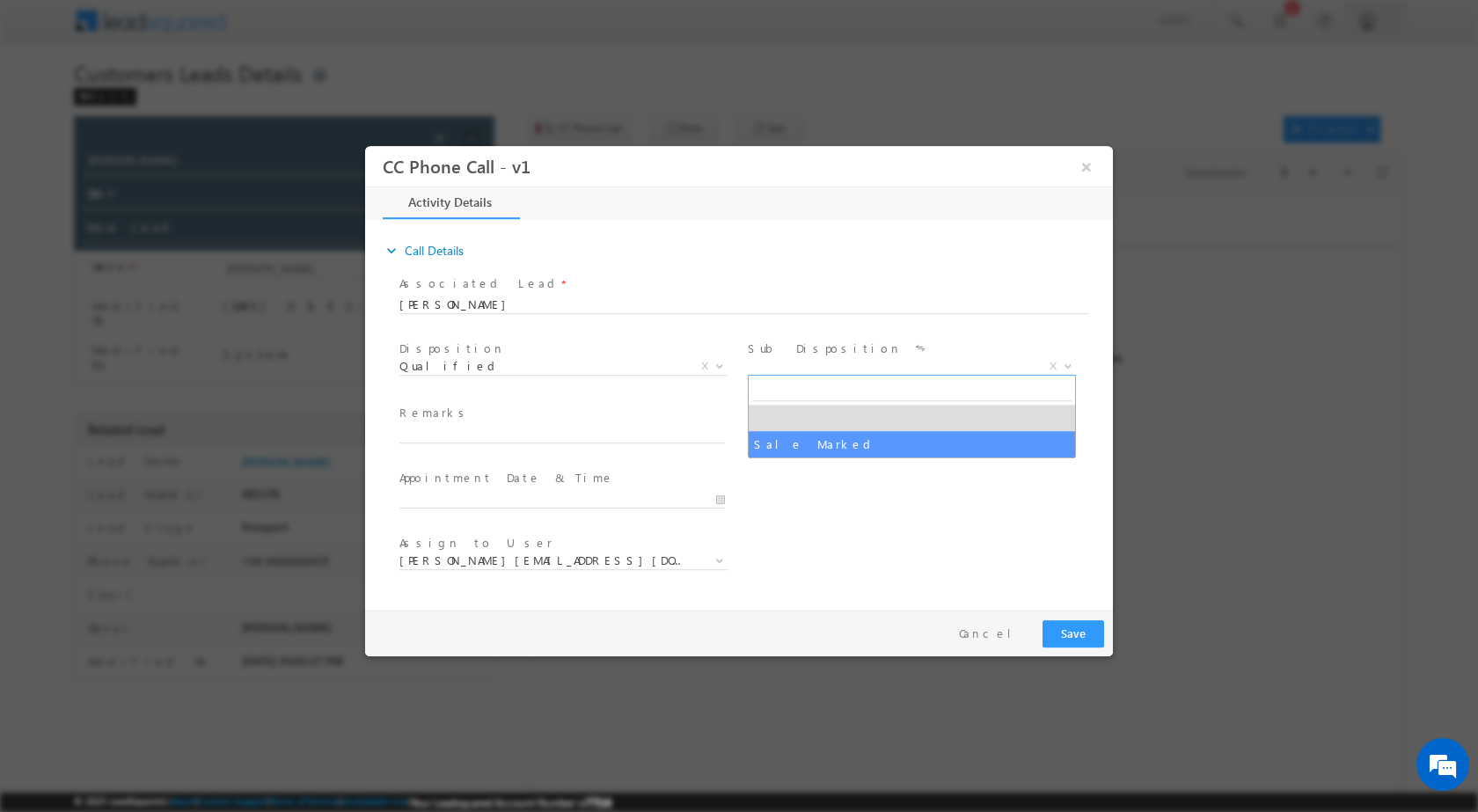
select select "Sale Marked"
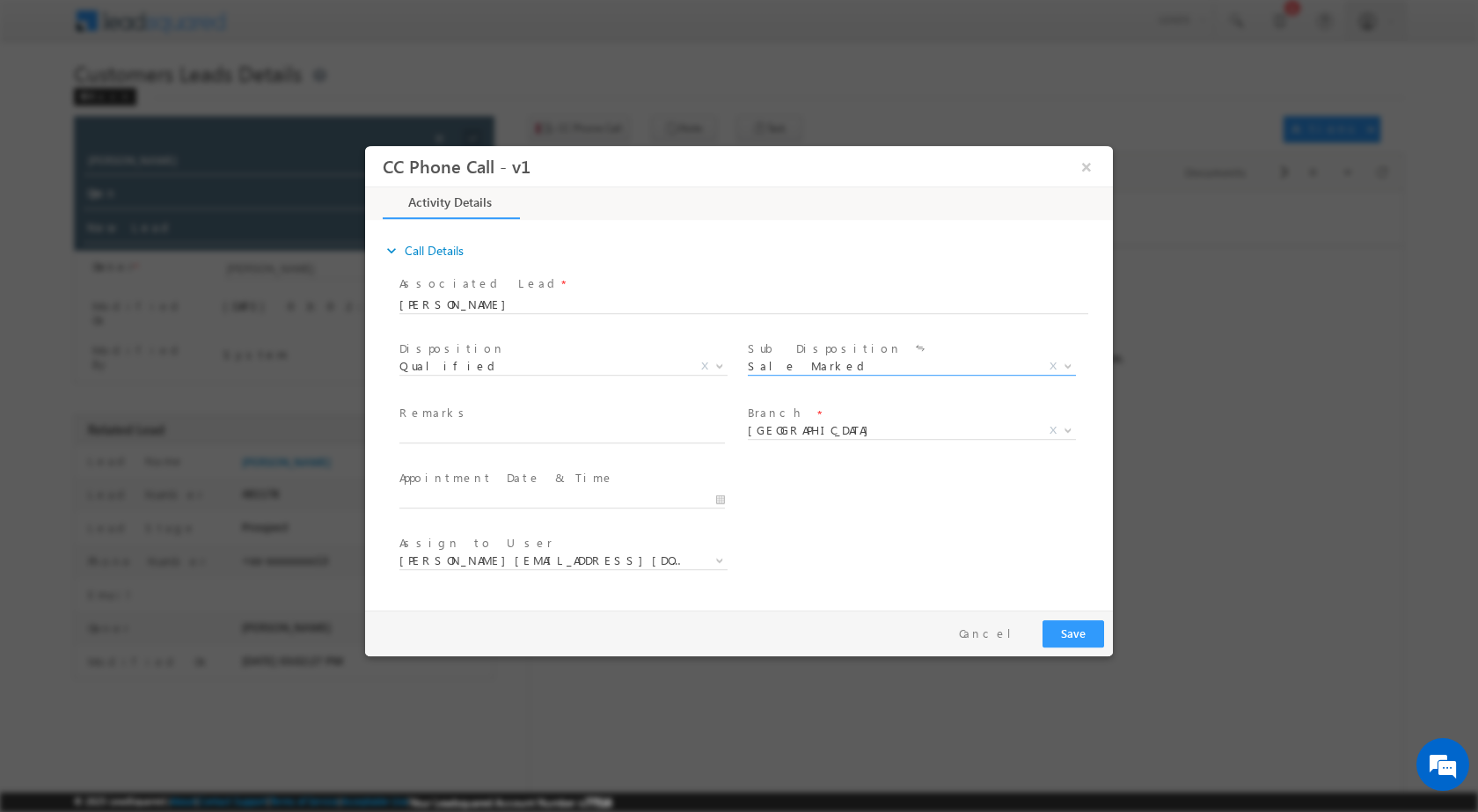
click at [726, 508] on span at bounding box center [570, 498] width 342 height 19
click at [721, 497] on input "09/11/2025 11:38 AM" at bounding box center [562, 498] width 325 height 17
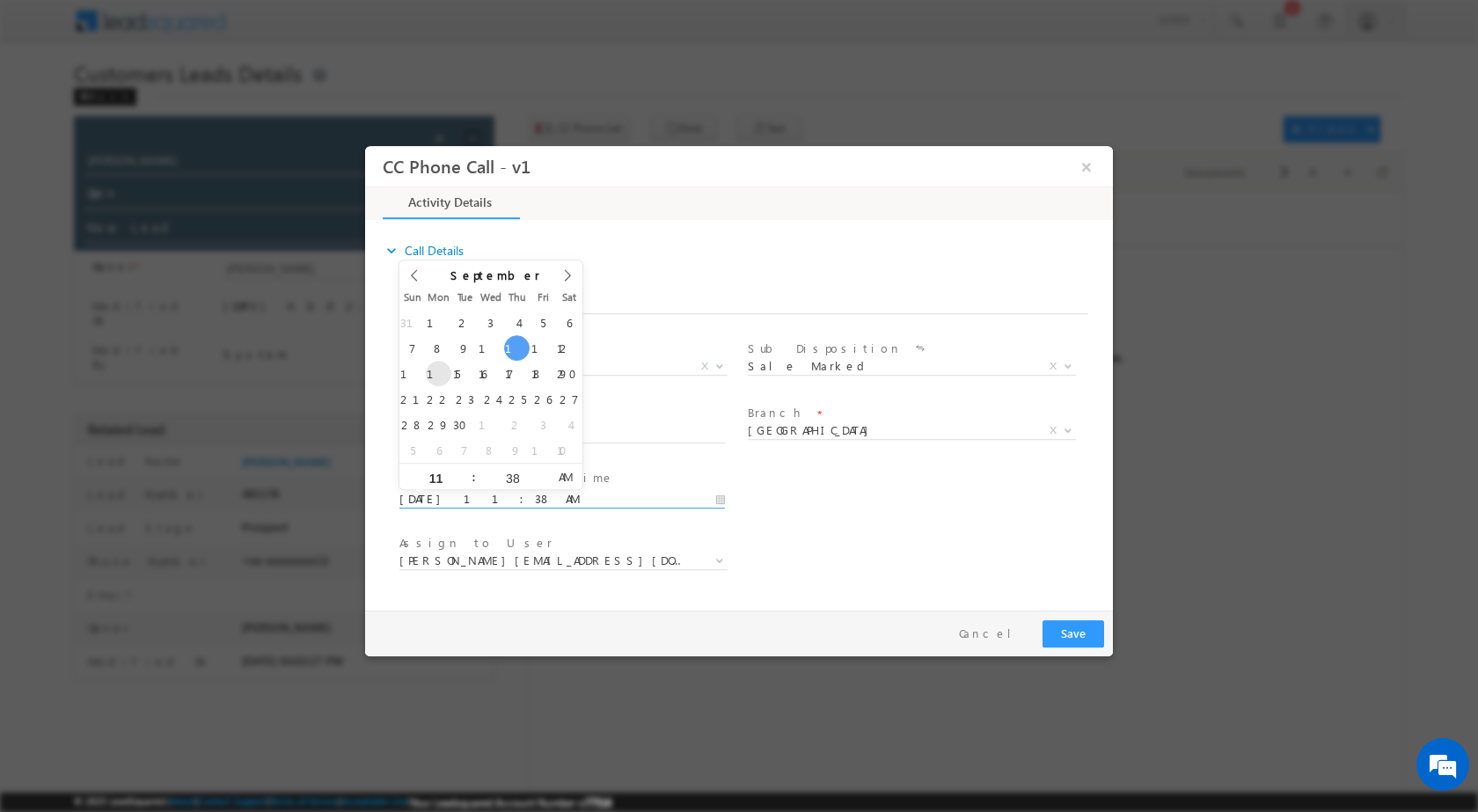
type input "09/15/2025 11:38 AM"
type input "12"
type input "09/15/2025 12:38 AM"
click at [506, 473] on input "38" at bounding box center [512, 477] width 73 height 12
type input "00"
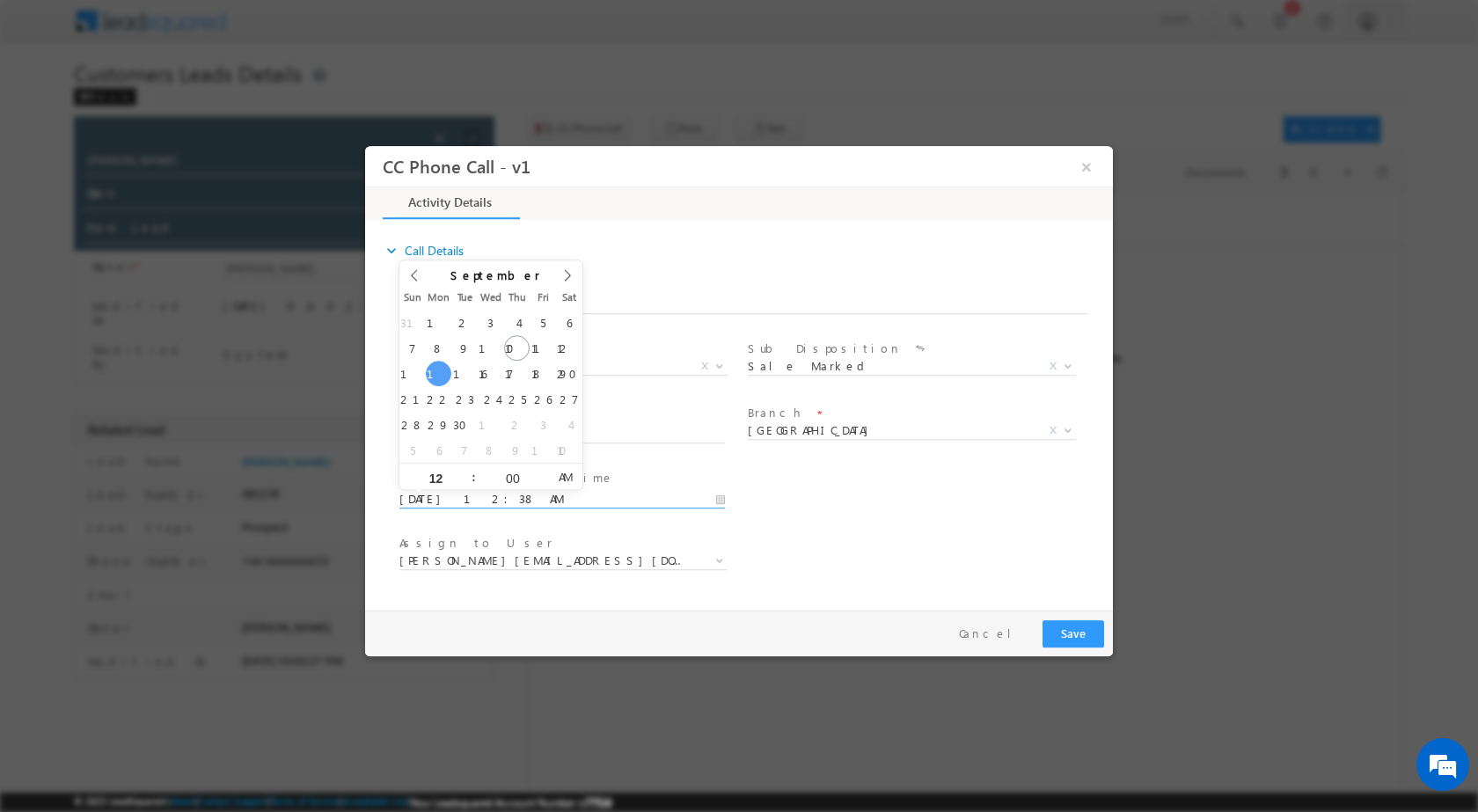
type input "09/15/2025 12:00 PM"
click at [557, 474] on span "PM" at bounding box center [565, 475] width 33 height 26
click at [891, 530] on div "Assign to User * awadhesh.gautam@sgrlimited.in mohd.ayyoob@sgrlimited.in mohit.…" at bounding box center [754, 562] width 717 height 65
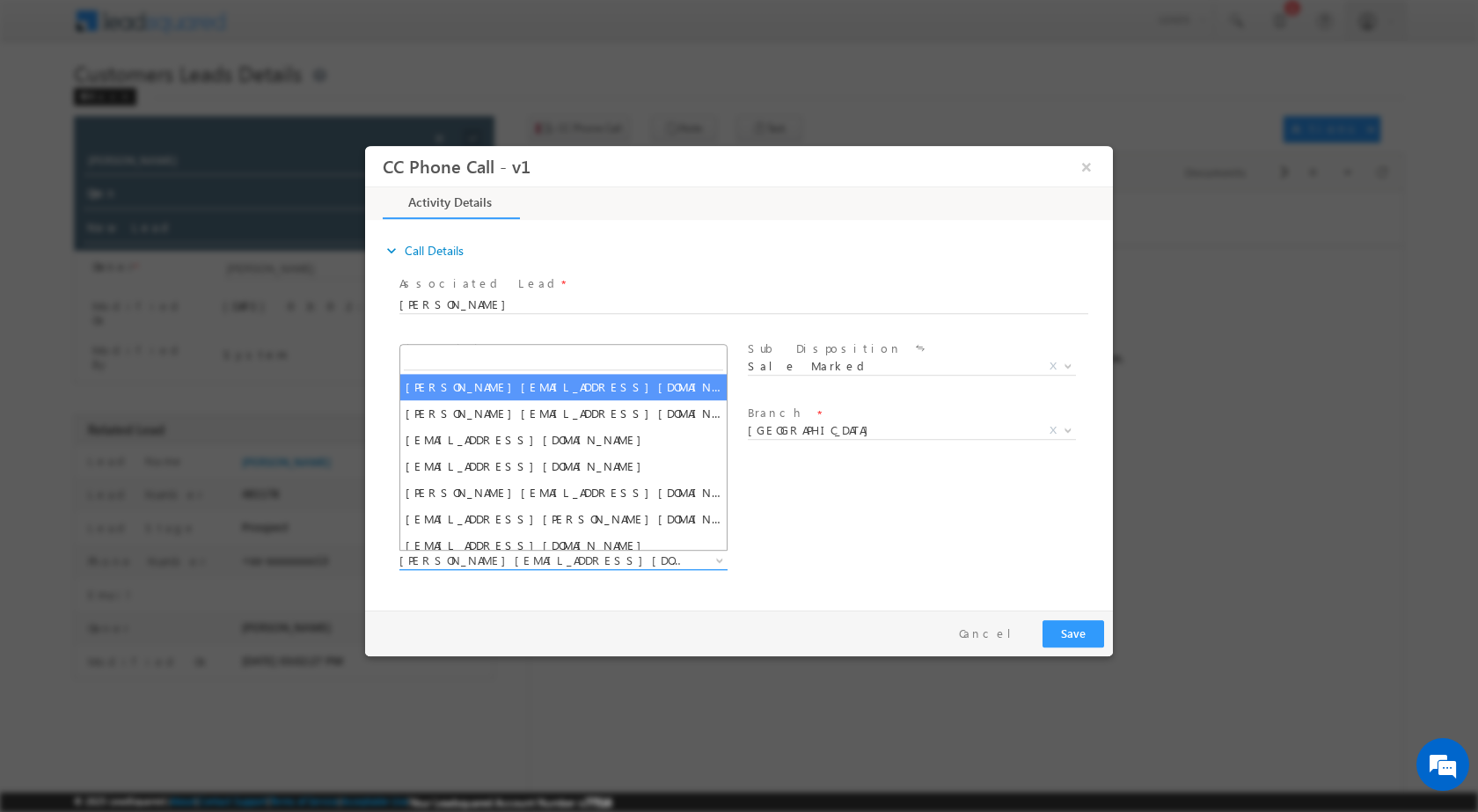
click at [714, 556] on b at bounding box center [719, 559] width 11 height 6
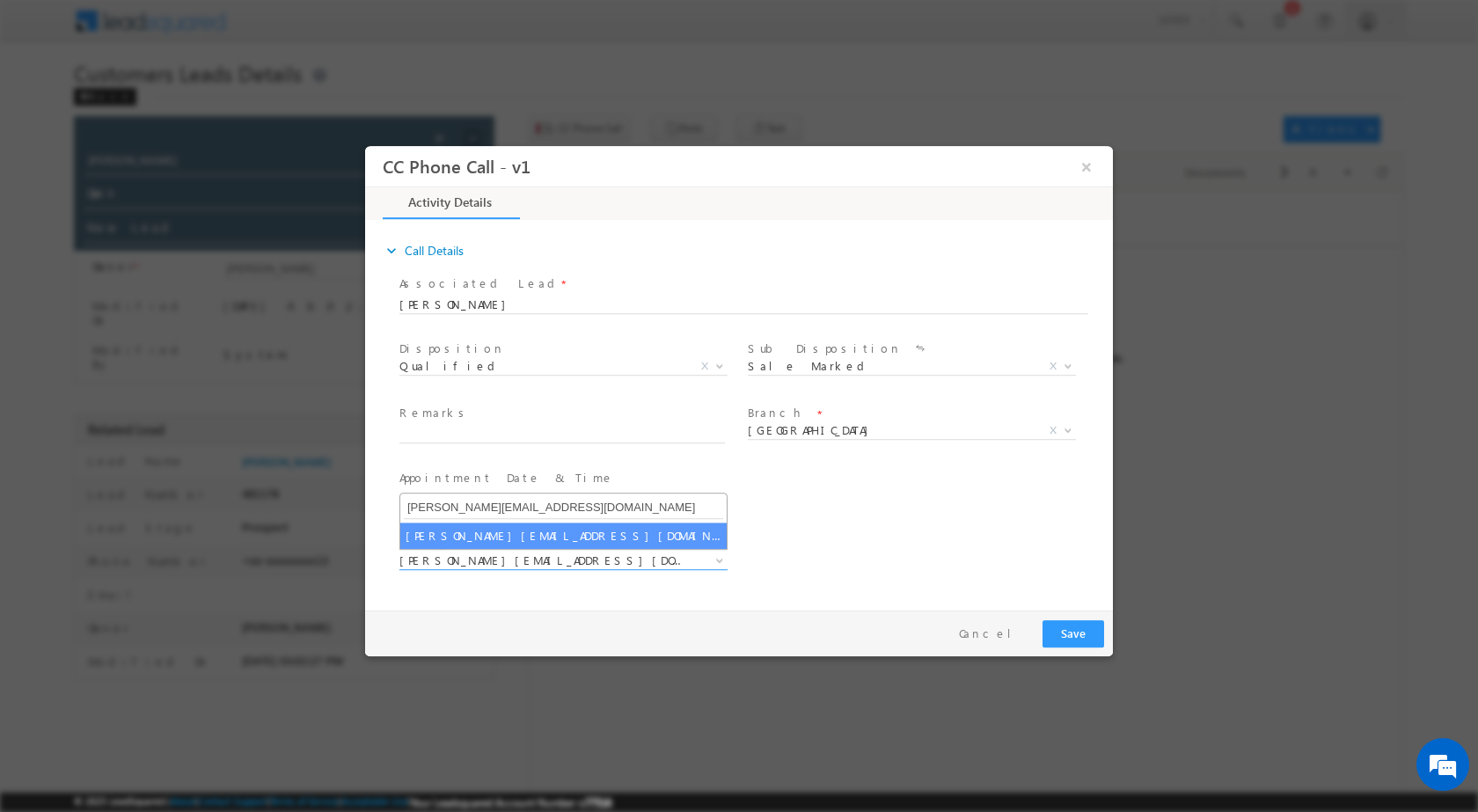
type input "[PERSON_NAME][EMAIL_ADDRESS][DOMAIN_NAME]"
select select "[PERSON_NAME][EMAIL_ADDRESS][DOMAIN_NAME]"
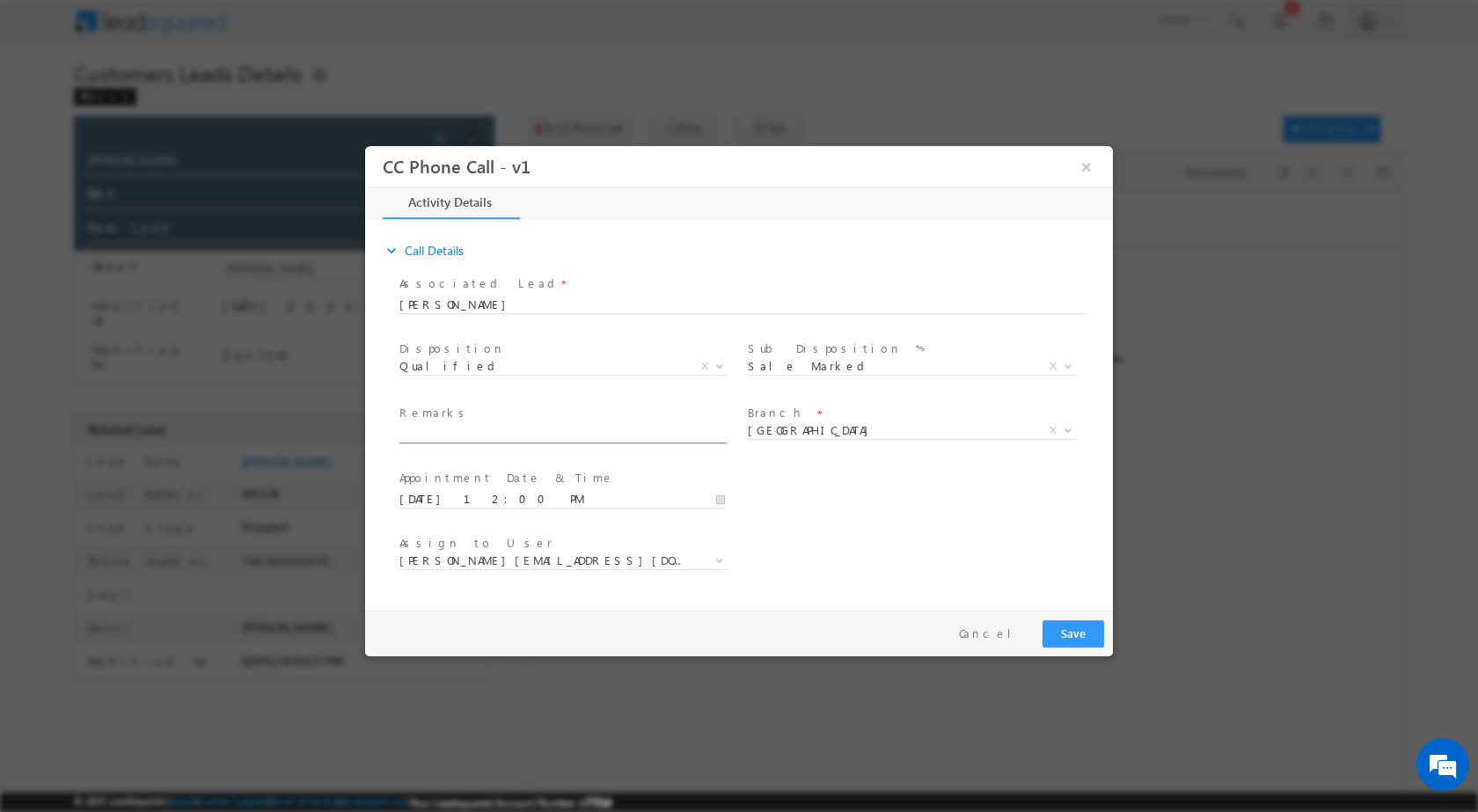
click at [482, 429] on input "text" at bounding box center [562, 433] width 325 height 17
paste input "11/09-Customer Name is Vikash Gupta customer age is 39 yrs Loan type is Constru…"
type input "11/09-Customer Name is Vikash Gupta customer age is 39 yrs Loan type is Constru…"
click at [1066, 629] on button "Save" at bounding box center [1074, 633] width 62 height 27
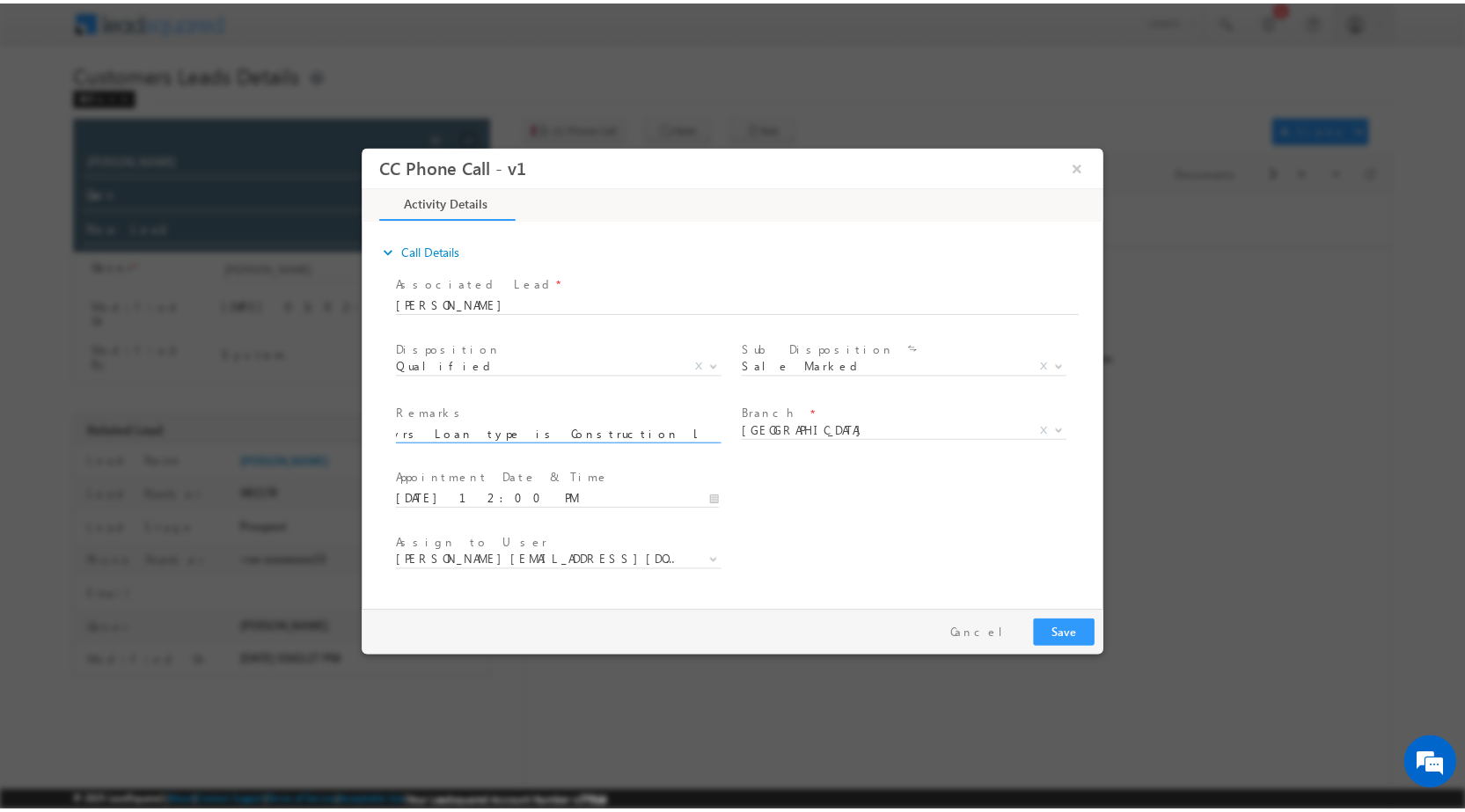
scroll to position [0, 0]
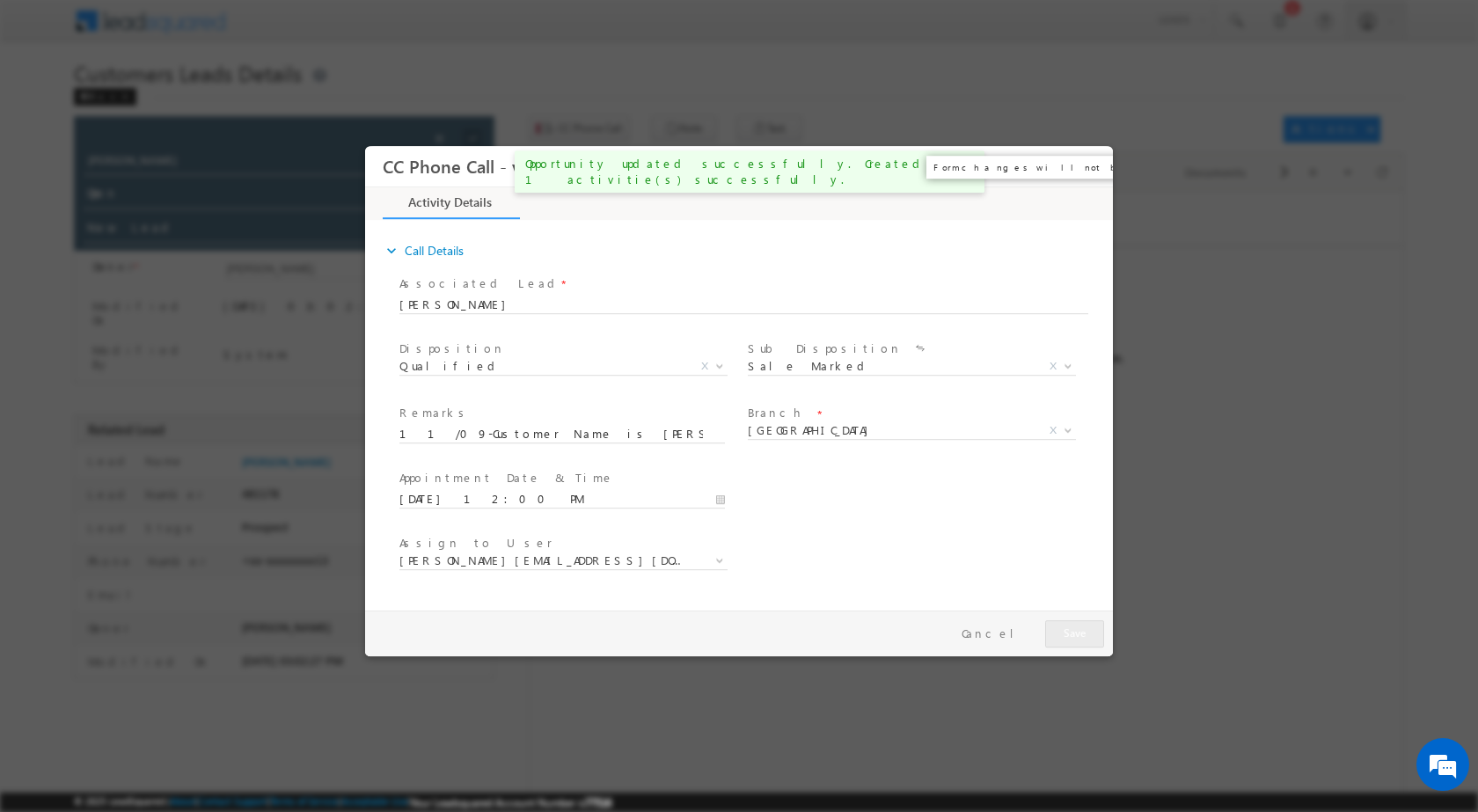
click at [1085, 172] on button "×" at bounding box center [1086, 166] width 30 height 33
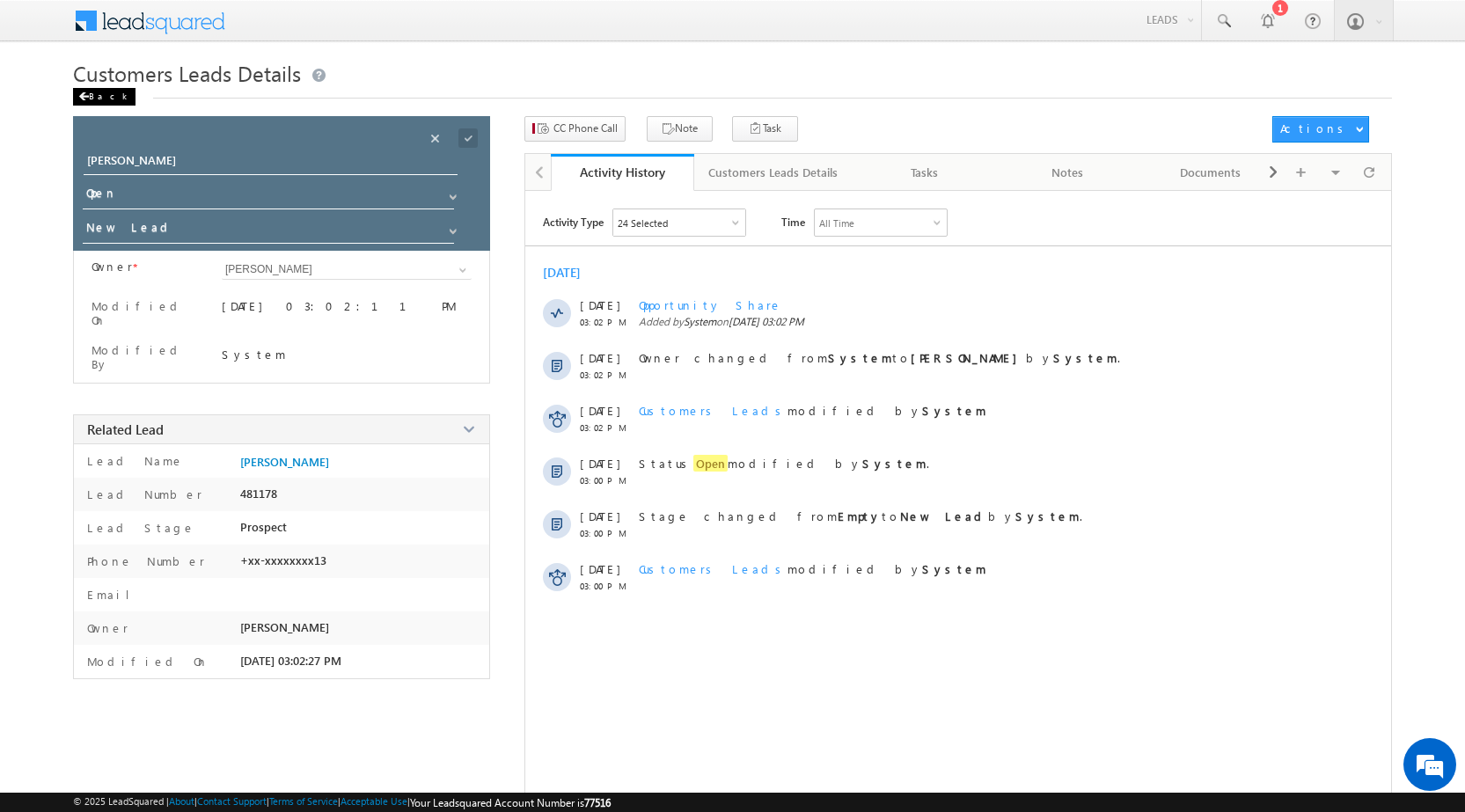
click at [80, 95] on span at bounding box center [84, 97] width 11 height 9
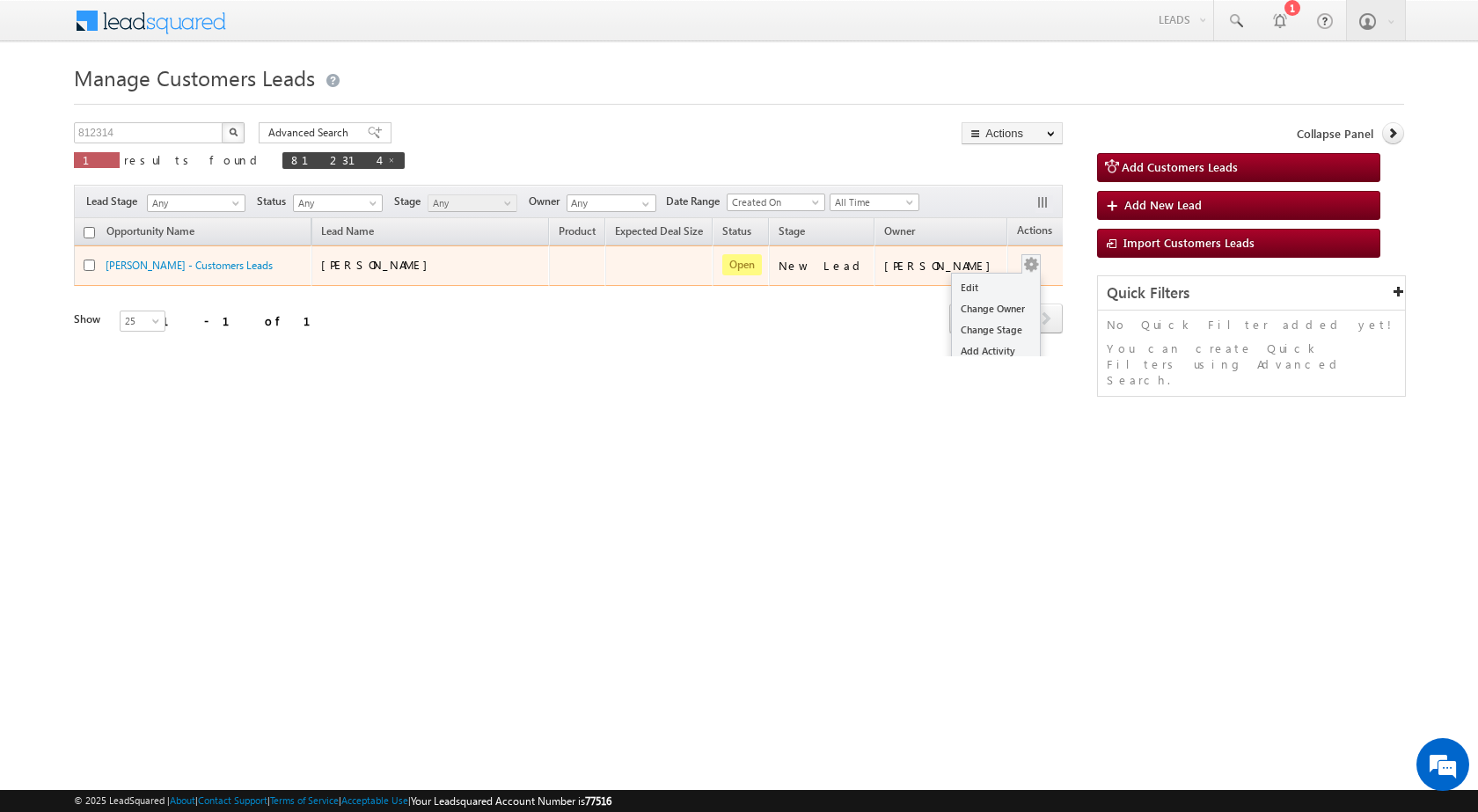
click at [1017, 263] on div "Edit Change Owner Change Stage Add Activity Add Task Delete" at bounding box center [1031, 265] width 28 height 23
click at [960, 285] on link "Edit" at bounding box center [996, 287] width 88 height 21
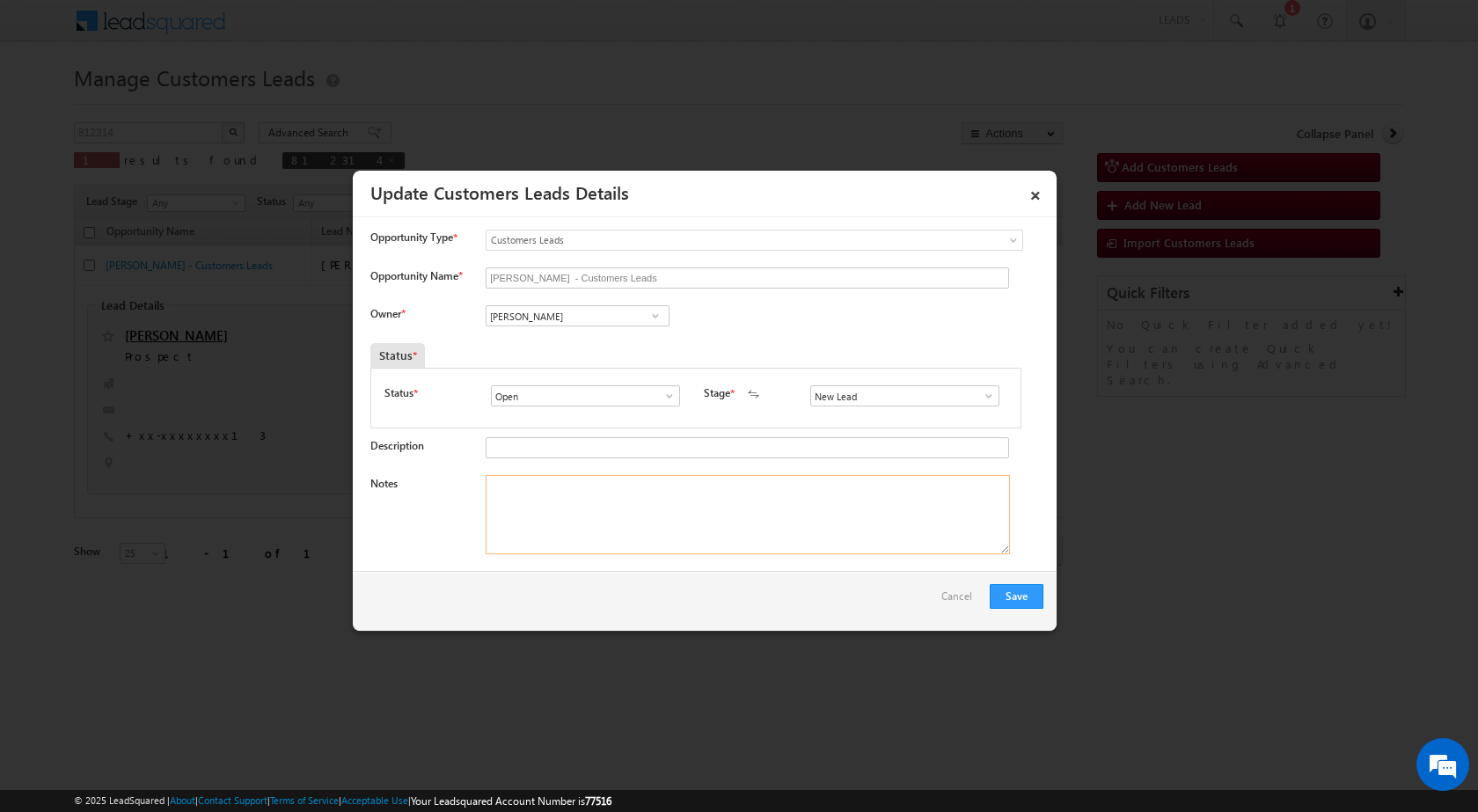
click at [731, 540] on textarea "Notes" at bounding box center [748, 514] width 524 height 79
paste textarea "11/09-Customer Name is [PERSON_NAME] customer age is [DEMOGRAPHIC_DATA] yrs Loa…"
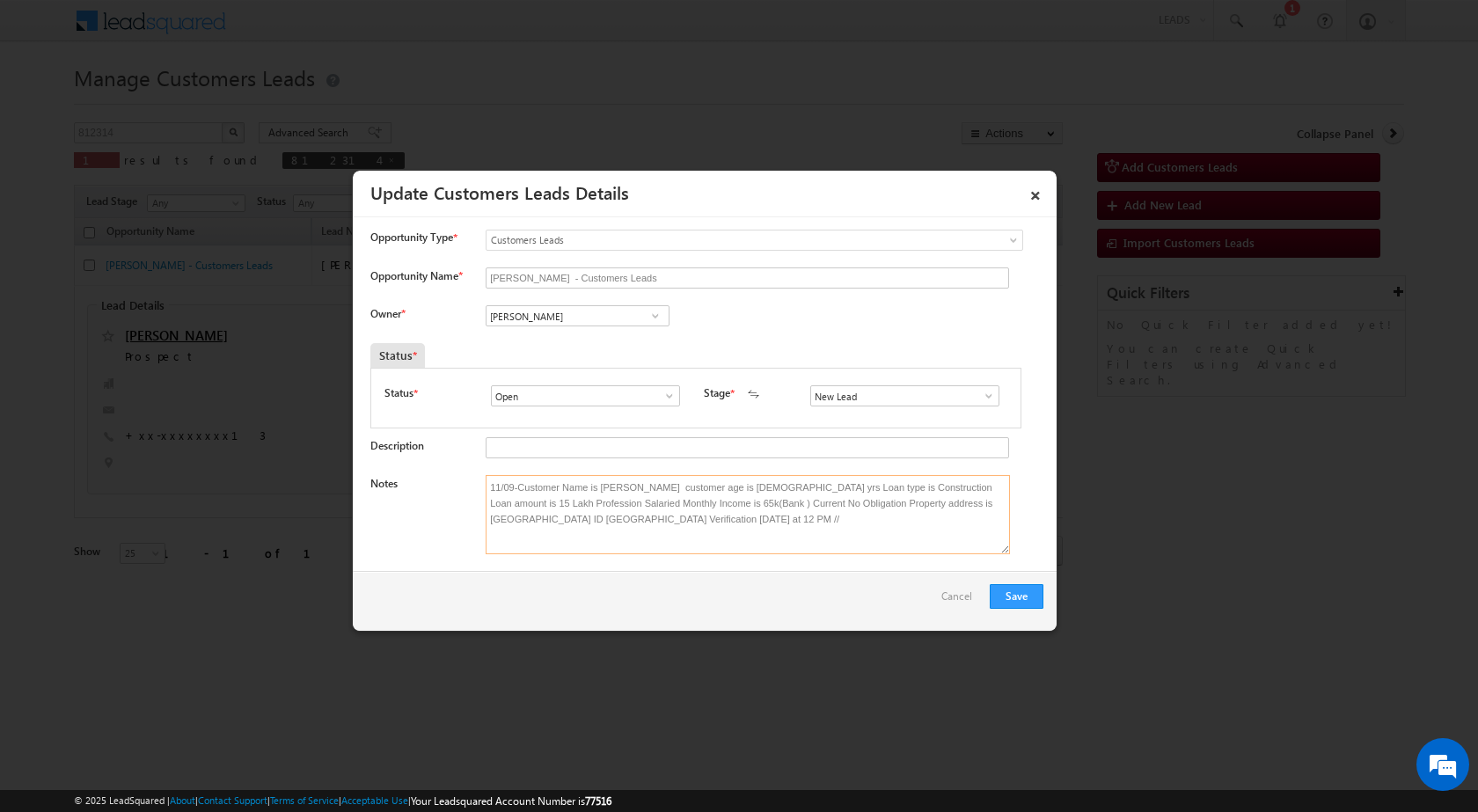
type textarea "11/09-Customer Name is [PERSON_NAME] customer age is [DEMOGRAPHIC_DATA] yrs Loa…"
click at [654, 312] on span at bounding box center [655, 315] width 17 height 14
paste input "[PERSON_NAME][EMAIL_ADDRESS][DOMAIN_NAME]"
click at [543, 345] on span "[PERSON_NAME][EMAIL_ADDRESS][DOMAIN_NAME]" at bounding box center [571, 351] width 158 height 14
type input "[PERSON_NAME]"
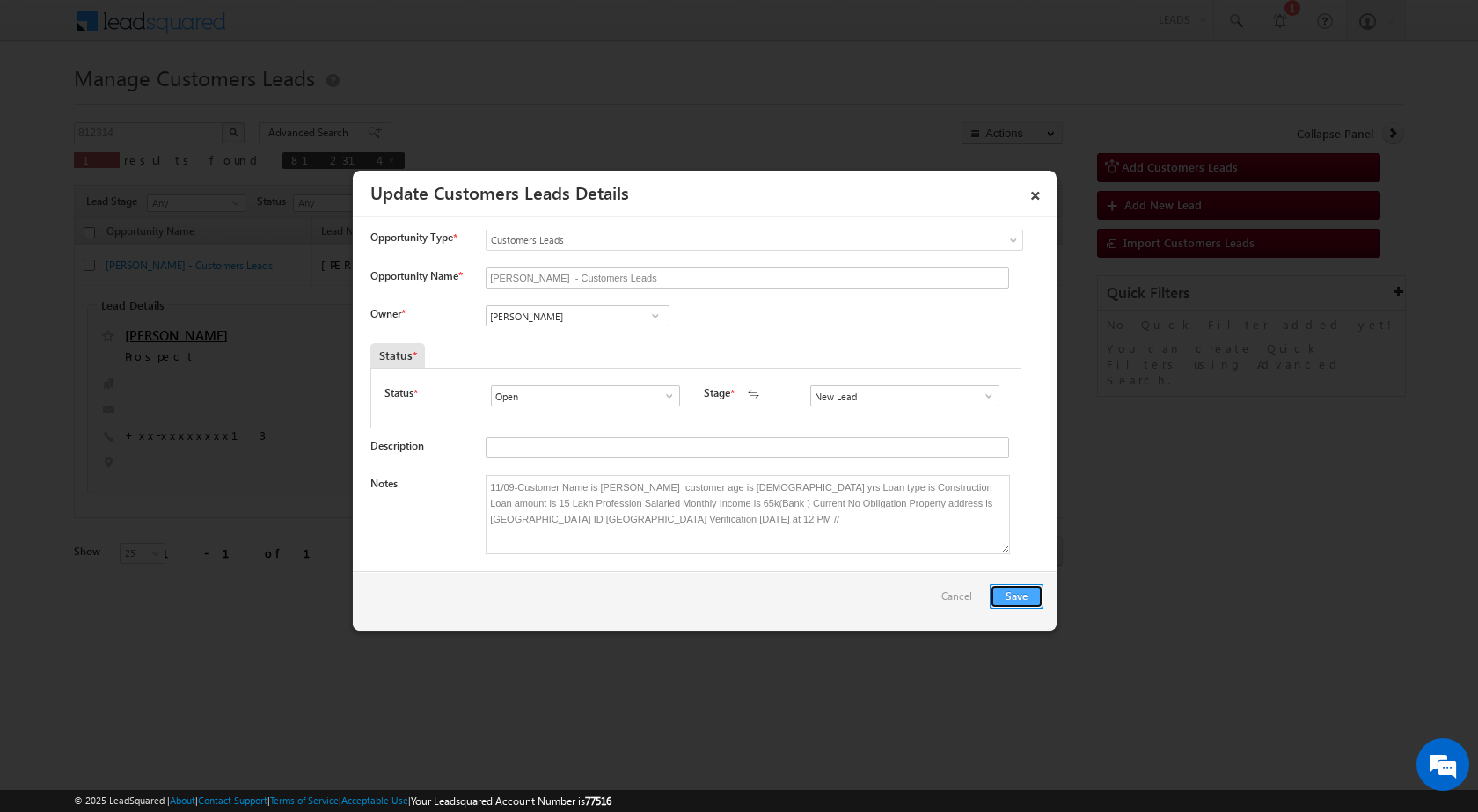
click at [1013, 590] on button "Save" at bounding box center [1016, 596] width 54 height 25
